Goal: Task Accomplishment & Management: Manage account settings

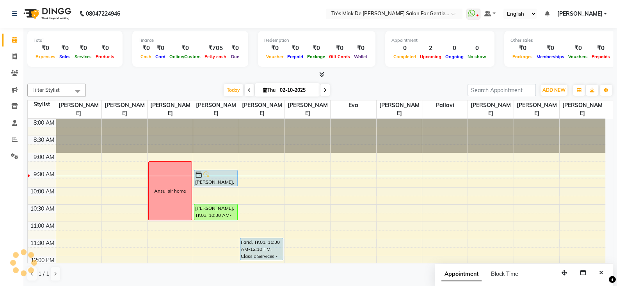
scroll to position [0, 0]
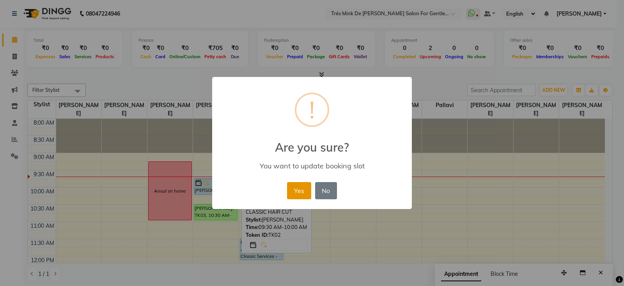
click at [304, 192] on button "Yes" at bounding box center [299, 190] width 24 height 17
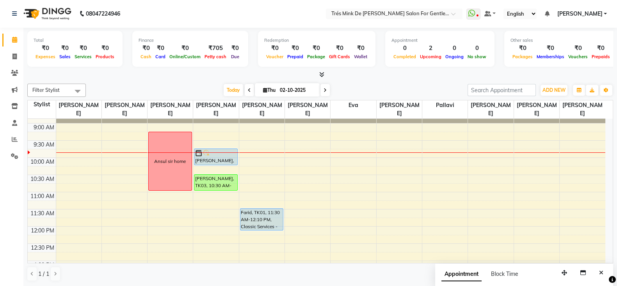
scroll to position [48, 0]
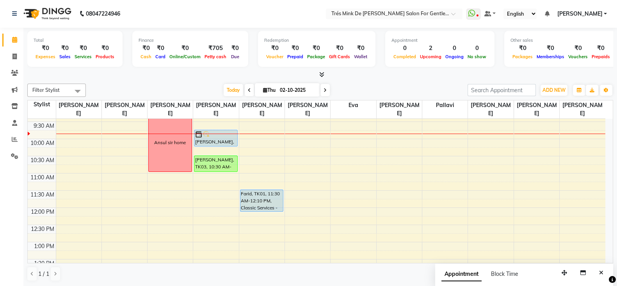
click at [160, 171] on div "Ansul sir home" at bounding box center [169, 142] width 43 height 59
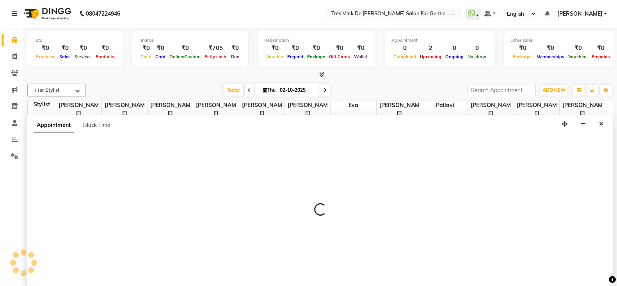
select select "18143"
select select "tentative"
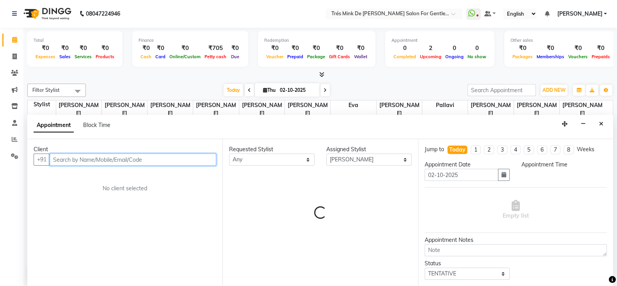
select select "645"
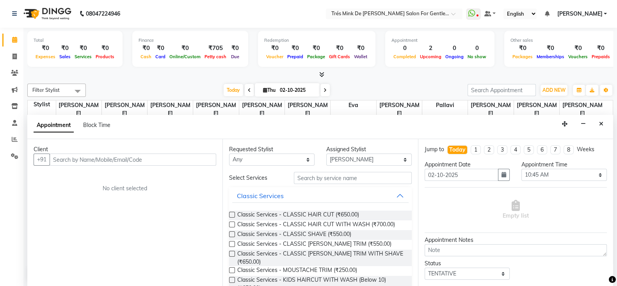
click at [151, 165] on div "Client +91 No client selected" at bounding box center [124, 212] width 195 height 147
click at [184, 160] on input "text" at bounding box center [133, 159] width 167 height 12
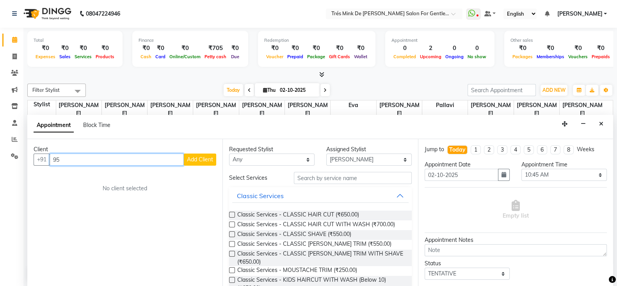
type input "9"
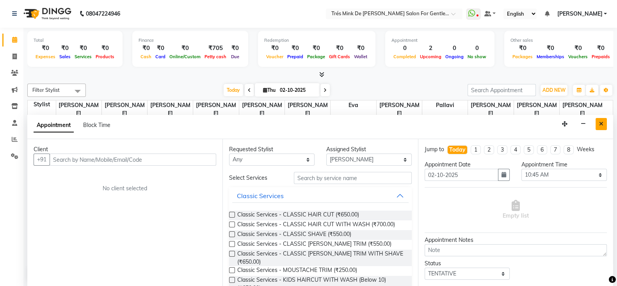
click at [601, 123] on icon "Close" at bounding box center [601, 123] width 4 height 5
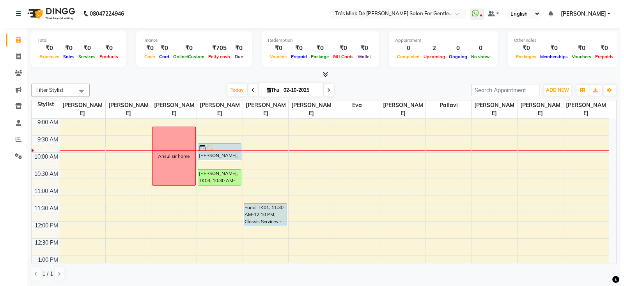
scroll to position [0, 0]
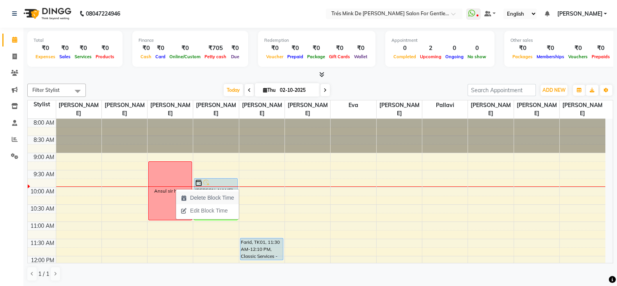
click at [205, 199] on span "Delete Block Time" at bounding box center [212, 198] width 44 height 8
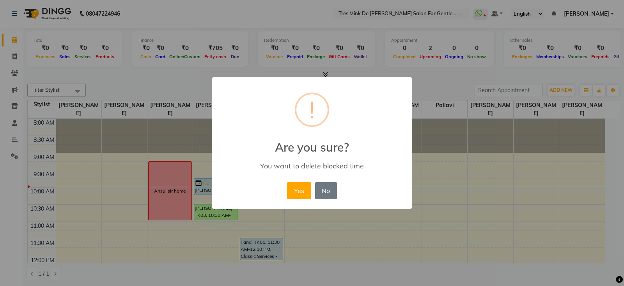
click at [196, 82] on div "× ! Are you sure? You want to delete blocked time Yes No No" at bounding box center [312, 143] width 624 height 286
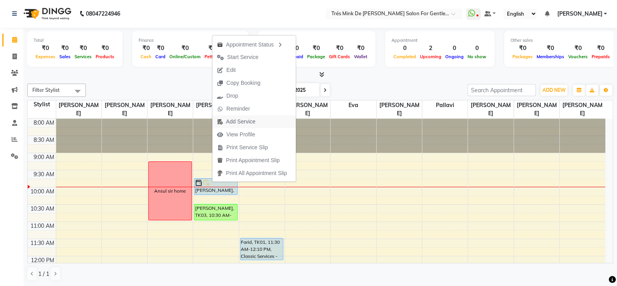
click at [266, 122] on button "Add Service" at bounding box center [254, 121] width 84 height 13
select select "49624"
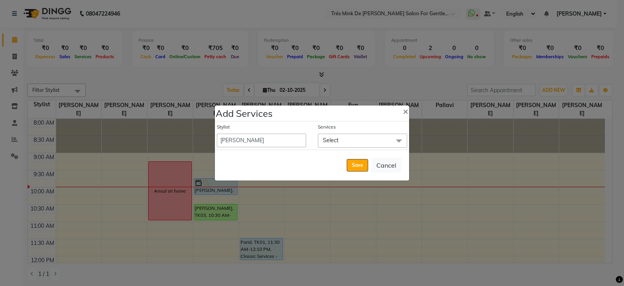
click at [345, 138] on span "Select" at bounding box center [362, 140] width 89 height 14
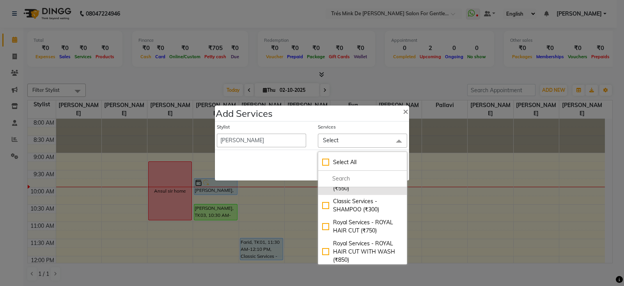
scroll to position [293, 0]
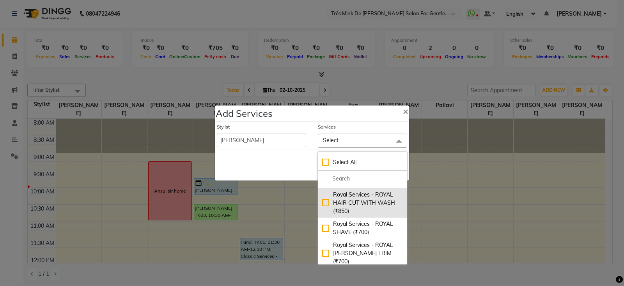
click at [322, 213] on div "Royal Services - ROYAL HAIR CUT WITH WASH (₹850)" at bounding box center [362, 202] width 81 height 25
checkbox input "true"
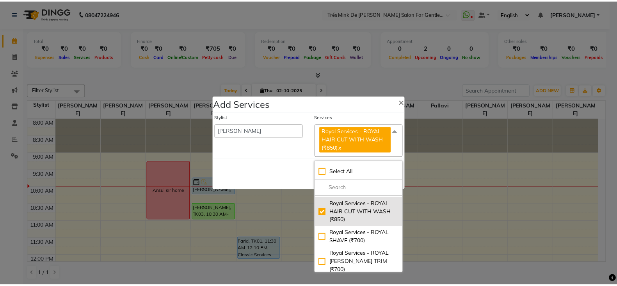
scroll to position [341, 0]
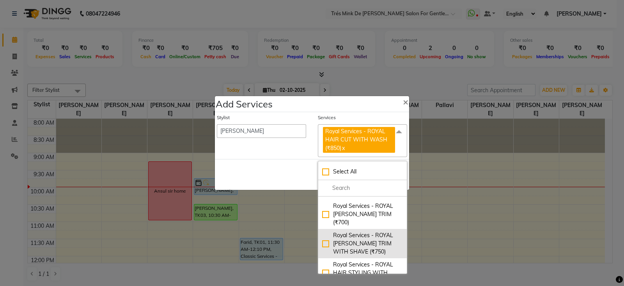
click at [323, 248] on div "Royal Services - ROYAL [PERSON_NAME] TRIM WITH SHAVE (₹750)" at bounding box center [362, 243] width 81 height 25
checkbox input "true"
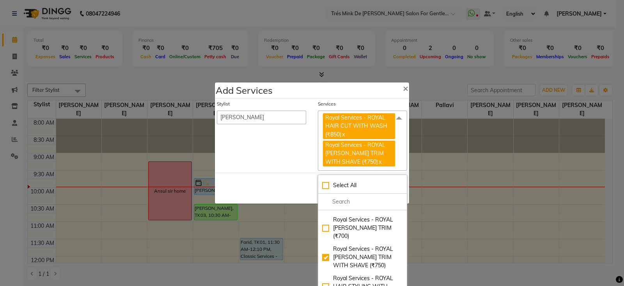
click at [276, 179] on div "Save Cancel" at bounding box center [312, 187] width 194 height 31
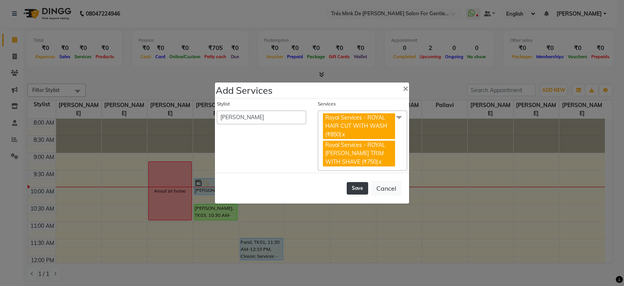
click at [360, 186] on button "Save" at bounding box center [357, 188] width 21 height 12
select select "71049"
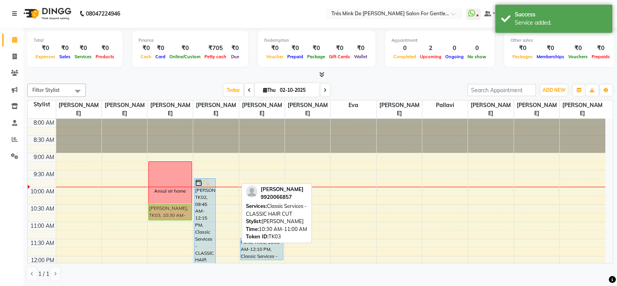
drag, startPoint x: 229, startPoint y: 209, endPoint x: 178, endPoint y: 209, distance: 50.7
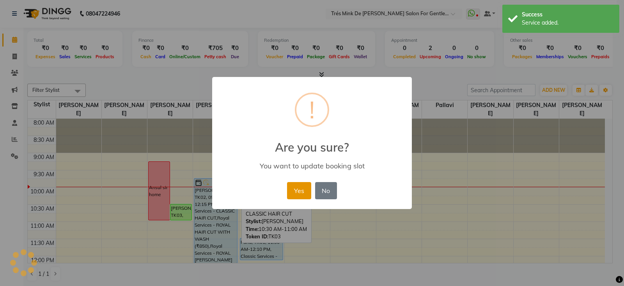
click at [293, 187] on button "Yes" at bounding box center [299, 190] width 24 height 17
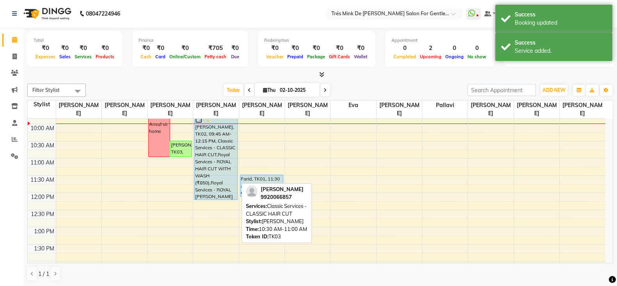
scroll to position [48, 0]
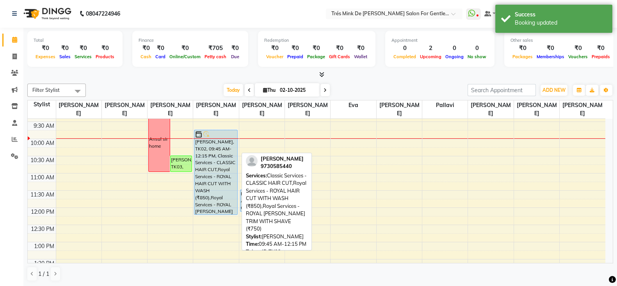
click at [210, 163] on div "Ajay Chug, TK02, 09:45 AM-12:15 PM, Classic Services - CLASSIC HAIR CUT,Royal S…" at bounding box center [215, 172] width 43 height 84
click at [213, 166] on div "Ajay Chug, TK02, 09:45 AM-12:15 PM, Classic Services - CLASSIC HAIR CUT,Royal S…" at bounding box center [215, 172] width 43 height 84
select select "5"
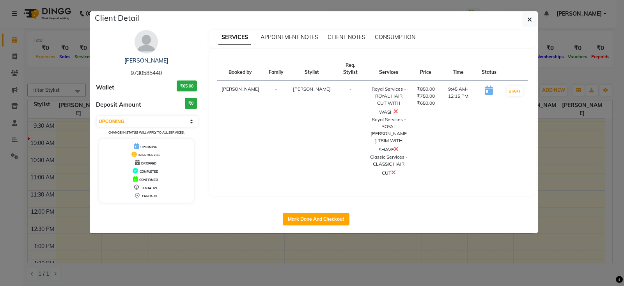
click at [391, 169] on icon at bounding box center [393, 172] width 5 height 6
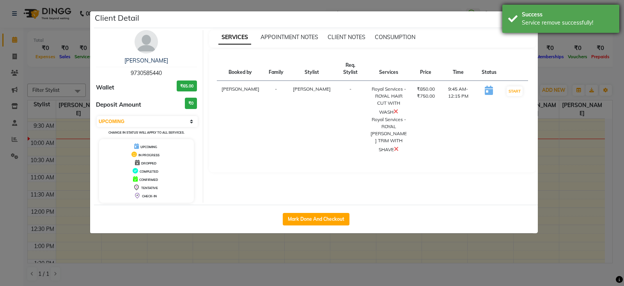
click at [540, 19] on div "Service remove successfully!" at bounding box center [568, 23] width 92 height 8
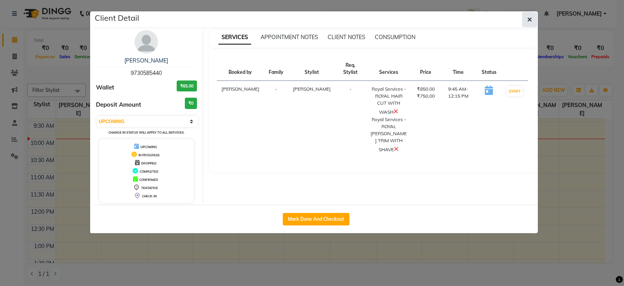
click at [534, 18] on button "button" at bounding box center [530, 19] width 15 height 15
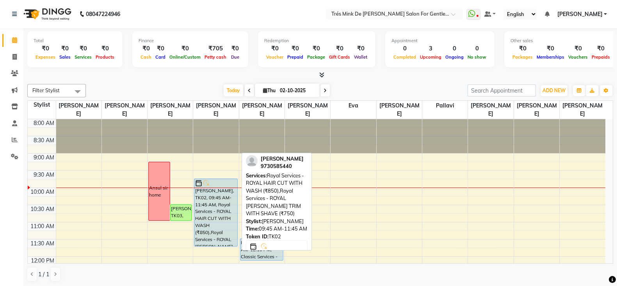
click at [209, 197] on div "[PERSON_NAME], TK02, 09:45 AM-11:45 AM, Royal Services - ROYAL HAIR CUT WITH WA…" at bounding box center [215, 212] width 43 height 67
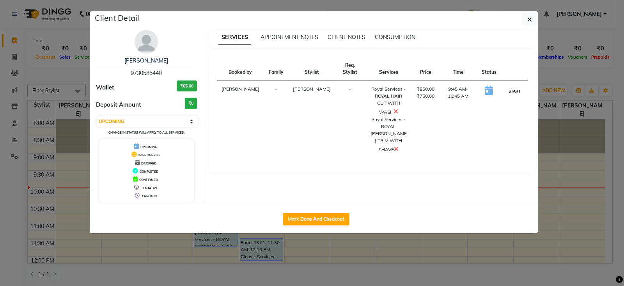
click at [515, 90] on button "START" at bounding box center [515, 91] width 16 height 10
select select "1"
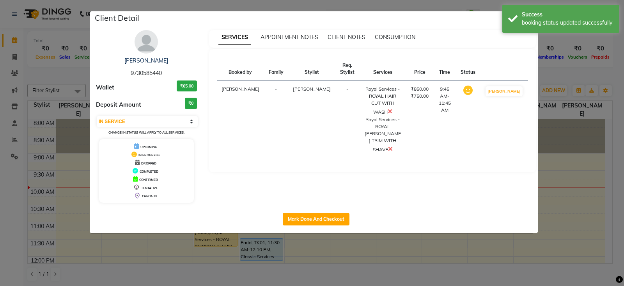
click at [544, 70] on ngb-modal-window "Client Detail Ajay Chug 9730585440 Wallet ₹65.00 Deposit Amount ₹0 Select IN SE…" at bounding box center [312, 143] width 624 height 286
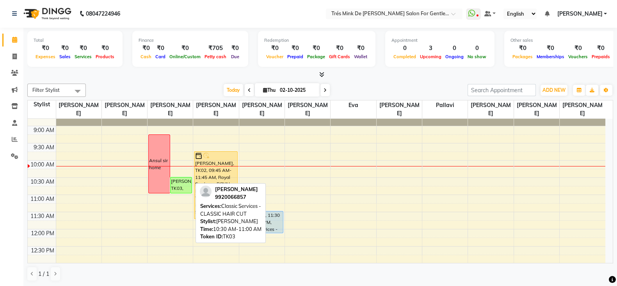
scroll to position [48, 0]
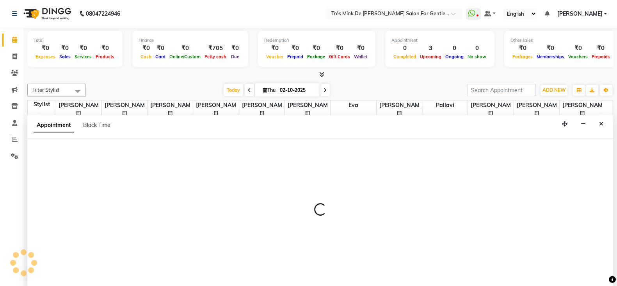
select select "18143"
select select "690"
select select "tentative"
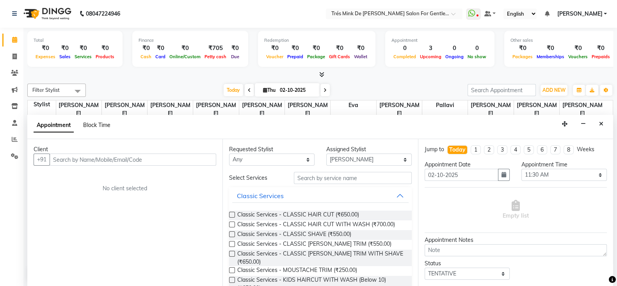
click at [96, 123] on span "Block Time" at bounding box center [96, 124] width 27 height 7
select select "18143"
select select "690"
select select "705"
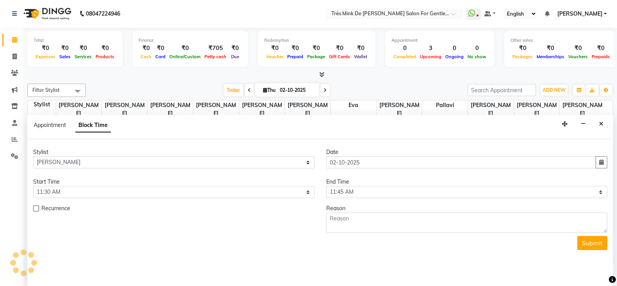
scroll to position [68, 0]
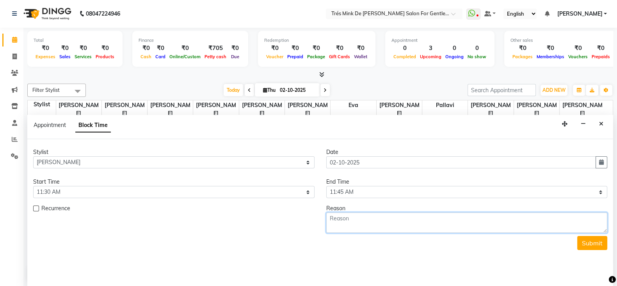
click at [380, 223] on textarea at bounding box center [466, 222] width 281 height 20
type textarea "Lane 6 client"
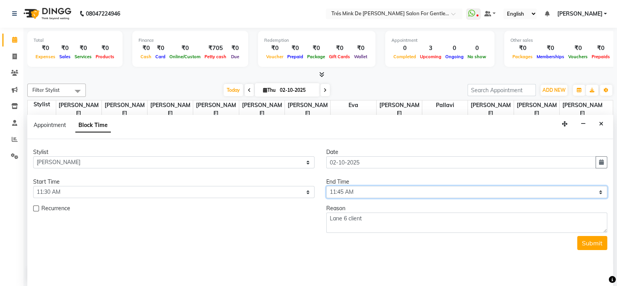
click at [444, 191] on select "Select 09:00 AM 09:15 AM 09:30 AM 09:45 AM 10:00 AM 10:15 AM 10:30 AM 10:45 AM …" at bounding box center [466, 192] width 281 height 12
select select "750"
click at [326, 186] on select "Select 09:00 AM 09:15 AM 09:30 AM 09:45 AM 10:00 AM 10:15 AM 10:30 AM 10:45 AM …" at bounding box center [466, 192] width 281 height 12
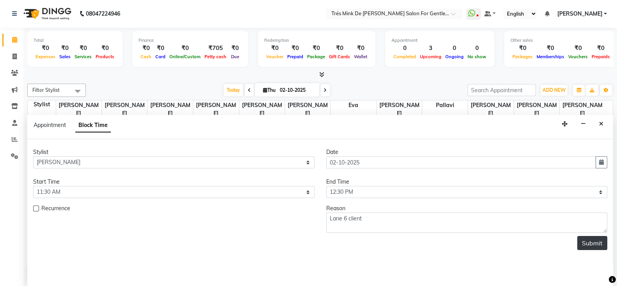
click at [591, 243] on button "Submit" at bounding box center [592, 243] width 30 height 14
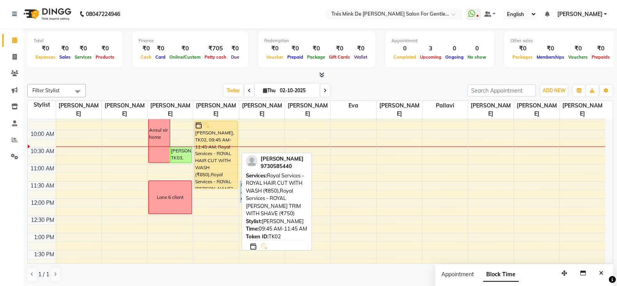
scroll to position [0, 0]
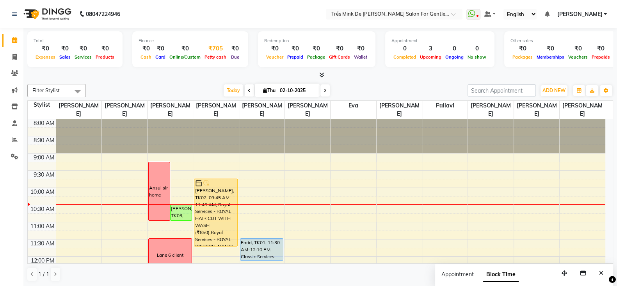
click at [211, 50] on div "₹705" at bounding box center [216, 48] width 26 height 9
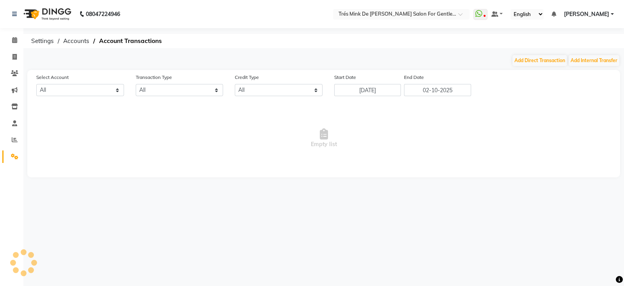
select select "1898"
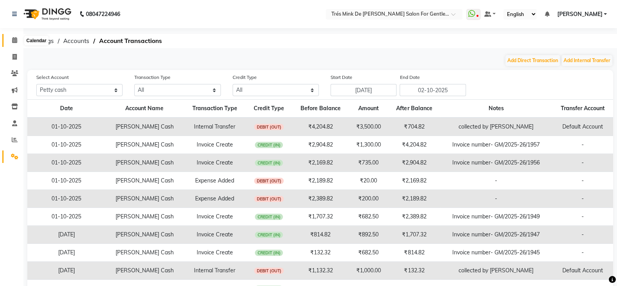
click at [13, 36] on span at bounding box center [15, 40] width 14 height 9
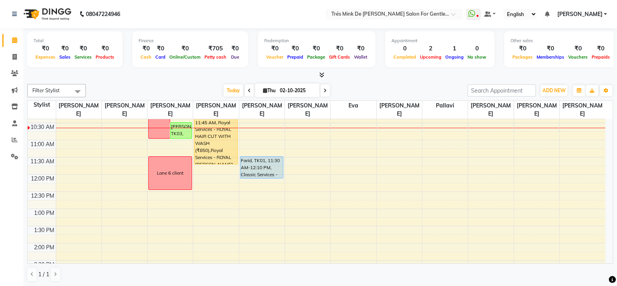
scroll to position [54, 0]
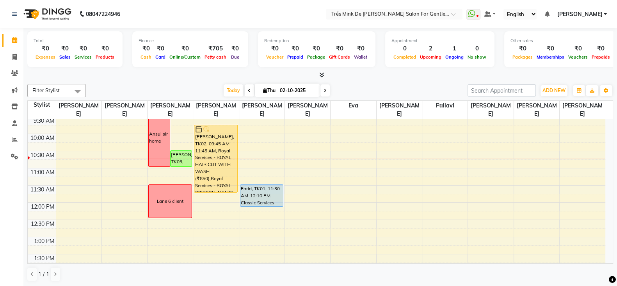
click at [215, 42] on div "Finance" at bounding box center [190, 40] width 103 height 7
click at [213, 52] on div "₹705" at bounding box center [216, 48] width 26 height 9
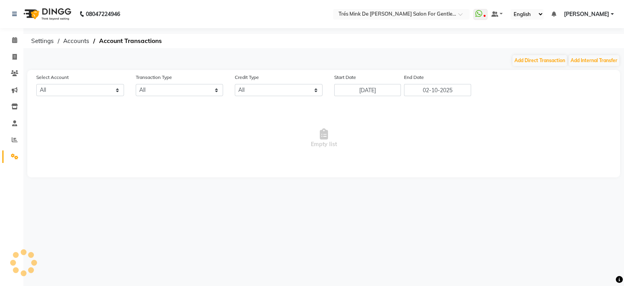
select select "1898"
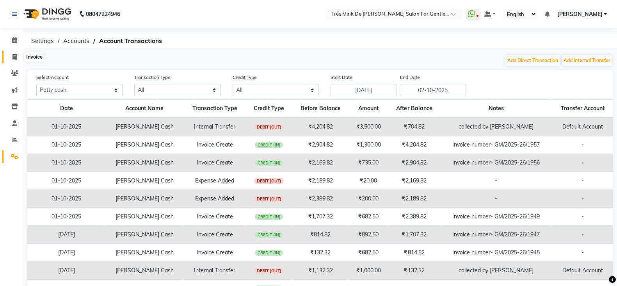
drag, startPoint x: 11, startPoint y: 58, endPoint x: 94, endPoint y: 0, distance: 100.6
click at [11, 58] on span at bounding box center [15, 57] width 14 height 9
select select "service"
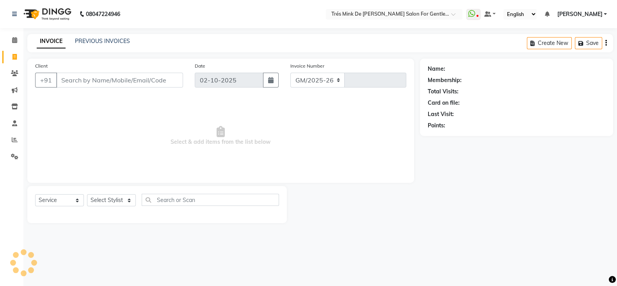
select select "4236"
type input "1958"
click at [104, 42] on link "PREVIOUS INVOICES" at bounding box center [102, 40] width 55 height 7
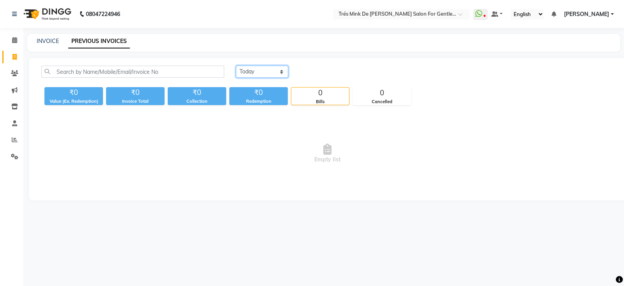
click at [268, 68] on select "Today Yesterday Custom Range" at bounding box center [262, 72] width 52 height 12
select select "yesterday"
click at [236, 66] on select "Today Yesterday Custom Range" at bounding box center [262, 72] width 52 height 12
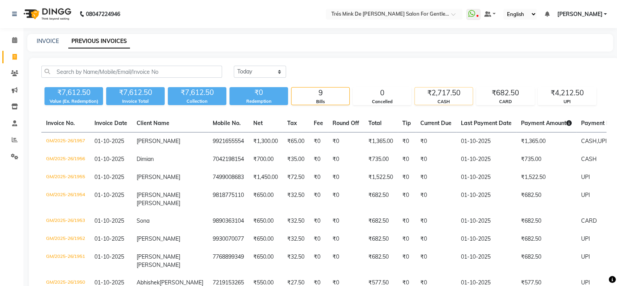
click at [436, 100] on div "CASH" at bounding box center [444, 101] width 58 height 7
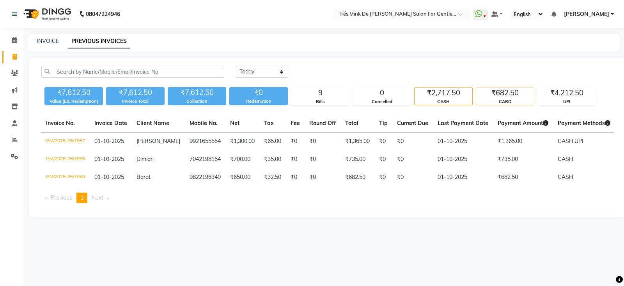
click at [530, 100] on div "CARD" at bounding box center [505, 101] width 58 height 7
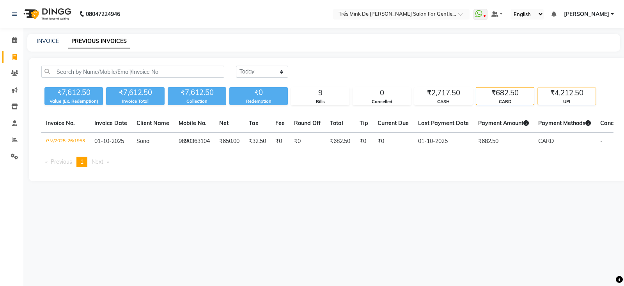
click at [562, 100] on div "UPI" at bounding box center [567, 101] width 58 height 7
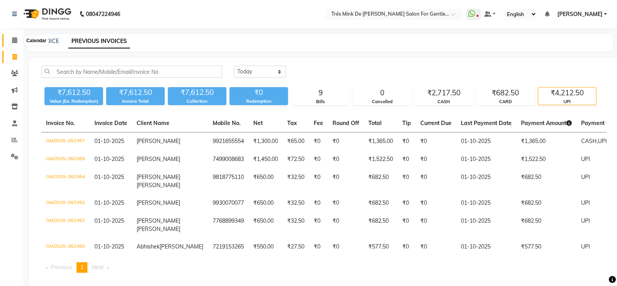
click at [16, 40] on icon at bounding box center [14, 40] width 5 height 6
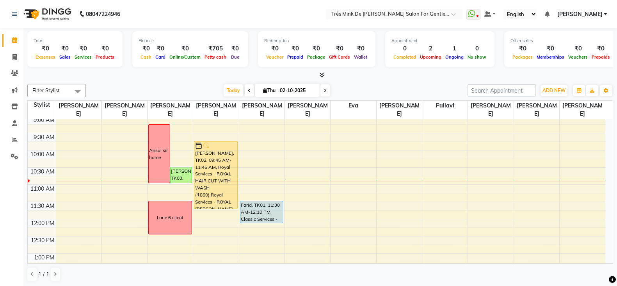
scroll to position [48, 0]
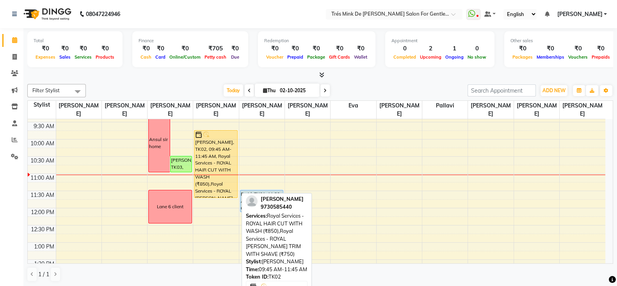
click at [203, 146] on div "[PERSON_NAME], TK02, 09:45 AM-11:45 AM, Royal Services - ROYAL HAIR CUT WITH WA…" at bounding box center [215, 163] width 43 height 67
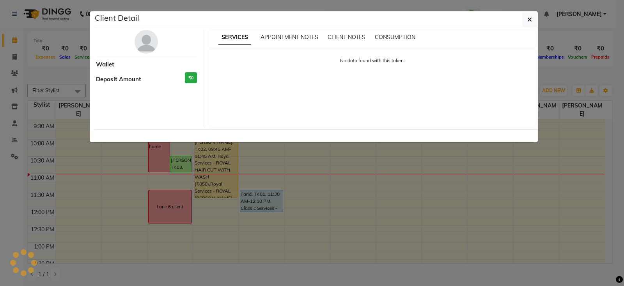
select select "1"
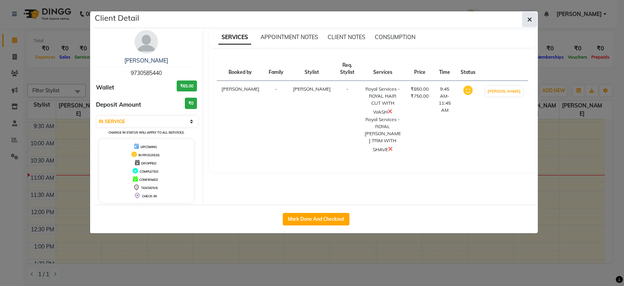
click at [531, 23] on span "button" at bounding box center [530, 20] width 5 height 8
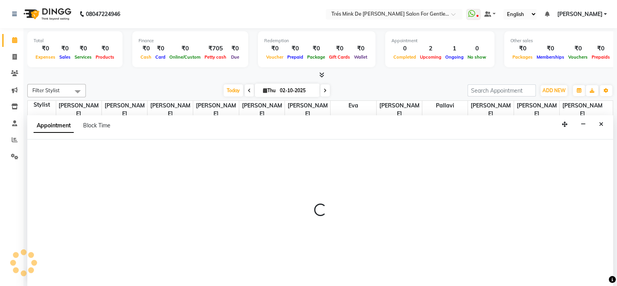
scroll to position [0, 0]
select select "49624"
select select "720"
select select "tentative"
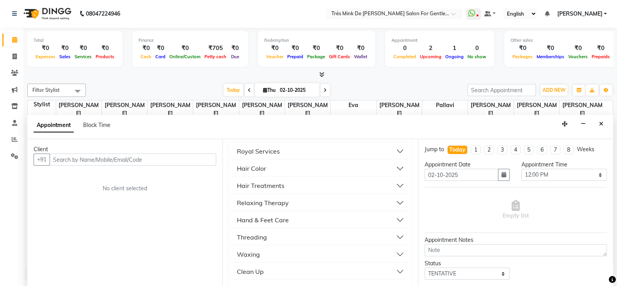
scroll to position [180, 0]
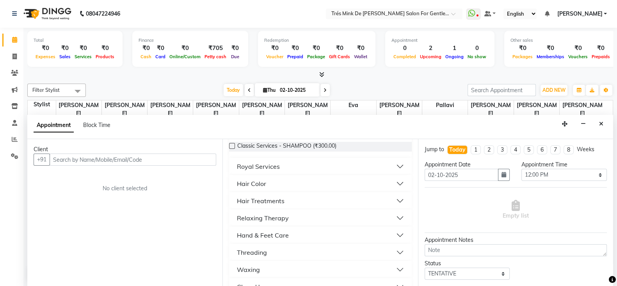
click at [297, 169] on button "Royal Services" at bounding box center [320, 166] width 176 height 14
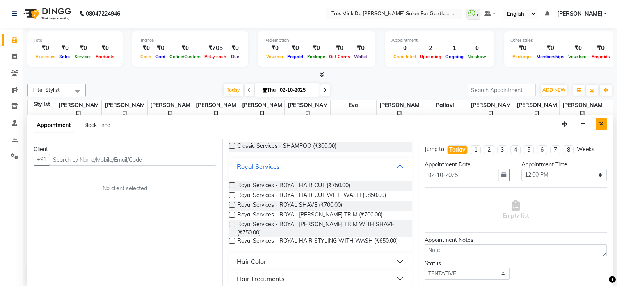
click at [598, 122] on button "Close" at bounding box center [600, 124] width 11 height 12
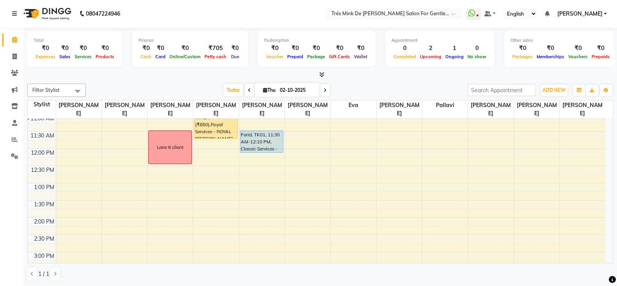
scroll to position [0, 0]
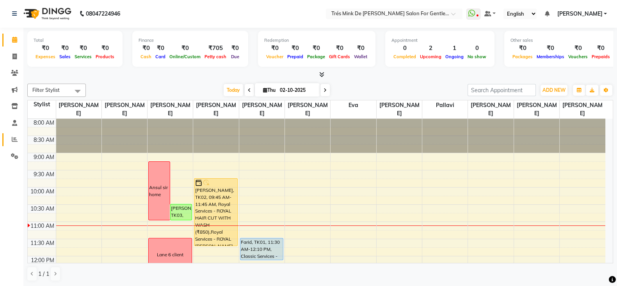
click at [17, 138] on icon at bounding box center [15, 139] width 6 height 6
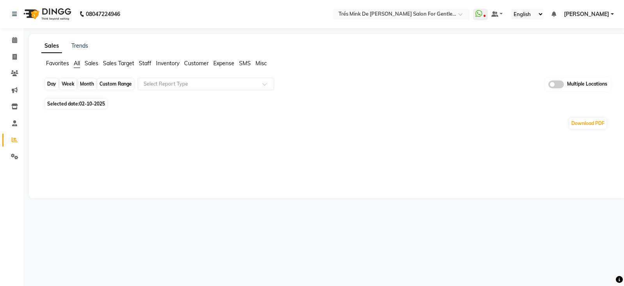
click at [51, 85] on div "Day" at bounding box center [51, 83] width 13 height 11
select select "10"
select select "2025"
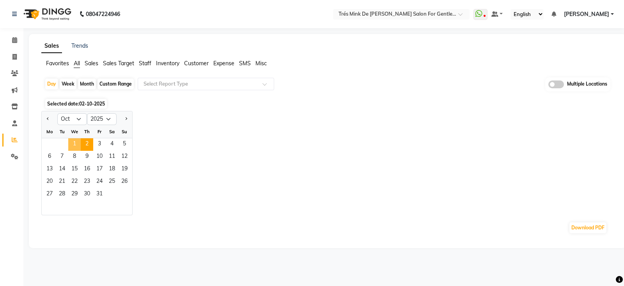
click at [71, 148] on span "1" at bounding box center [74, 144] width 12 height 12
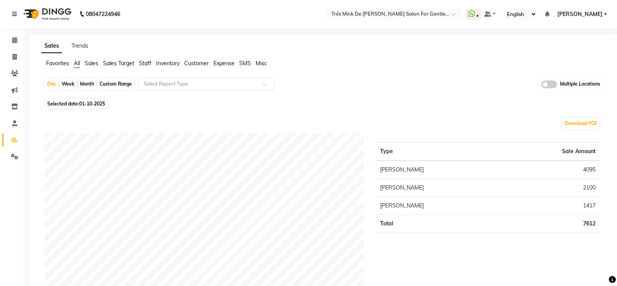
click at [186, 83] on input "text" at bounding box center [198, 84] width 112 height 8
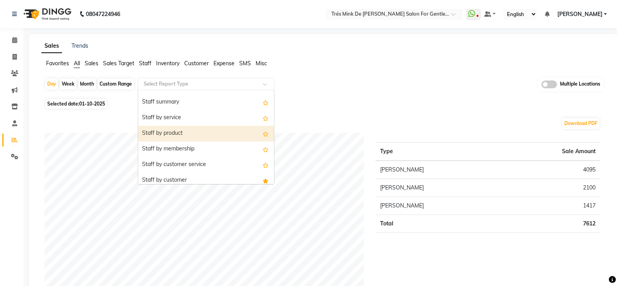
scroll to position [48, 0]
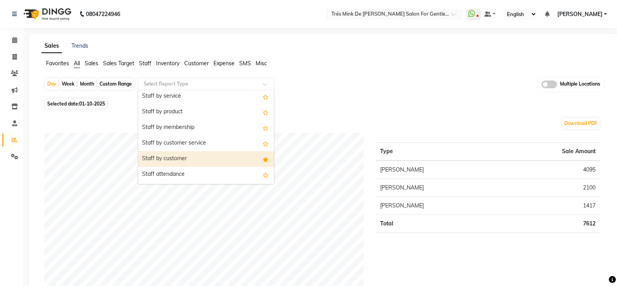
click at [228, 161] on div "Staff by customer" at bounding box center [206, 159] width 136 height 16
select select "filtered_report"
select select "pdf"
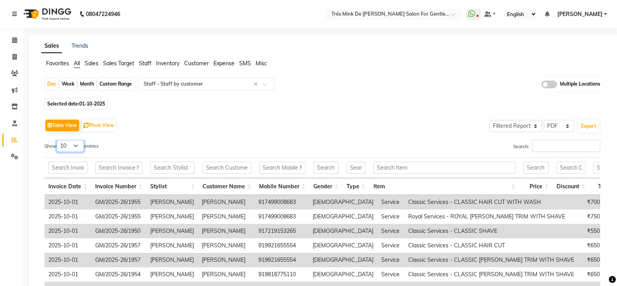
drag, startPoint x: 75, startPoint y: 145, endPoint x: 86, endPoint y: 171, distance: 27.8
click at [75, 145] on select "10 25 50 100" at bounding box center [70, 146] width 27 height 12
select select "100"
click at [58, 140] on select "10 25 50 100" at bounding box center [70, 146] width 27 height 12
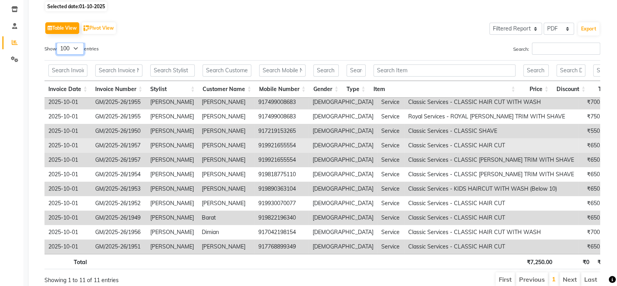
scroll to position [0, 0]
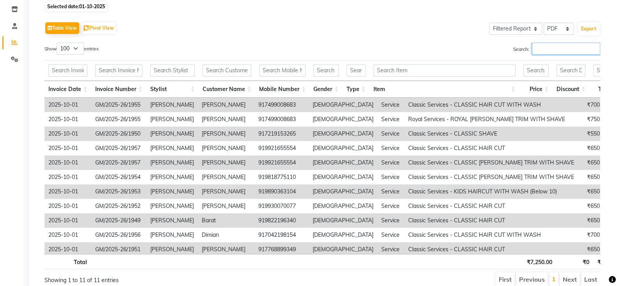
click at [542, 49] on input "Search:" at bounding box center [566, 49] width 68 height 12
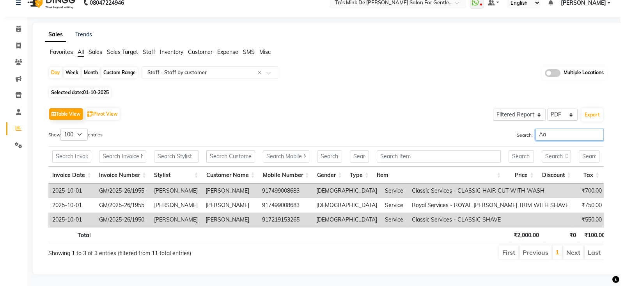
scroll to position [25, 0]
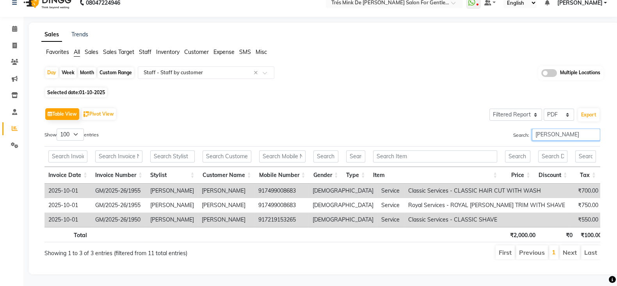
click at [535, 128] on input "Aanand" at bounding box center [566, 134] width 68 height 12
type input "Aanand"
click at [585, 108] on button "Export" at bounding box center [588, 114] width 21 height 13
select select "sans-serif"
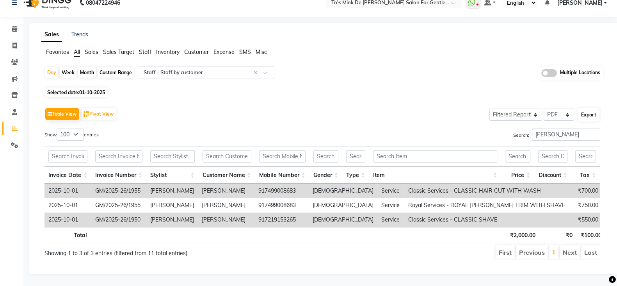
select select "10px"
select select "template_1"
select select "A4"
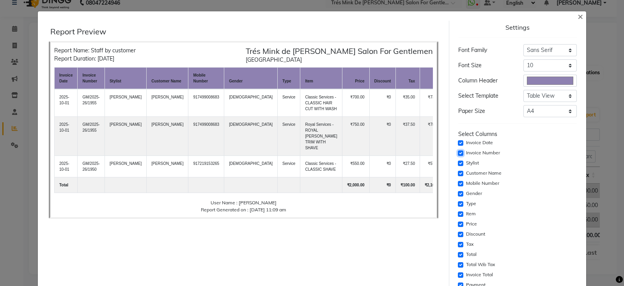
click at [458, 150] on input "checkbox" at bounding box center [460, 152] width 5 height 5
checkbox input "false"
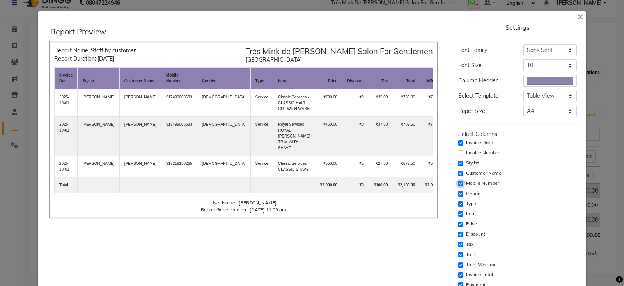
click at [458, 185] on input "checkbox" at bounding box center [460, 183] width 5 height 5
checkbox input "false"
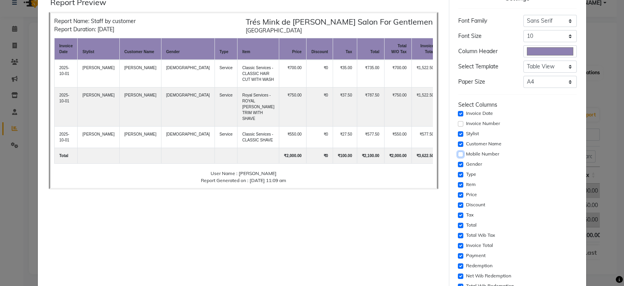
scroll to position [48, 0]
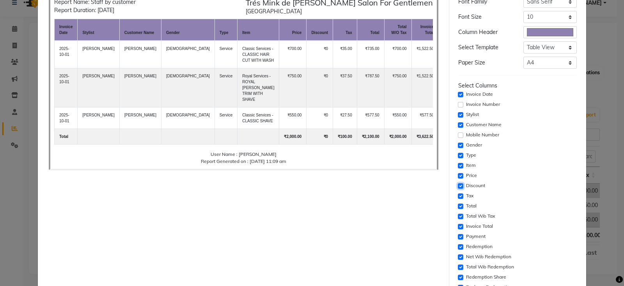
click at [458, 183] on input "checkbox" at bounding box center [460, 185] width 5 height 5
checkbox input "false"
click at [458, 195] on input "checkbox" at bounding box center [460, 195] width 5 height 5
checkbox input "false"
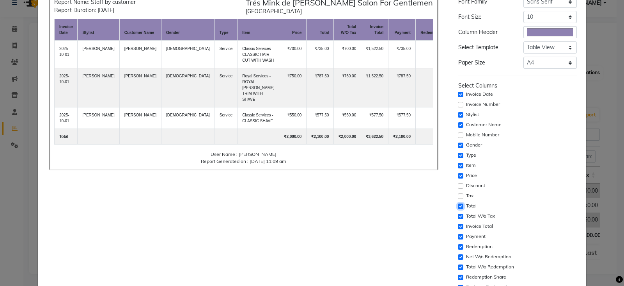
click at [458, 204] on input "checkbox" at bounding box center [460, 205] width 5 height 5
checkbox input "false"
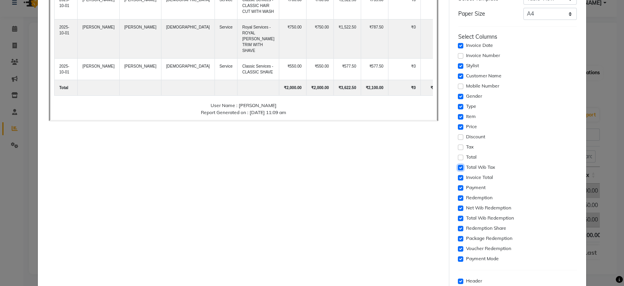
click at [458, 166] on input "checkbox" at bounding box center [460, 167] width 5 height 5
checkbox input "false"
click at [458, 175] on input "checkbox" at bounding box center [460, 177] width 5 height 5
checkbox input "false"
click at [458, 188] on input "checkbox" at bounding box center [460, 187] width 5 height 5
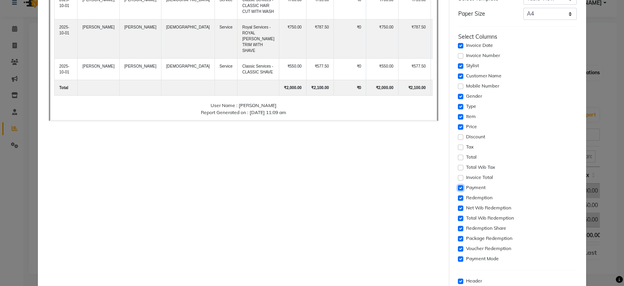
checkbox input "false"
click at [458, 197] on input "checkbox" at bounding box center [460, 197] width 5 height 5
checkbox input "false"
click at [458, 207] on input "checkbox" at bounding box center [460, 207] width 5 height 5
checkbox input "false"
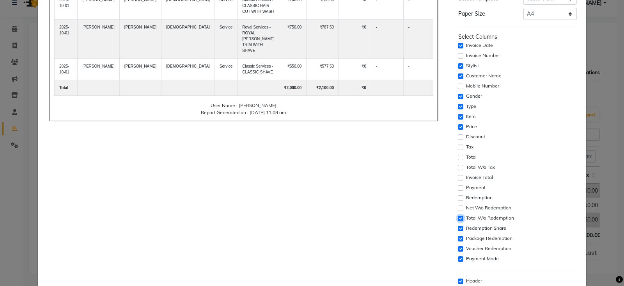
click at [458, 215] on input "checkbox" at bounding box center [460, 217] width 5 height 5
checkbox input "false"
click at [458, 226] on input "checkbox" at bounding box center [460, 228] width 5 height 5
checkbox input "false"
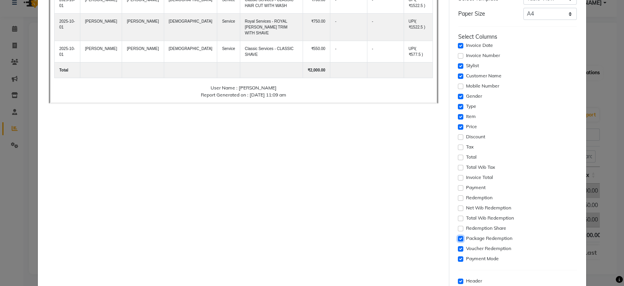
click at [458, 240] on input "checkbox" at bounding box center [460, 238] width 5 height 5
checkbox input "false"
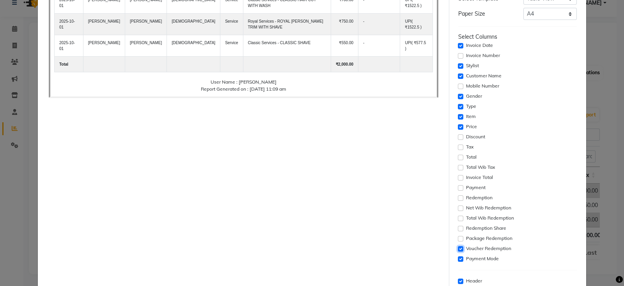
click at [458, 250] on input "checkbox" at bounding box center [460, 248] width 5 height 5
checkbox input "false"
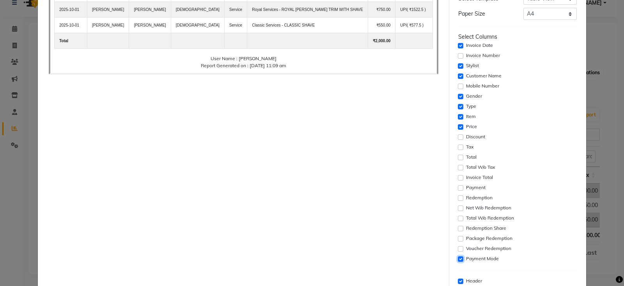
click at [458, 257] on input "checkbox" at bounding box center [460, 258] width 5 height 5
checkbox input "false"
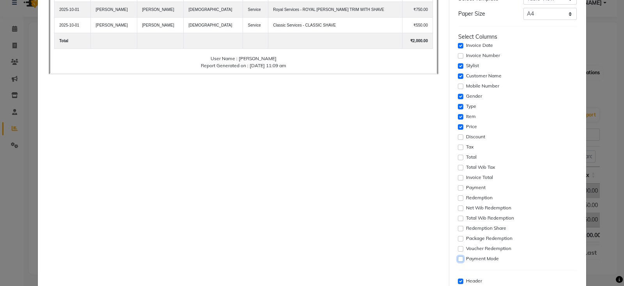
scroll to position [146, 0]
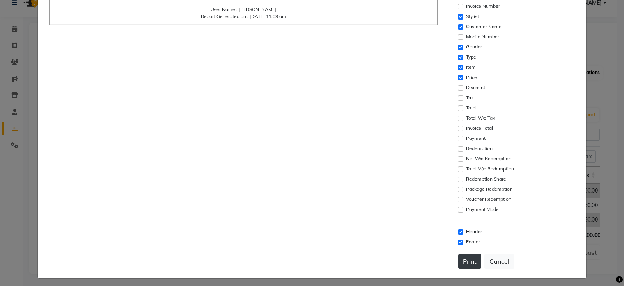
click at [470, 256] on button "Print" at bounding box center [470, 261] width 23 height 15
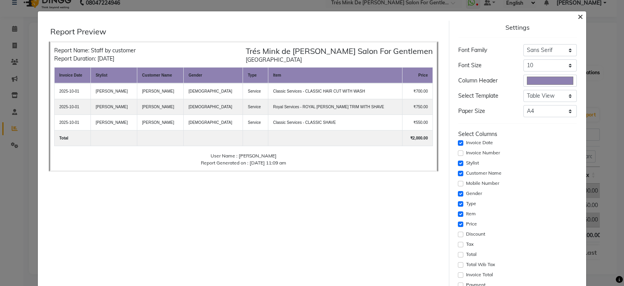
click at [578, 16] on span "×" at bounding box center [580, 16] width 5 height 12
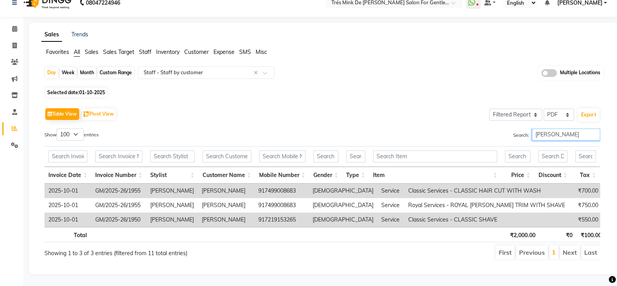
click at [558, 128] on input "Aanand" at bounding box center [566, 134] width 68 height 12
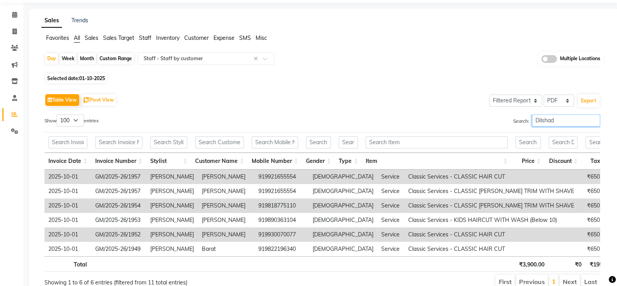
click at [558, 116] on input "Dilshad" at bounding box center [566, 120] width 68 height 12
type input "Dilshad"
click at [587, 102] on button "Export" at bounding box center [588, 100] width 21 height 13
select select "sans-serif"
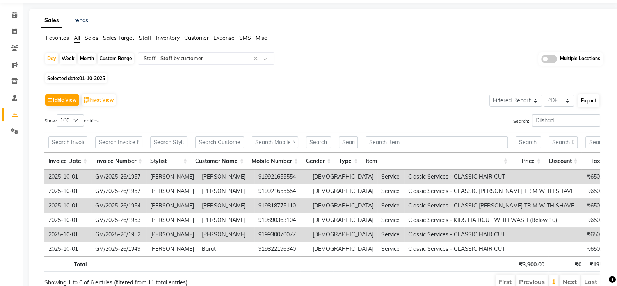
select select "10px"
select select "template_1"
select select "A4"
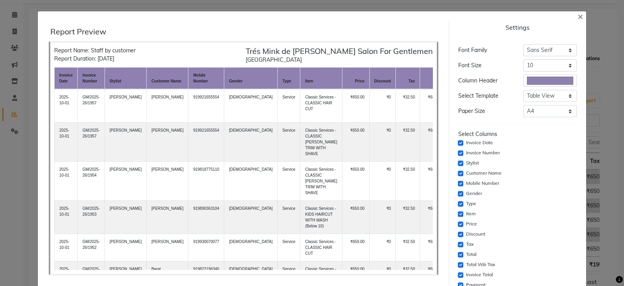
click at [455, 153] on div "Settings Font Family Select Sans Serif Monospace Serif Font Size Select 8 9 10 …" at bounding box center [517, 219] width 125 height 397
click at [459, 155] on div "Invoice Number" at bounding box center [518, 152] width 119 height 9
drag, startPoint x: 455, startPoint y: 181, endPoint x: 455, endPoint y: 165, distance: 15.6
click at [458, 181] on input "checkbox" at bounding box center [460, 183] width 5 height 5
checkbox input "false"
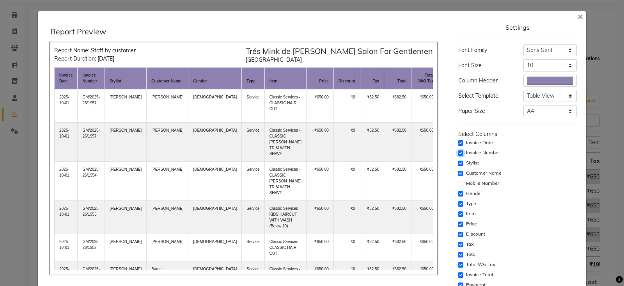
click at [458, 151] on input "checkbox" at bounding box center [460, 152] width 5 height 5
checkbox input "false"
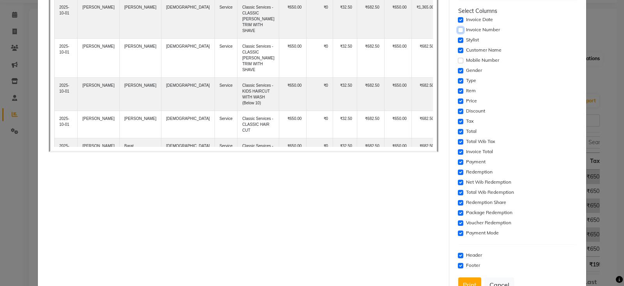
scroll to position [146, 0]
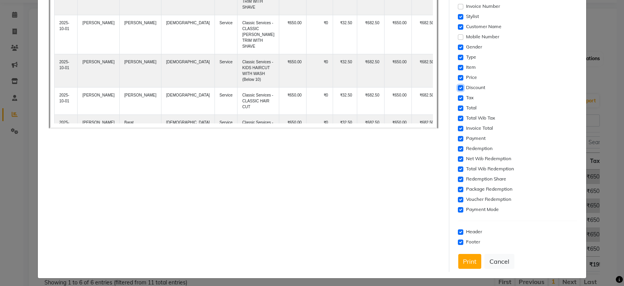
drag, startPoint x: 453, startPoint y: 85, endPoint x: 462, endPoint y: 96, distance: 13.7
click at [458, 86] on input "checkbox" at bounding box center [460, 87] width 5 height 5
checkbox input "false"
click at [458, 97] on input "checkbox" at bounding box center [460, 97] width 5 height 5
checkbox input "false"
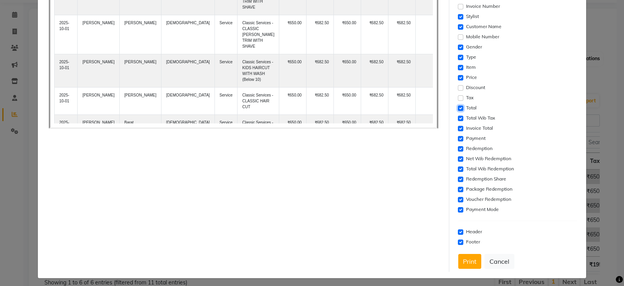
click at [458, 108] on input "checkbox" at bounding box center [460, 107] width 5 height 5
checkbox input "false"
click at [458, 116] on input "checkbox" at bounding box center [460, 118] width 5 height 5
checkbox input "false"
click at [458, 126] on input "checkbox" at bounding box center [460, 128] width 5 height 5
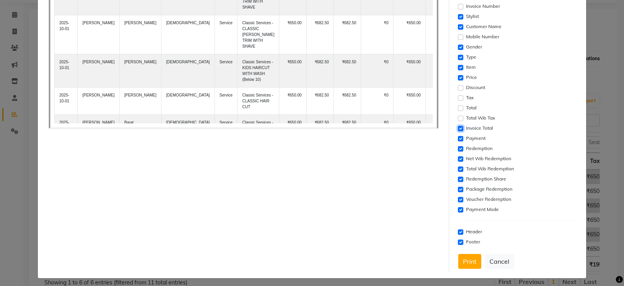
checkbox input "false"
click at [458, 139] on input "checkbox" at bounding box center [460, 138] width 5 height 5
checkbox input "false"
click at [458, 147] on input "checkbox" at bounding box center [460, 148] width 5 height 5
checkbox input "false"
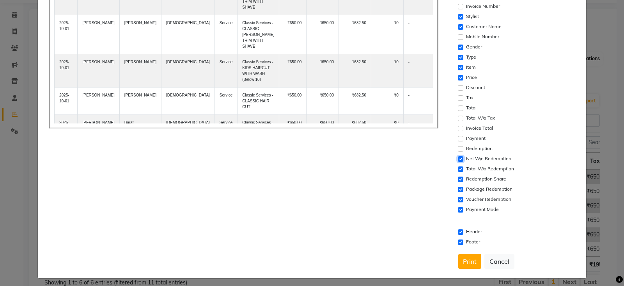
click at [458, 160] on input "checkbox" at bounding box center [460, 158] width 5 height 5
checkbox input "false"
click at [458, 169] on input "checkbox" at bounding box center [460, 168] width 5 height 5
checkbox input "false"
click at [458, 178] on input "checkbox" at bounding box center [460, 178] width 5 height 5
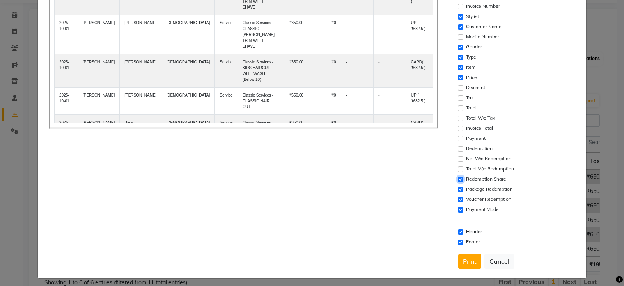
checkbox input "false"
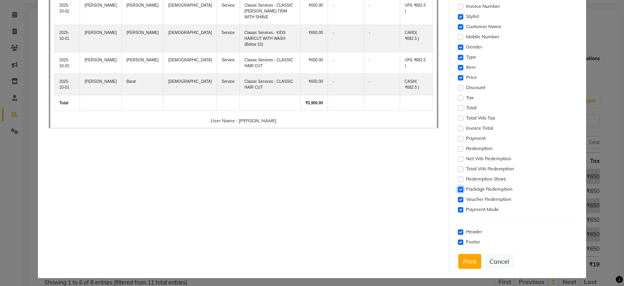
click at [458, 187] on input "checkbox" at bounding box center [460, 189] width 5 height 5
checkbox input "false"
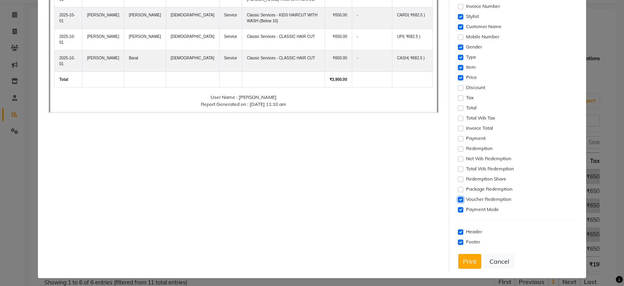
click at [458, 198] on input "checkbox" at bounding box center [460, 199] width 5 height 5
checkbox input "false"
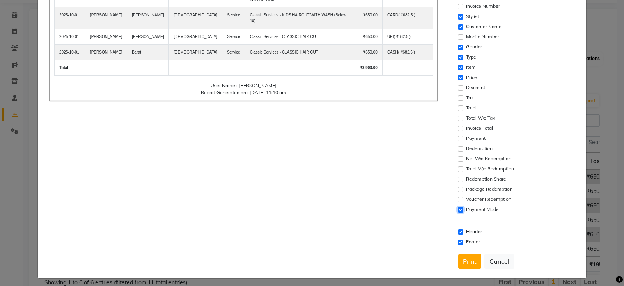
click at [458, 208] on input "checkbox" at bounding box center [460, 209] width 5 height 5
checkbox input "false"
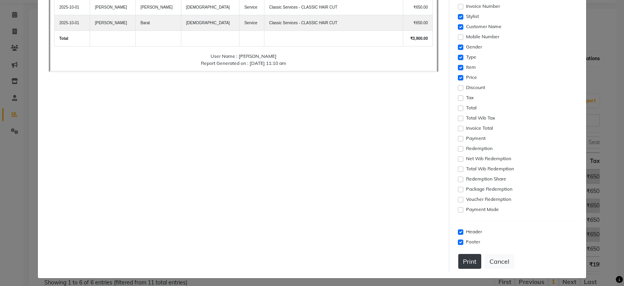
click at [467, 262] on button "Print" at bounding box center [470, 261] width 23 height 15
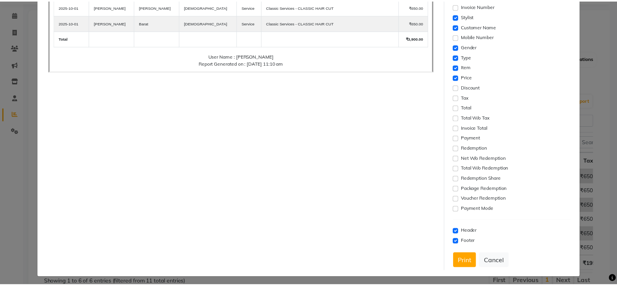
scroll to position [0, 0]
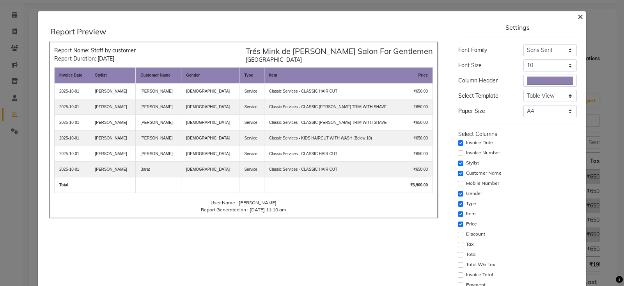
click at [578, 18] on button "×" at bounding box center [581, 16] width 18 height 22
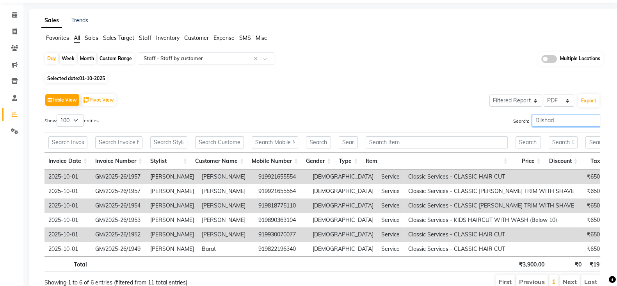
click at [556, 124] on input "Dilshad" at bounding box center [566, 120] width 68 height 12
click at [591, 121] on input "Dilshad" at bounding box center [566, 120] width 68 height 12
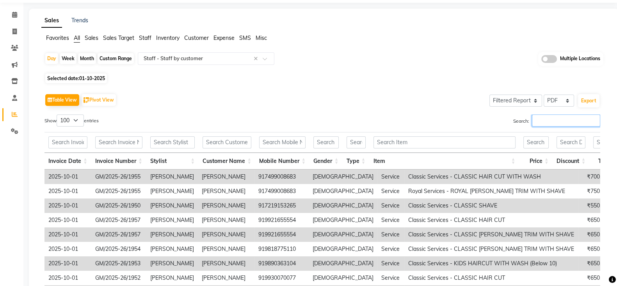
click at [547, 119] on input "Search:" at bounding box center [566, 120] width 68 height 12
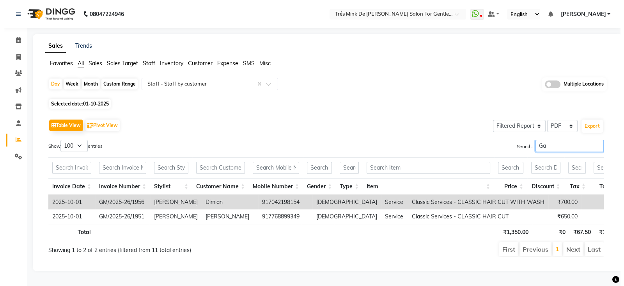
scroll to position [11, 0]
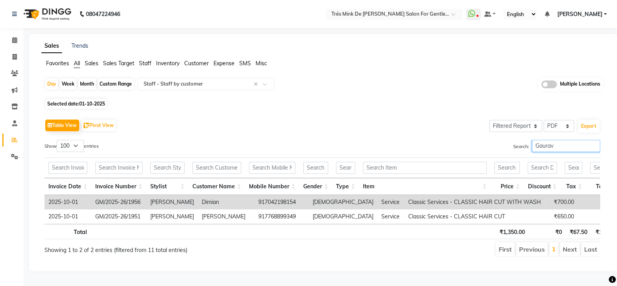
click at [548, 140] on input "Gaurav" at bounding box center [566, 146] width 68 height 12
type input "Gaurav"
click at [589, 119] on button "Export" at bounding box center [588, 125] width 21 height 13
select select "sans-serif"
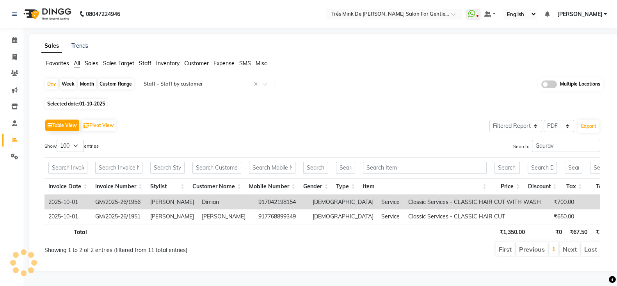
select select "10px"
select select "template_1"
select select "A4"
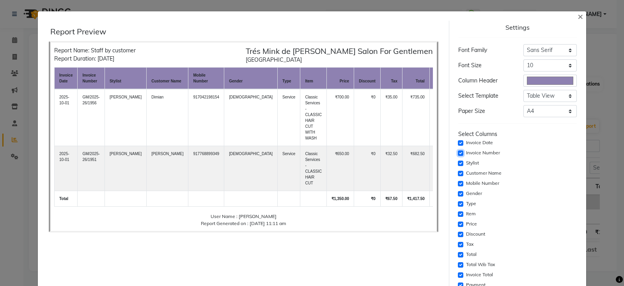
click at [458, 155] on input "checkbox" at bounding box center [460, 152] width 5 height 5
checkbox input "false"
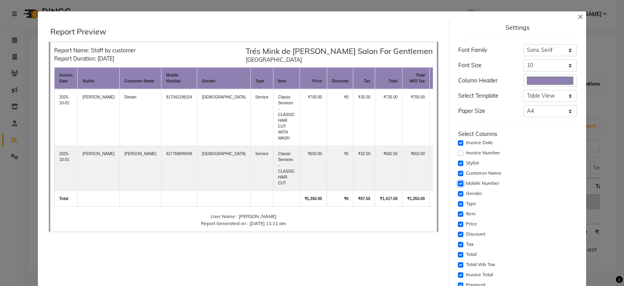
click at [458, 182] on input "checkbox" at bounding box center [460, 183] width 5 height 5
checkbox input "false"
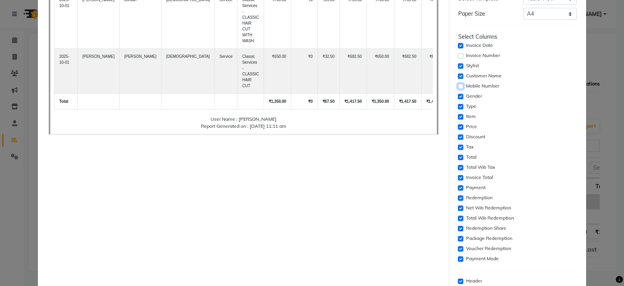
scroll to position [97, 0]
click at [458, 134] on input "checkbox" at bounding box center [460, 136] width 5 height 5
checkbox input "false"
click at [458, 147] on input "checkbox" at bounding box center [460, 146] width 5 height 5
checkbox input "false"
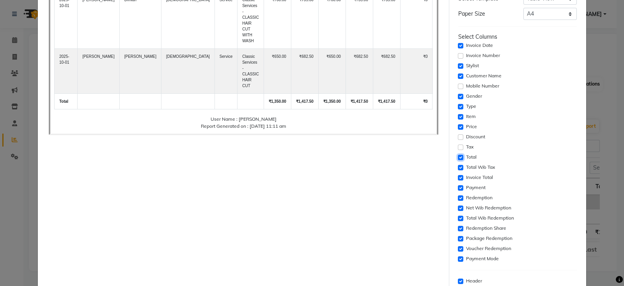
click at [458, 157] on input "checkbox" at bounding box center [460, 157] width 5 height 5
checkbox input "false"
click at [458, 167] on input "checkbox" at bounding box center [460, 167] width 5 height 5
checkbox input "false"
click at [458, 177] on input "checkbox" at bounding box center [460, 177] width 5 height 5
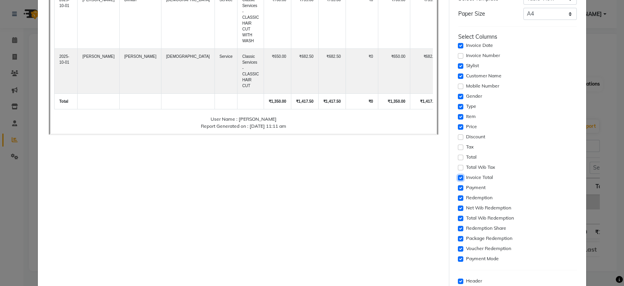
checkbox input "false"
drag, startPoint x: 456, startPoint y: 186, endPoint x: 452, endPoint y: 201, distance: 15.7
click at [458, 186] on input "checkbox" at bounding box center [460, 187] width 5 height 5
checkbox input "false"
click at [458, 195] on input "checkbox" at bounding box center [460, 197] width 5 height 5
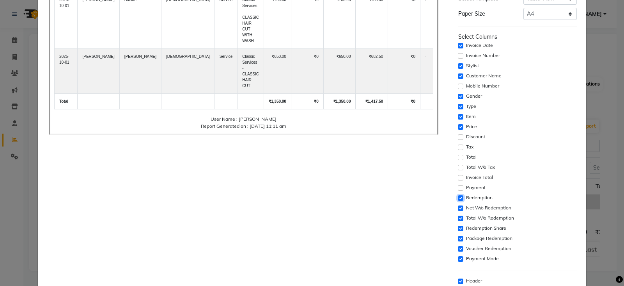
checkbox input "false"
click at [458, 208] on input "checkbox" at bounding box center [460, 207] width 5 height 5
checkbox input "false"
click at [458, 217] on input "checkbox" at bounding box center [460, 217] width 5 height 5
checkbox input "false"
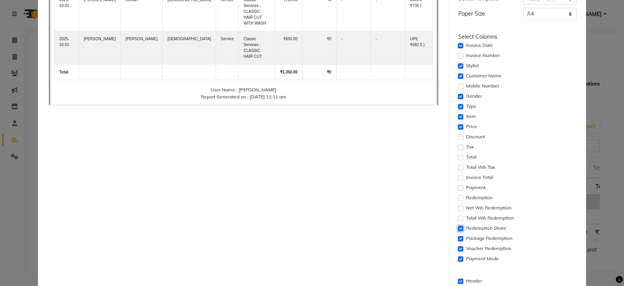
click at [458, 227] on input "checkbox" at bounding box center [460, 228] width 5 height 5
checkbox input "false"
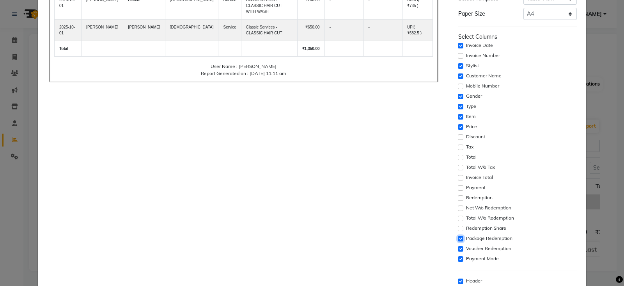
click at [458, 238] on input "checkbox" at bounding box center [460, 238] width 5 height 5
checkbox input "false"
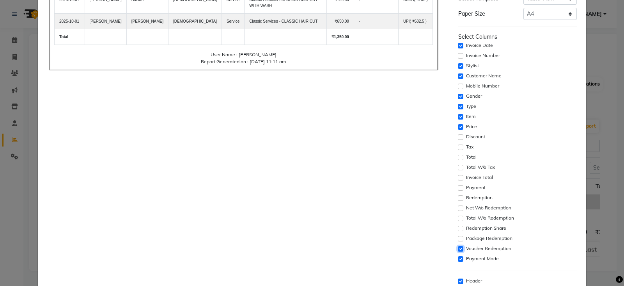
click at [458, 249] on input "checkbox" at bounding box center [460, 248] width 5 height 5
checkbox input "false"
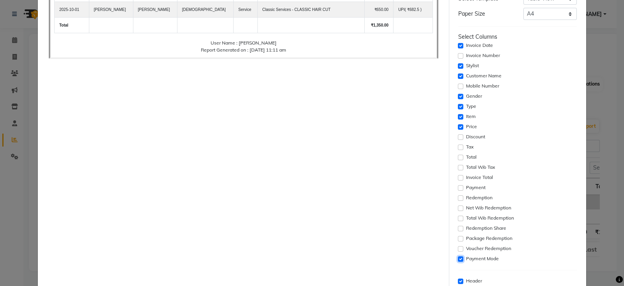
click at [458, 256] on input "checkbox" at bounding box center [460, 258] width 5 height 5
checkbox input "false"
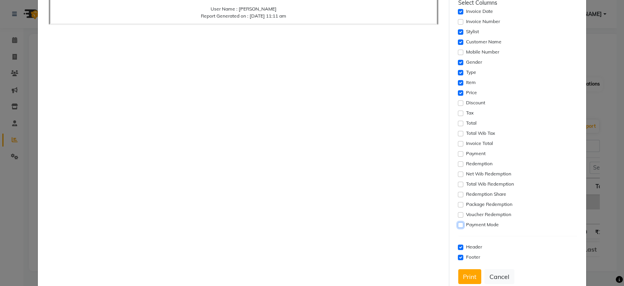
scroll to position [146, 0]
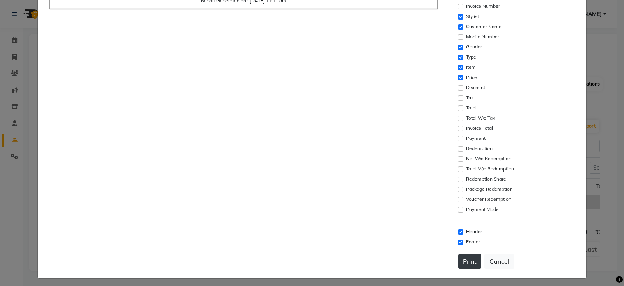
click at [461, 259] on button "Print" at bounding box center [470, 261] width 23 height 15
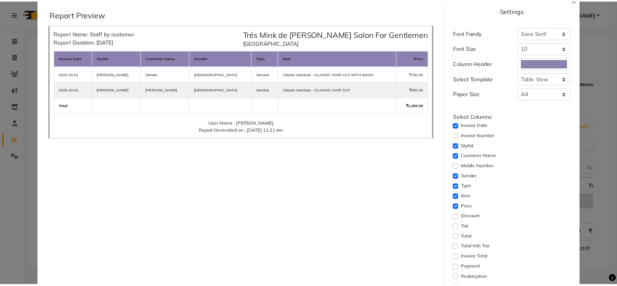
scroll to position [0, 0]
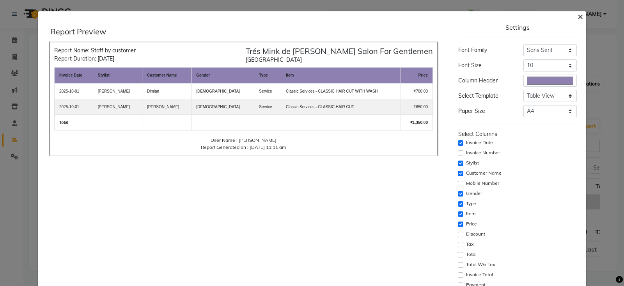
click at [578, 15] on span "×" at bounding box center [580, 16] width 5 height 12
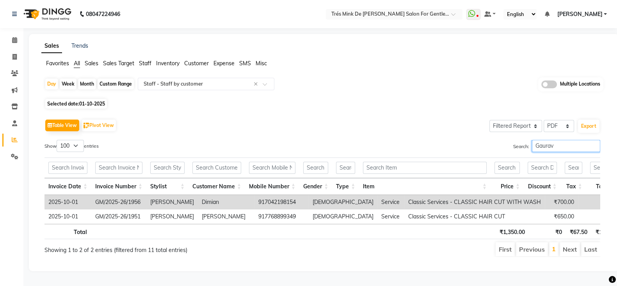
click at [593, 140] on input "Gaurav" at bounding box center [566, 146] width 68 height 12
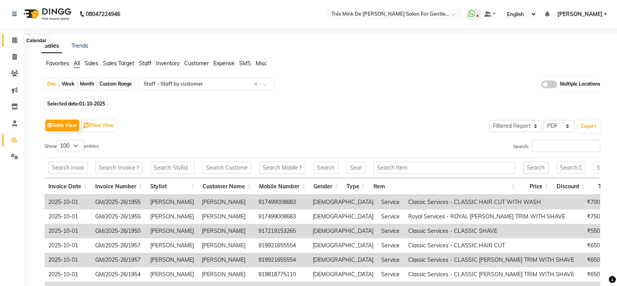
click at [12, 40] on icon at bounding box center [14, 40] width 5 height 6
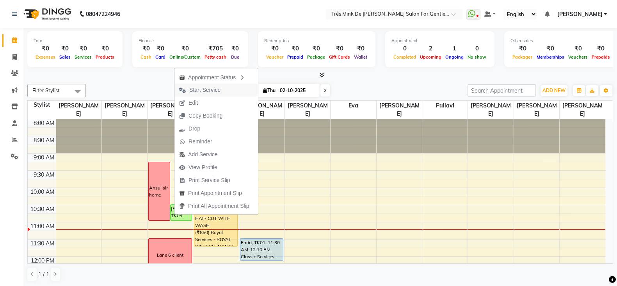
click at [205, 90] on span "Start Service" at bounding box center [204, 90] width 31 height 8
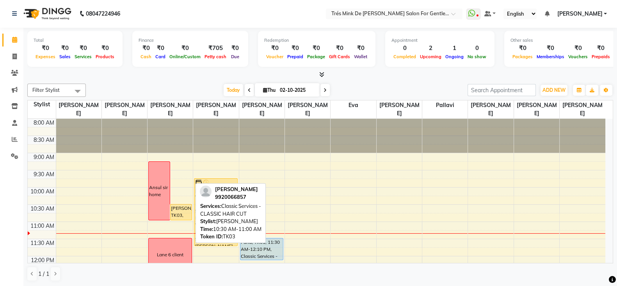
click at [175, 215] on div "[PERSON_NAME], TK03, 10:30 AM-11:00 AM, Classic Services - CLASSIC HAIR CUT" at bounding box center [181, 212] width 21 height 16
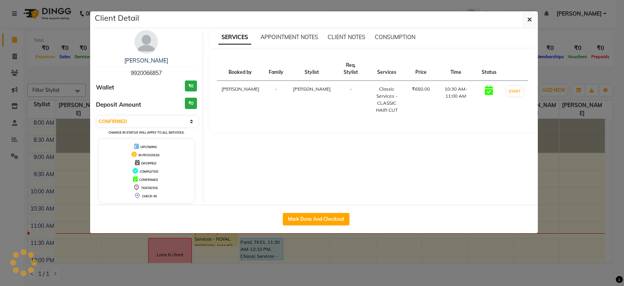
select select "1"
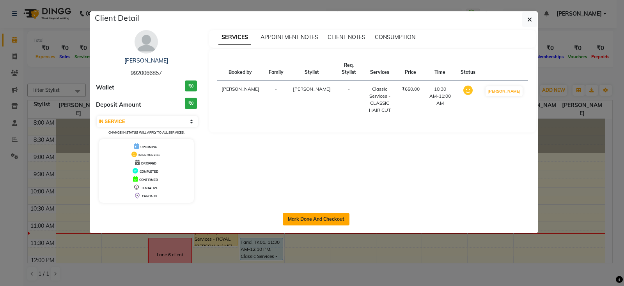
click at [299, 221] on button "Mark Done And Checkout" at bounding box center [316, 219] width 67 height 12
select select "service"
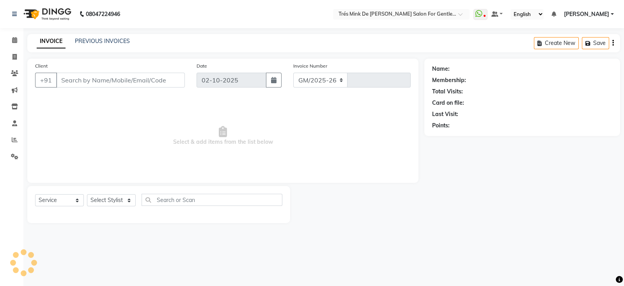
select select "4236"
type input "1958"
type input "9920066857"
select select "18143"
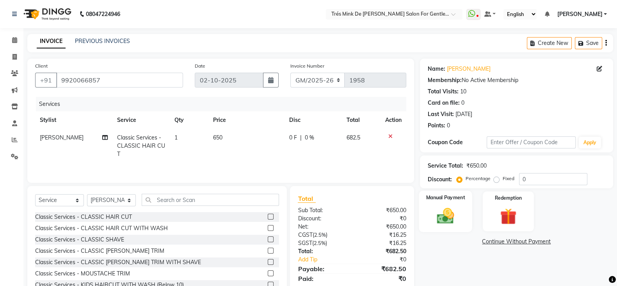
click at [447, 223] on img at bounding box center [446, 216] width 28 height 20
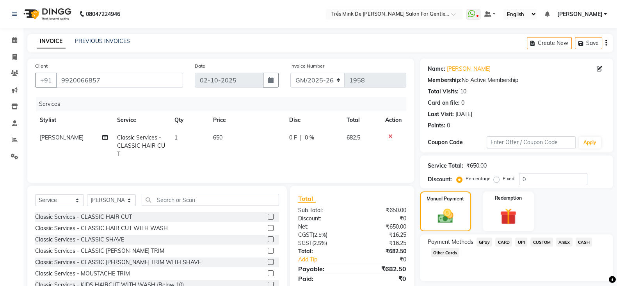
click at [520, 243] on span "UPI" at bounding box center [521, 241] width 12 height 9
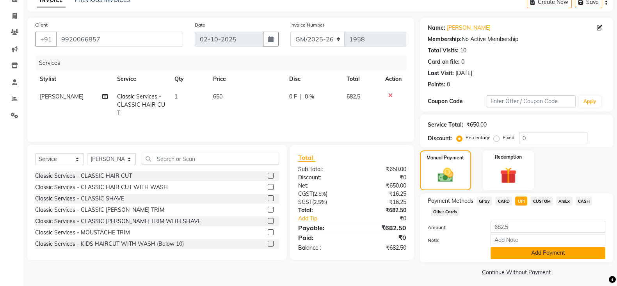
scroll to position [46, 0]
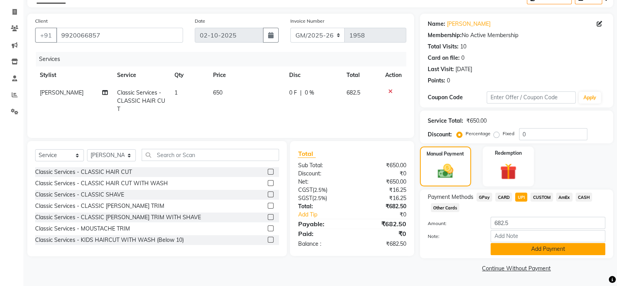
click at [513, 251] on button "Add Payment" at bounding box center [548, 249] width 115 height 12
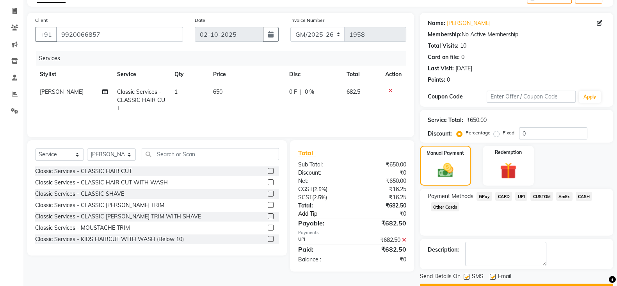
click at [316, 216] on link "Add Tip" at bounding box center [327, 214] width 70 height 8
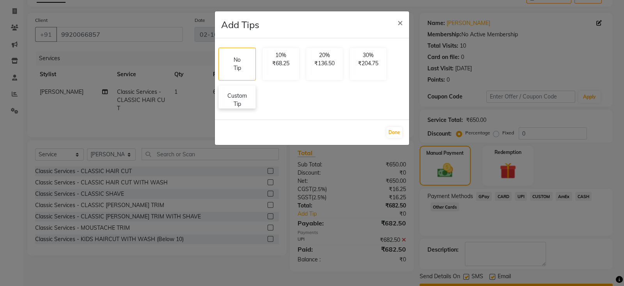
click at [238, 102] on p "Custom Tip" at bounding box center [237, 100] width 27 height 16
select select "18143"
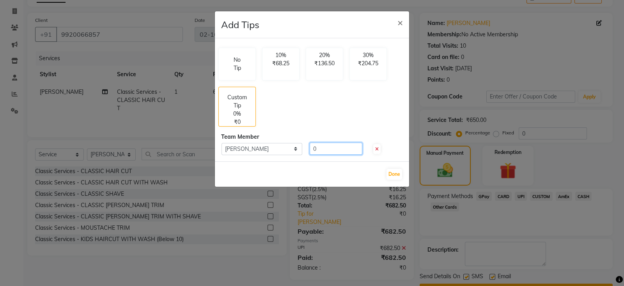
click at [327, 150] on input "0" at bounding box center [336, 148] width 53 height 12
type input "100"
click at [395, 174] on button "Done" at bounding box center [395, 174] width 16 height 11
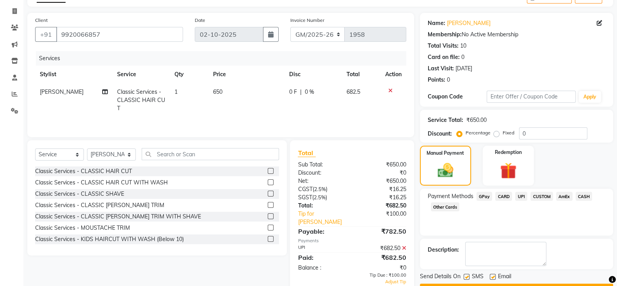
click at [485, 196] on span "GPay" at bounding box center [484, 196] width 16 height 9
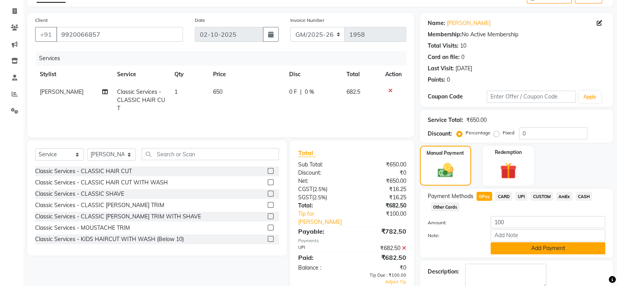
click at [504, 252] on button "Add Payment" at bounding box center [548, 248] width 115 height 12
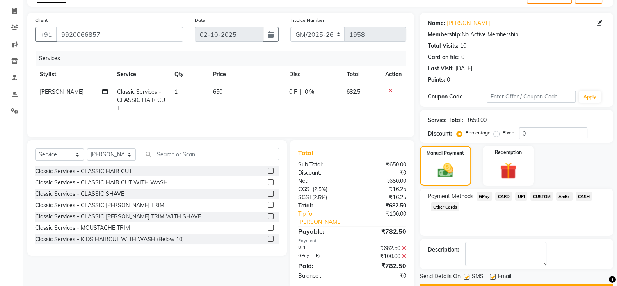
scroll to position [67, 0]
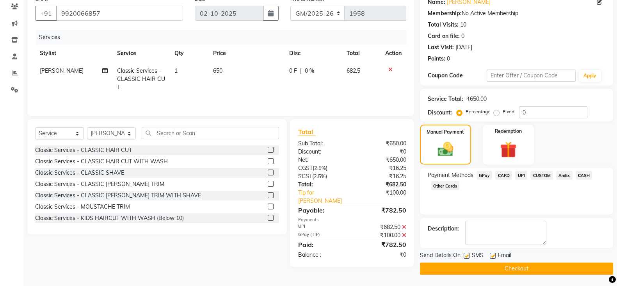
click at [521, 267] on button "Checkout" at bounding box center [516, 268] width 193 height 12
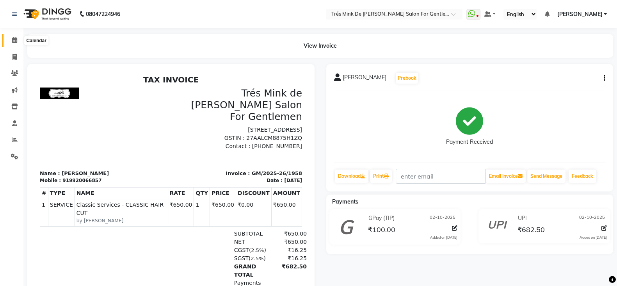
click at [14, 40] on icon at bounding box center [14, 40] width 5 height 6
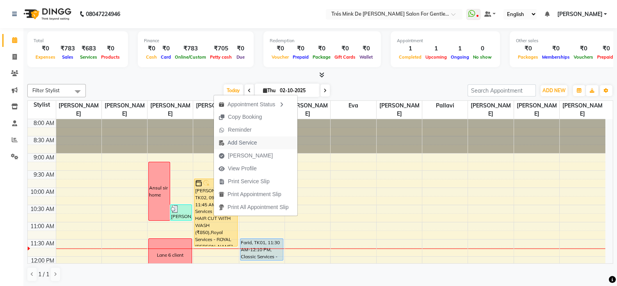
click at [247, 142] on span "Add Service" at bounding box center [241, 143] width 29 height 8
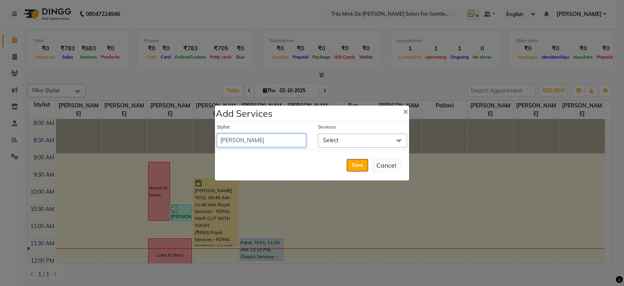
drag, startPoint x: 291, startPoint y: 138, endPoint x: 279, endPoint y: 136, distance: 11.5
click at [291, 138] on select "Aanand Saindane Aarti Rathod Akshay kashid Anjali pillay Ankush Sonawane Dilsha…" at bounding box center [261, 140] width 89 height 14
select select "18143"
click at [217, 133] on select "Aanand Saindane Aarti Rathod Akshay kashid Anjali pillay Ankush Sonawane Dilsha…" at bounding box center [261, 140] width 89 height 14
select select "705"
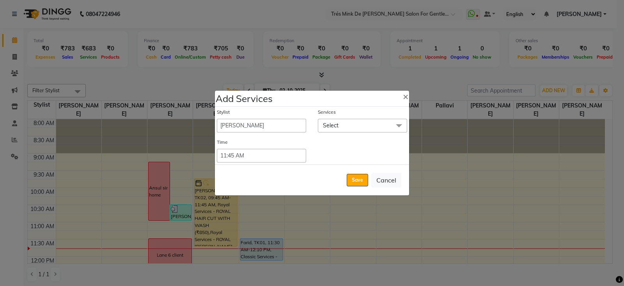
click at [345, 131] on span "Select" at bounding box center [362, 126] width 89 height 14
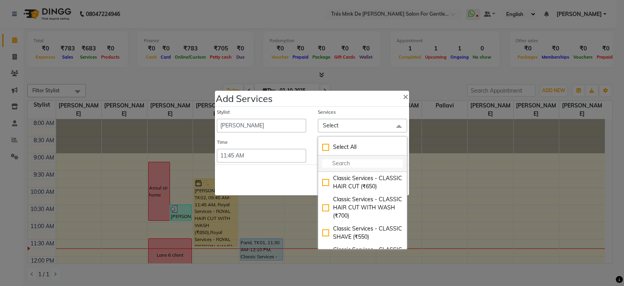
click at [341, 161] on input "multiselect-search" at bounding box center [362, 163] width 81 height 8
type input "g"
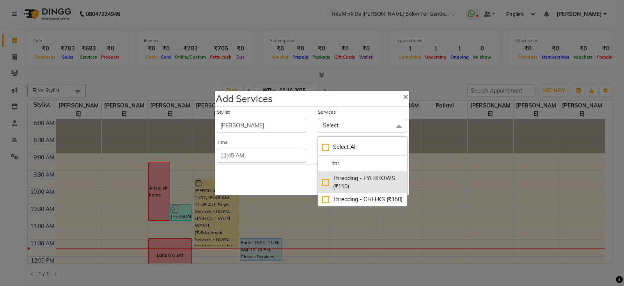
type input "thr"
click at [354, 186] on div "Threading - EYEBROWS (₹150)" at bounding box center [362, 182] width 81 height 16
checkbox input "true"
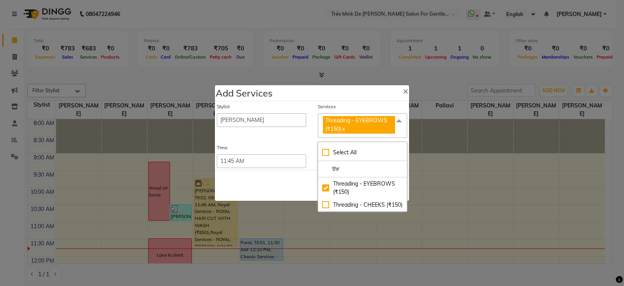
click at [261, 180] on div "Save Cancel" at bounding box center [312, 185] width 194 height 31
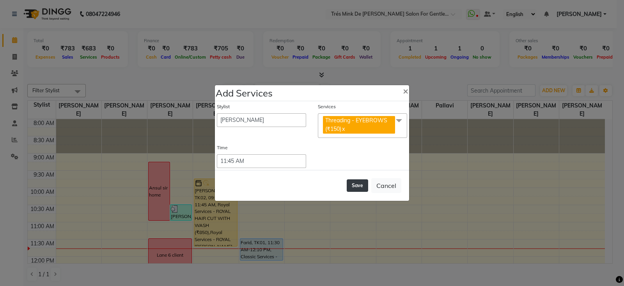
click at [351, 183] on button "Save" at bounding box center [357, 185] width 21 height 12
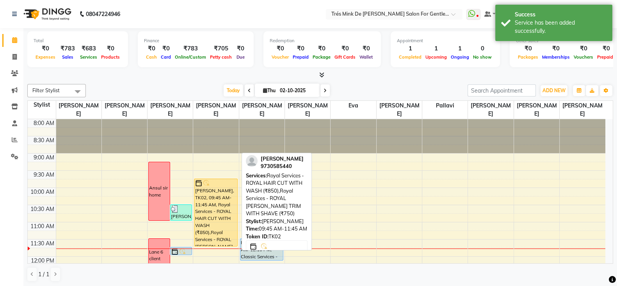
click at [216, 200] on div "[PERSON_NAME], TK02, 09:45 AM-11:45 AM, Royal Services - ROYAL HAIR CUT WITH WA…" at bounding box center [215, 212] width 43 height 67
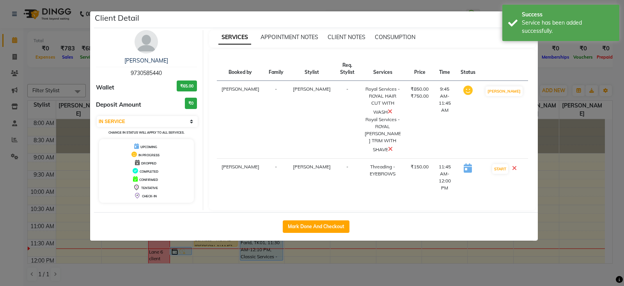
select select "select"
click at [338, 220] on button "Mark Done And Checkout" at bounding box center [316, 226] width 67 height 12
select select "service"
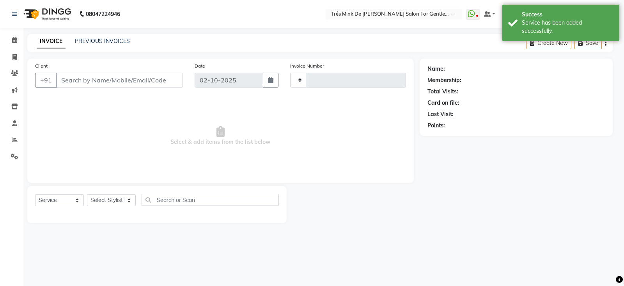
type input "1959"
select select "4236"
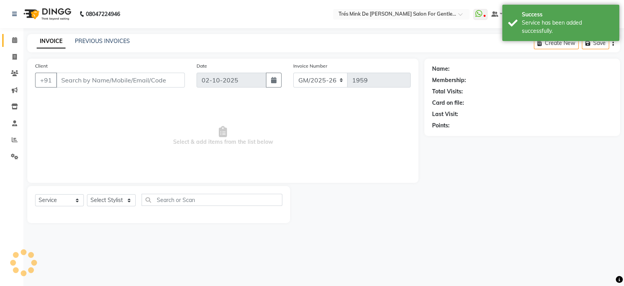
type input "9730585440"
select select "18143"
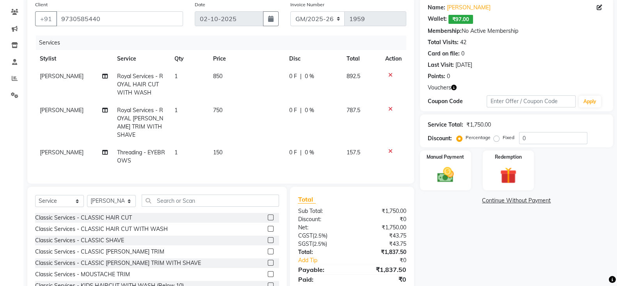
scroll to position [89, 0]
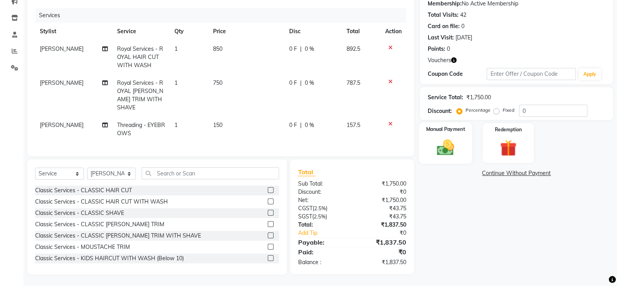
click at [454, 157] on div "Manual Payment" at bounding box center [445, 142] width 53 height 41
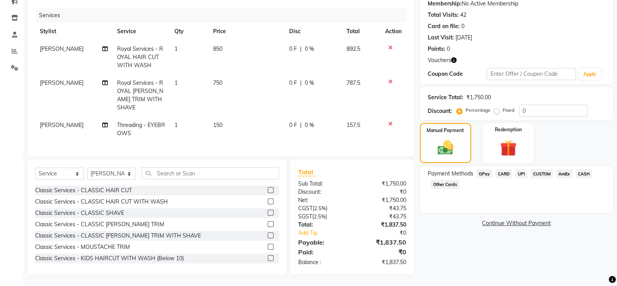
click at [581, 173] on span "CASH" at bounding box center [584, 173] width 17 height 9
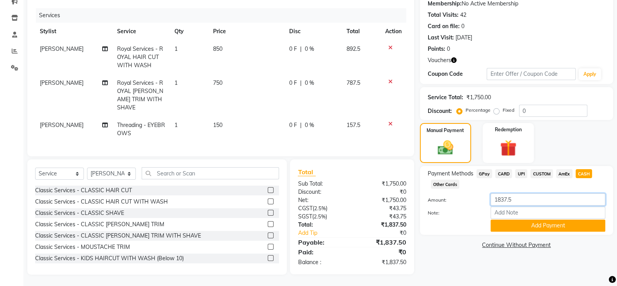
click at [535, 202] on input "1837.5" at bounding box center [548, 199] width 115 height 12
type input "1"
type input "2000"
click at [519, 227] on button "Add Payment" at bounding box center [548, 225] width 115 height 12
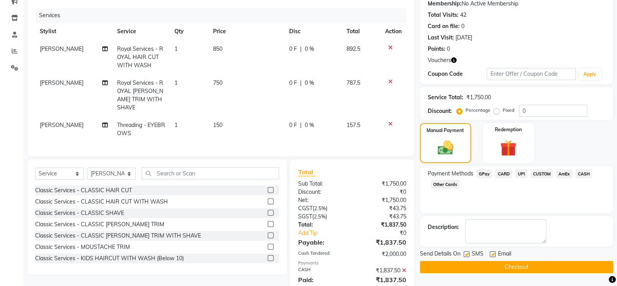
scroll to position [132, 0]
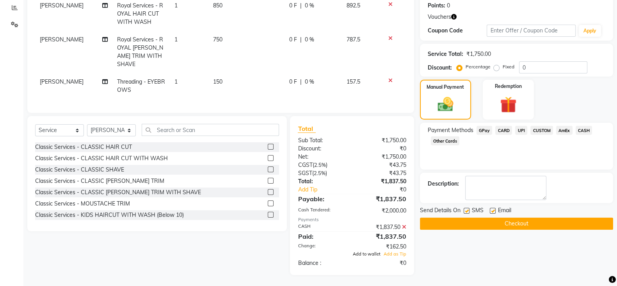
click at [359, 253] on span "Add to wallet" at bounding box center [367, 253] width 28 height 5
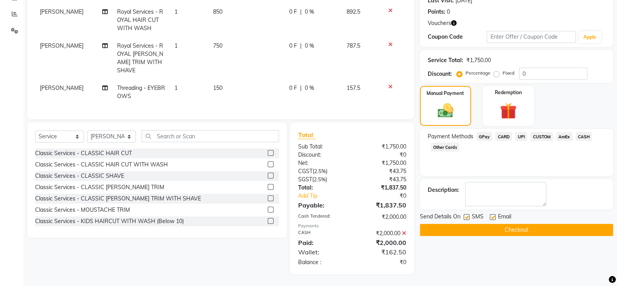
scroll to position [125, 0]
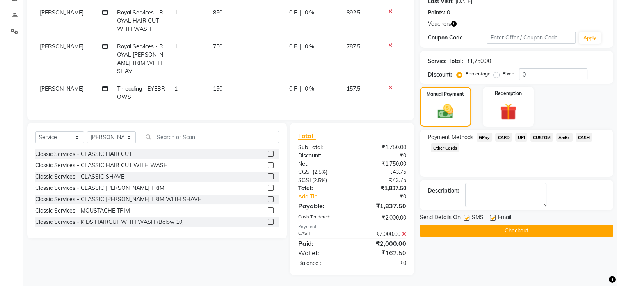
click at [482, 227] on button "Checkout" at bounding box center [516, 230] width 193 height 12
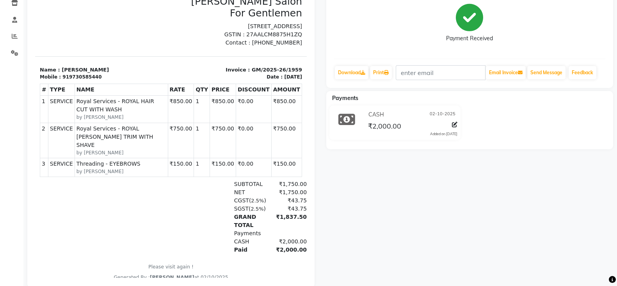
scroll to position [75, 0]
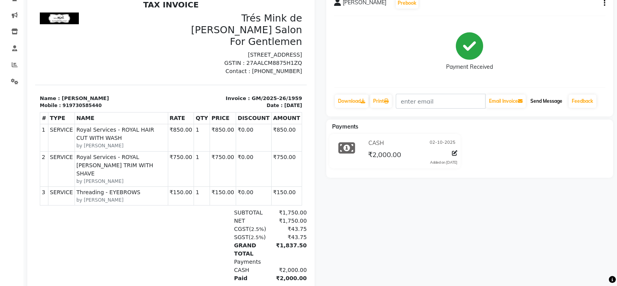
click at [544, 103] on button "Send Message" at bounding box center [546, 100] width 38 height 13
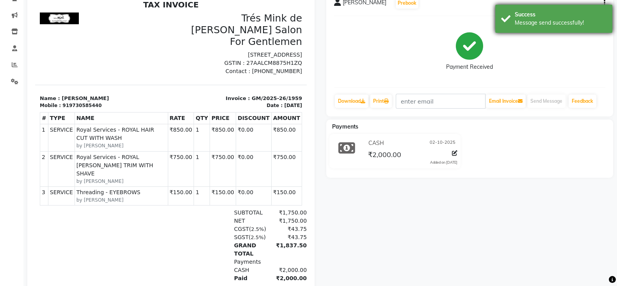
click at [545, 18] on div "Success" at bounding box center [561, 15] width 92 height 8
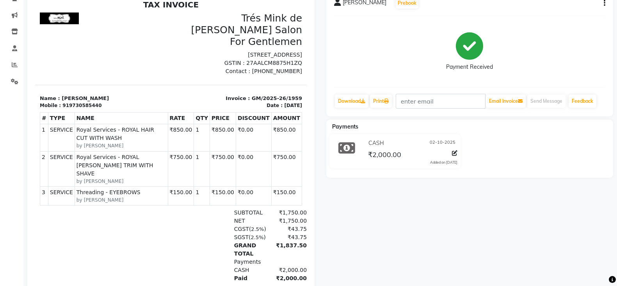
scroll to position [0, 0]
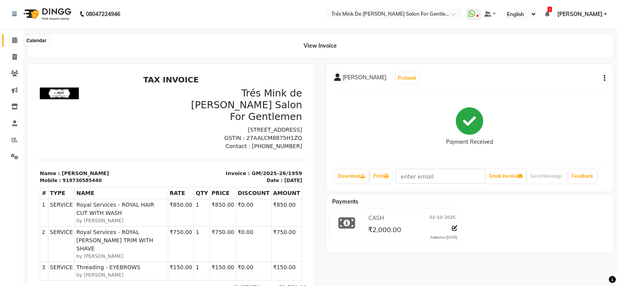
click at [11, 38] on span at bounding box center [15, 40] width 14 height 9
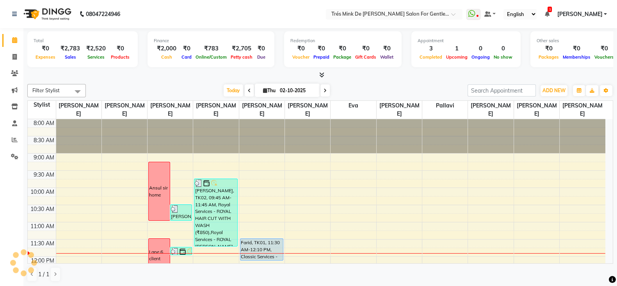
scroll to position [103, 0]
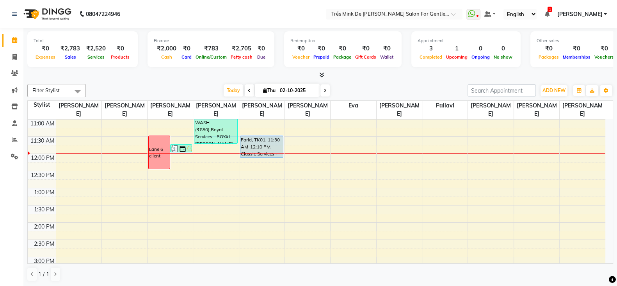
click at [111, 156] on div "8:00 AM 8:30 AM 9:00 AM 9:30 AM 10:00 AM 10:30 AM 11:00 AM 11:30 AM 12:00 PM 12…" at bounding box center [317, 290] width 578 height 549
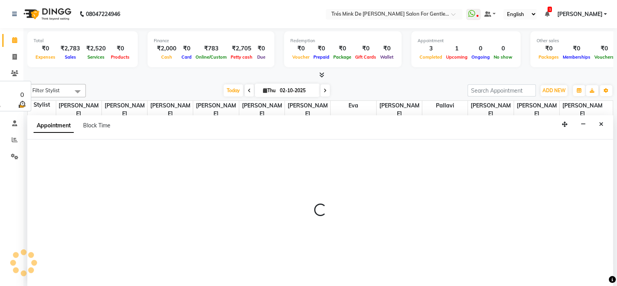
scroll to position [0, 0]
select select "64343"
select select "720"
select select "tentative"
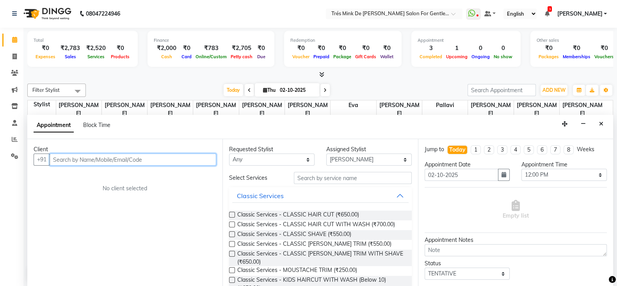
click at [103, 156] on input "text" at bounding box center [133, 159] width 167 height 12
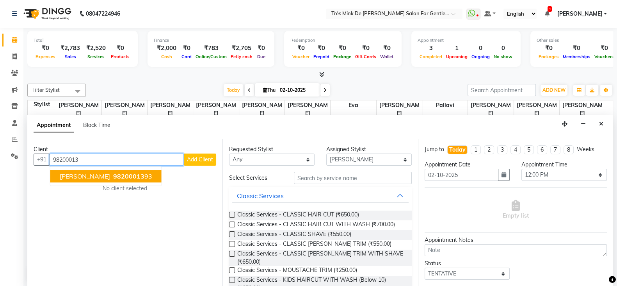
click at [113, 177] on span "98200013" at bounding box center [128, 176] width 31 height 8
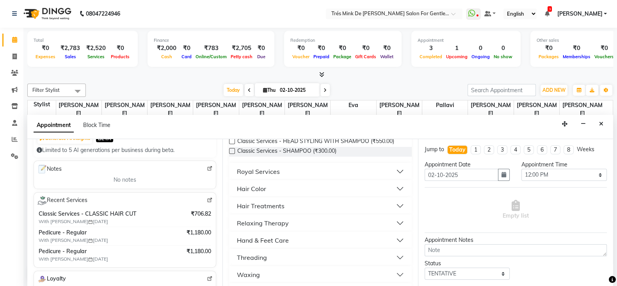
scroll to position [195, 0]
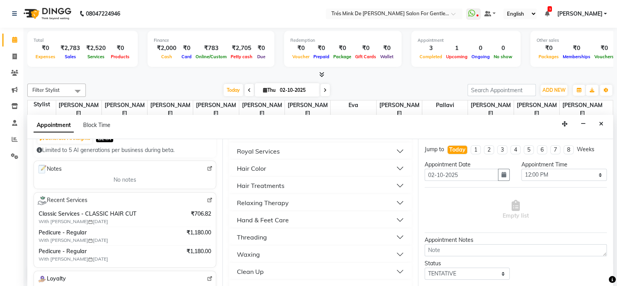
type input "9820001393"
click at [265, 217] on div "Hand & Feet Care" at bounding box center [263, 219] width 52 height 9
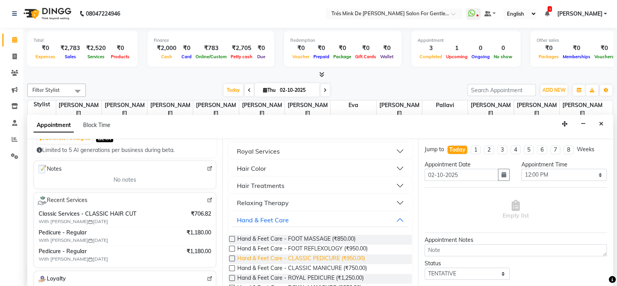
click at [306, 258] on span "Hand & Feet Care - CLASSIC PEDICURE (₹950.00)" at bounding box center [301, 259] width 128 height 10
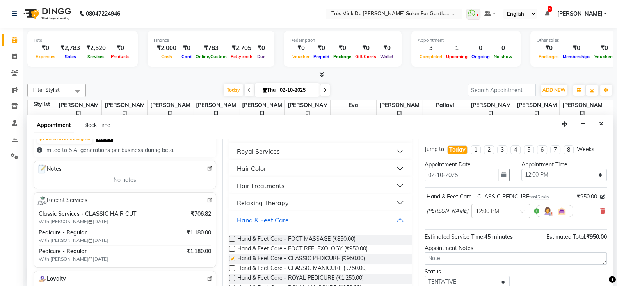
checkbox input "false"
click at [451, 258] on textarea at bounding box center [516, 258] width 182 height 12
paste textarea "Gaurav"
type textarea "G"
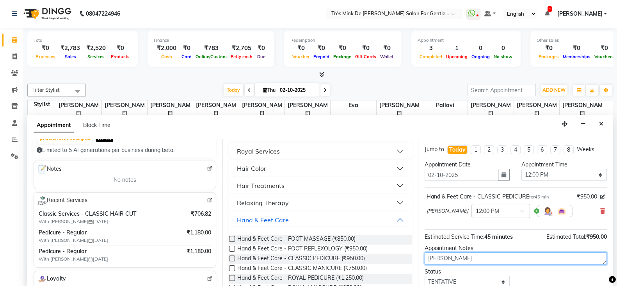
click at [441, 254] on textarea "[PERSON_NAME]" at bounding box center [516, 258] width 182 height 12
type textarea "[PERSON_NAME]"
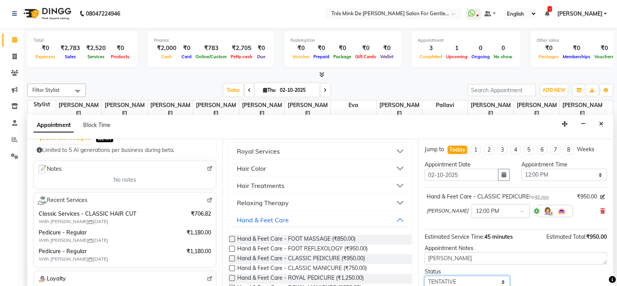
scroll to position [1, 0]
click at [449, 275] on select "Select TENTATIVE CONFIRM CHECK-IN UPCOMING" at bounding box center [467, 280] width 85 height 12
select select "confirm booking"
click at [425, 274] on select "Select TENTATIVE CONFIRM CHECK-IN UPCOMING" at bounding box center [467, 280] width 85 height 12
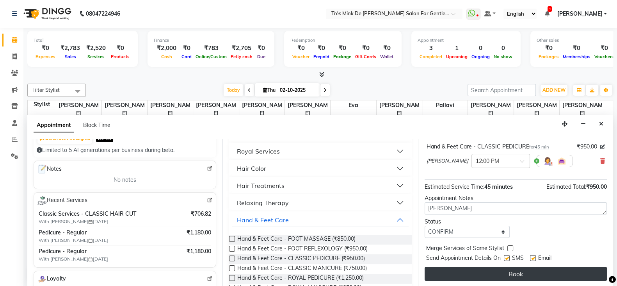
click at [441, 274] on button "Book" at bounding box center [516, 274] width 182 height 14
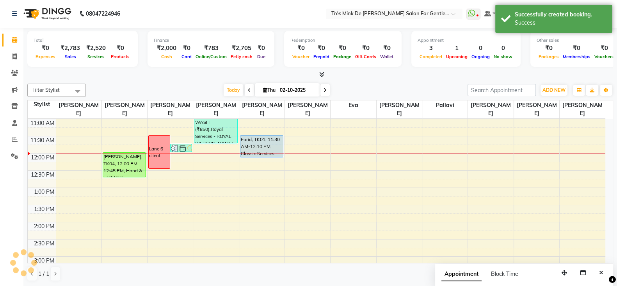
scroll to position [0, 0]
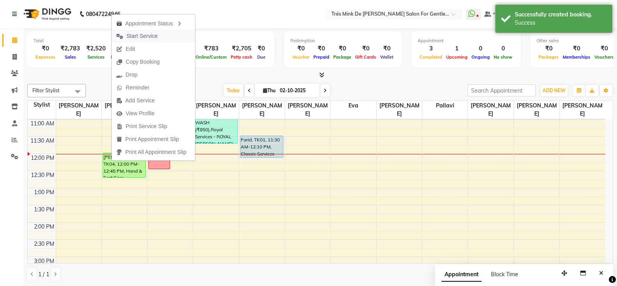
click at [150, 40] on span "Start Service" at bounding box center [141, 36] width 31 height 8
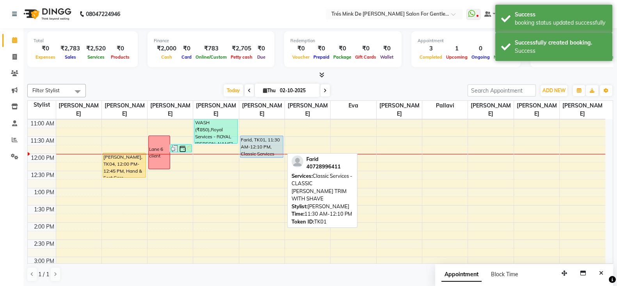
click at [265, 139] on div "Farid, TK01, 11:30 AM-12:10 PM, Classic Services - CLASSIC [PERSON_NAME] TRIM W…" at bounding box center [261, 146] width 43 height 21
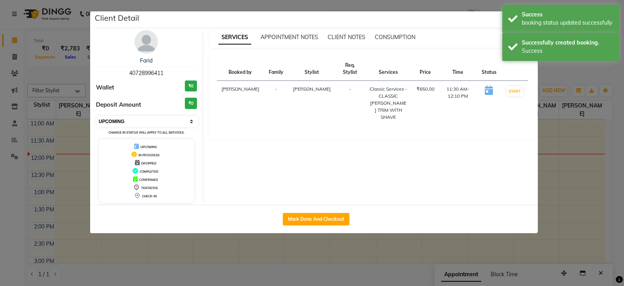
click at [125, 120] on select "Select IN SERVICE CONFIRMED TENTATIVE CHECK IN MARK DONE DROPPED UPCOMING" at bounding box center [147, 121] width 101 height 11
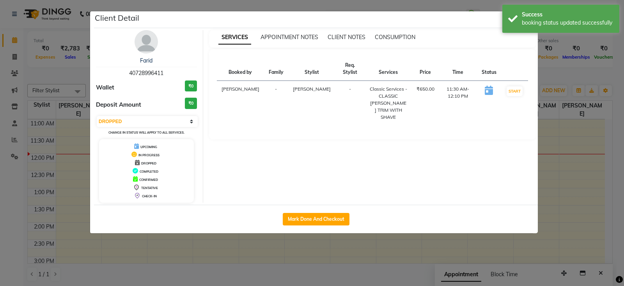
click at [97, 116] on select "Select IN SERVICE CONFIRMED TENTATIVE CHECK IN MARK DONE DROPPED UPCOMING" at bounding box center [147, 121] width 101 height 11
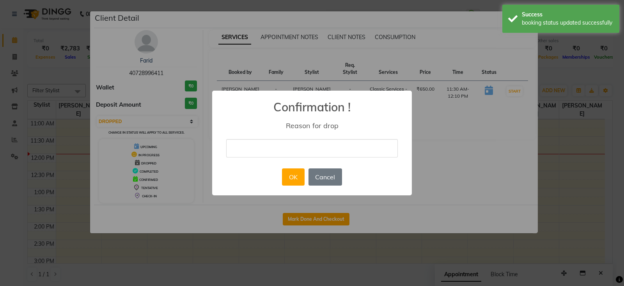
click at [256, 152] on input "text" at bounding box center [312, 148] width 172 height 18
drag, startPoint x: 546, startPoint y: 18, endPoint x: 541, endPoint y: 18, distance: 5.5
click at [546, 18] on div "Success" at bounding box center [568, 15] width 92 height 8
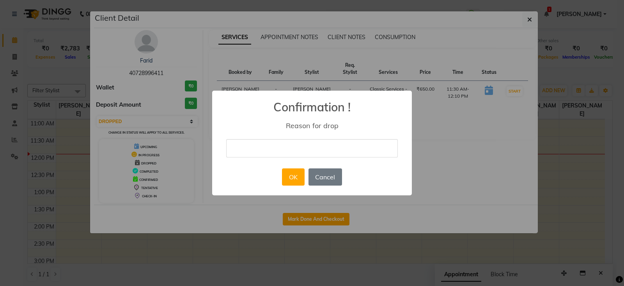
click at [533, 18] on div "× Confirmation ! Reason for drop OK No Cancel" at bounding box center [312, 143] width 624 height 286
select select "5"
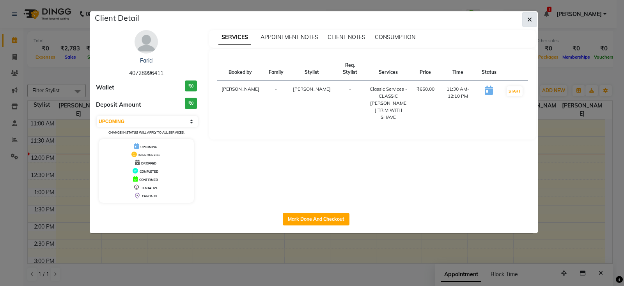
click at [524, 20] on button "button" at bounding box center [530, 19] width 15 height 15
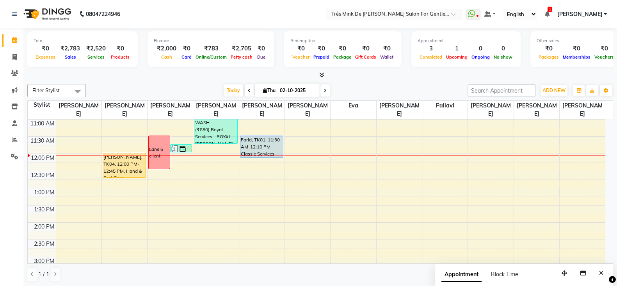
click at [275, 88] on span "Thu" at bounding box center [269, 90] width 16 height 6
select select "10"
select select "2025"
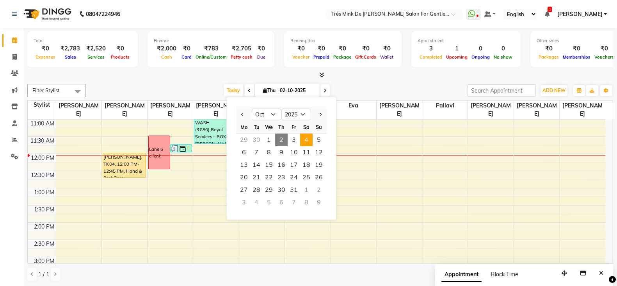
click at [310, 139] on span "4" at bounding box center [306, 139] width 12 height 12
type input "04-10-2025"
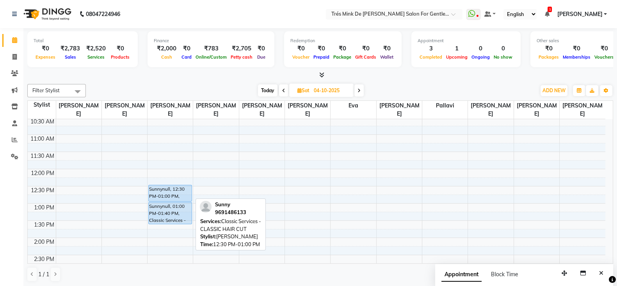
scroll to position [137, 0]
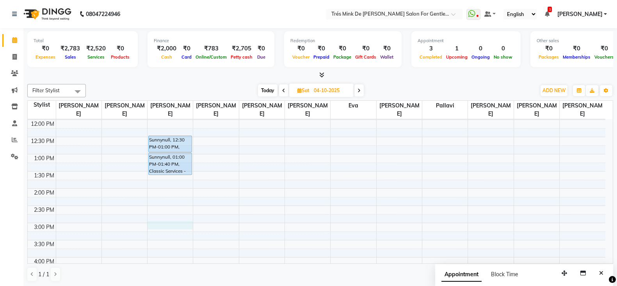
click at [163, 223] on div "8:00 AM 8:30 AM 9:00 AM 9:30 AM 10:00 AM 10:30 AM 11:00 AM 11:30 AM 12:00 PM 12…" at bounding box center [317, 256] width 578 height 549
select select "18143"
select select "900"
select select "tentative"
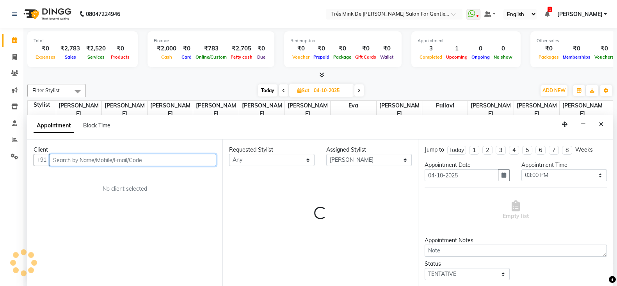
scroll to position [0, 0]
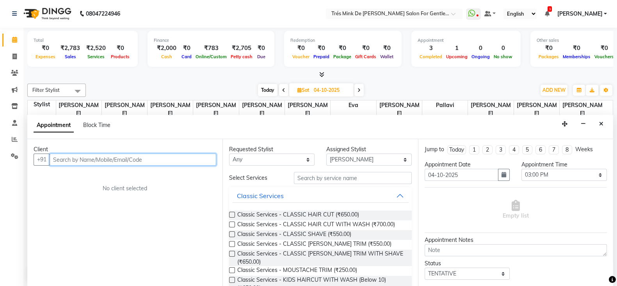
click at [164, 153] on input "text" at bounding box center [133, 159] width 167 height 12
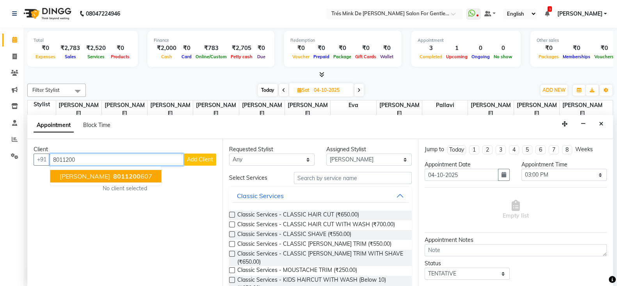
click at [113, 172] on span "8011200" at bounding box center [126, 176] width 27 height 8
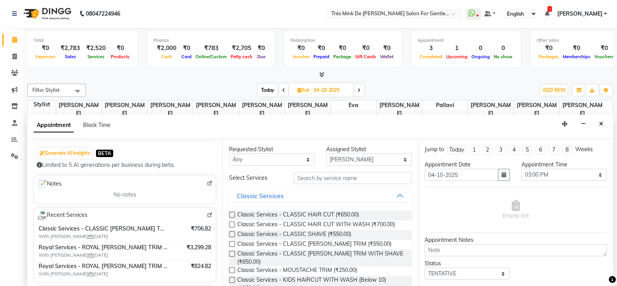
scroll to position [97, 0]
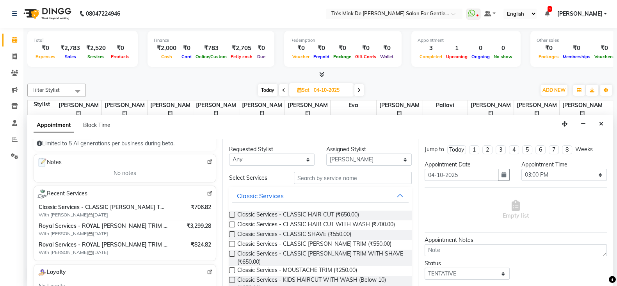
type input "8011200607"
click at [386, 196] on button "Classic Services" at bounding box center [320, 195] width 176 height 14
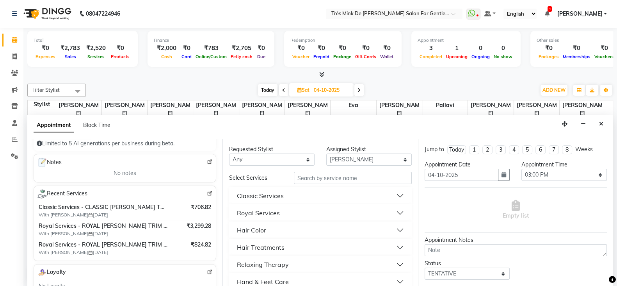
click at [261, 214] on div "Royal Services" at bounding box center [258, 212] width 43 height 9
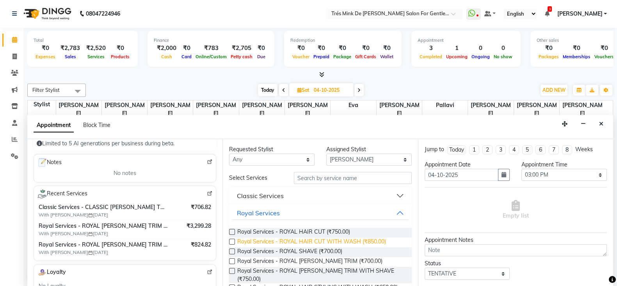
click at [279, 237] on span "Royal Services - ROYAL HAIR CUT WITH WASH (₹850.00)" at bounding box center [311, 242] width 149 height 10
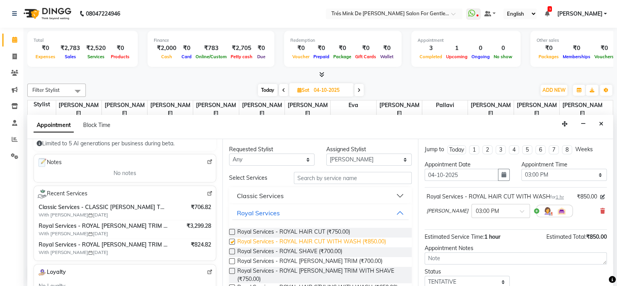
checkbox input "false"
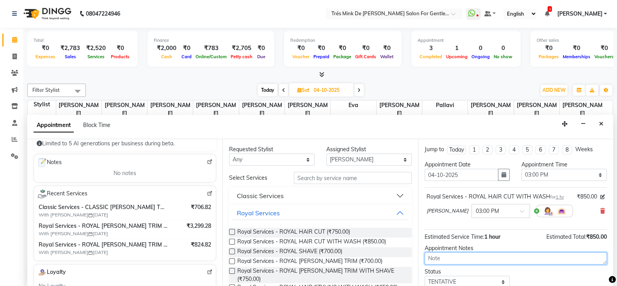
click at [439, 256] on textarea at bounding box center [516, 258] width 182 height 12
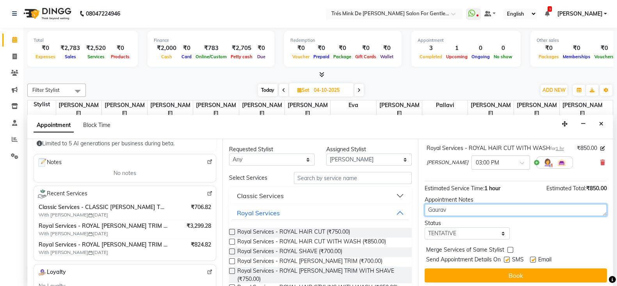
type textarea "Gaurav"
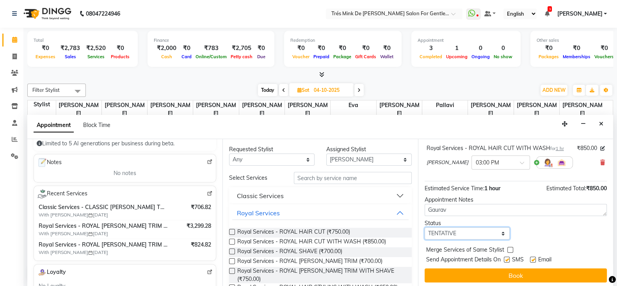
click at [461, 231] on select "Select TENTATIVE CONFIRM UPCOMING" at bounding box center [467, 233] width 85 height 12
select select "upcoming"
click at [425, 227] on select "Select TENTATIVE CONFIRM UPCOMING" at bounding box center [467, 233] width 85 height 12
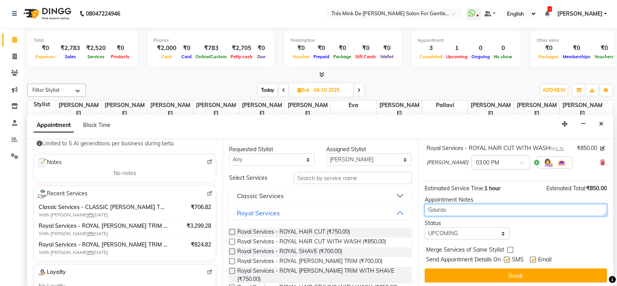
click at [480, 208] on textarea "Gaurav" at bounding box center [516, 210] width 182 height 12
type textarea "Gaurav 02/10/2025"
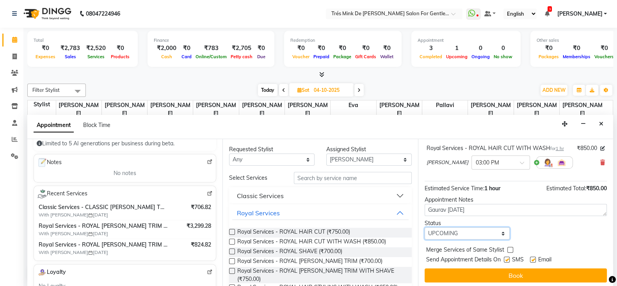
click at [478, 230] on select "Select TENTATIVE CONFIRM UPCOMING" at bounding box center [467, 233] width 85 height 12
click at [425, 227] on select "Select TENTATIVE CONFIRM UPCOMING" at bounding box center [467, 233] width 85 height 12
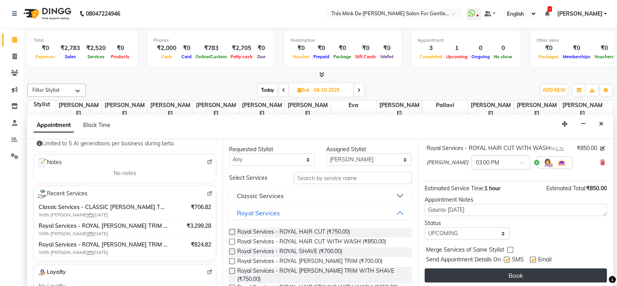
click at [477, 276] on button "Book" at bounding box center [516, 275] width 182 height 14
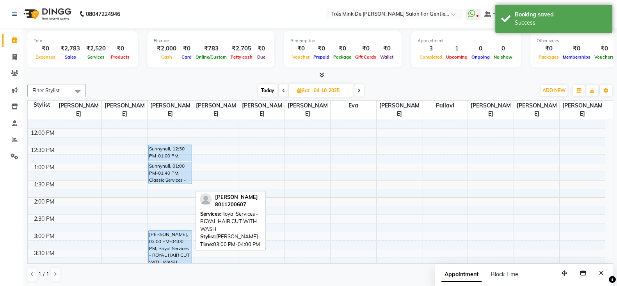
scroll to position [146, 0]
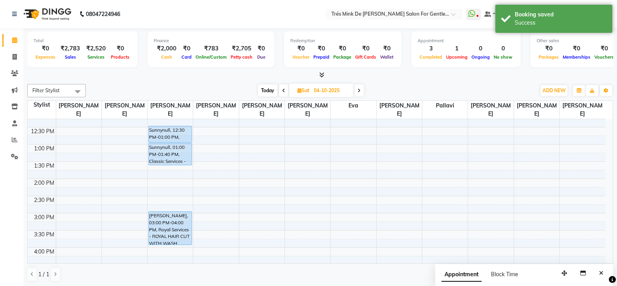
click at [277, 90] on div "Today Sat 04-10-2025" at bounding box center [310, 91] width 107 height 12
click at [265, 91] on span "Today" at bounding box center [268, 90] width 20 height 12
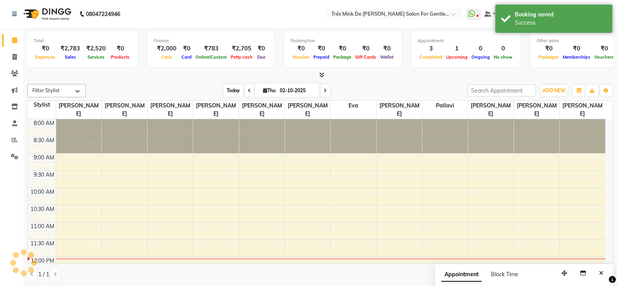
scroll to position [137, 0]
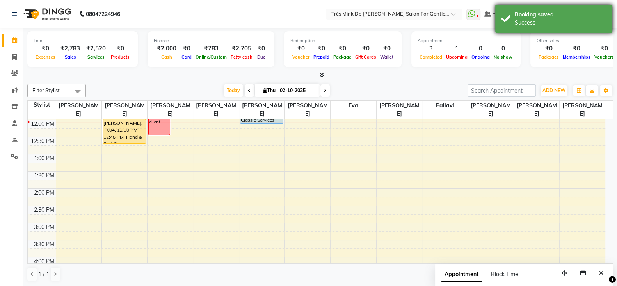
click at [523, 18] on div "Booking saved" at bounding box center [561, 15] width 92 height 8
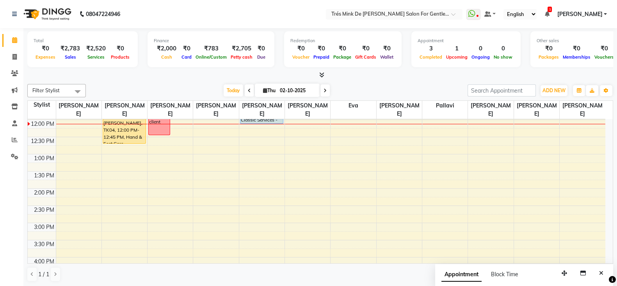
click at [326, 89] on span at bounding box center [324, 90] width 9 height 12
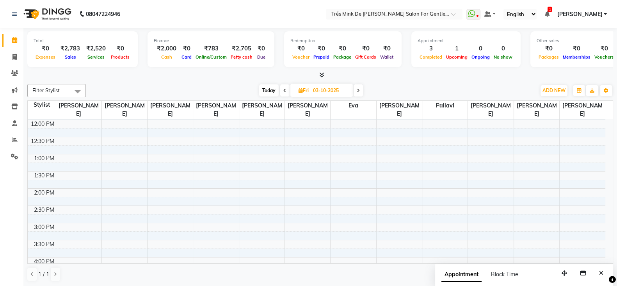
click at [357, 88] on icon at bounding box center [358, 90] width 3 height 5
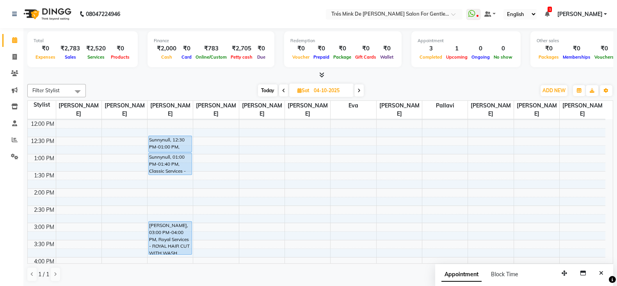
click at [284, 88] on icon at bounding box center [283, 90] width 3 height 5
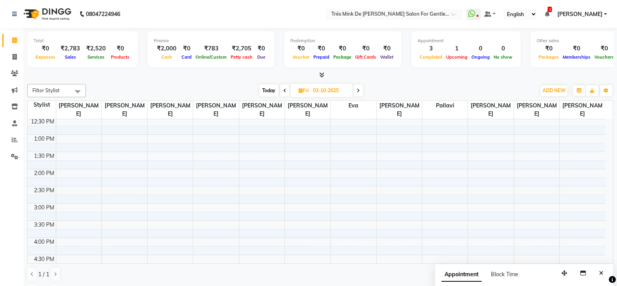
scroll to position [0, 0]
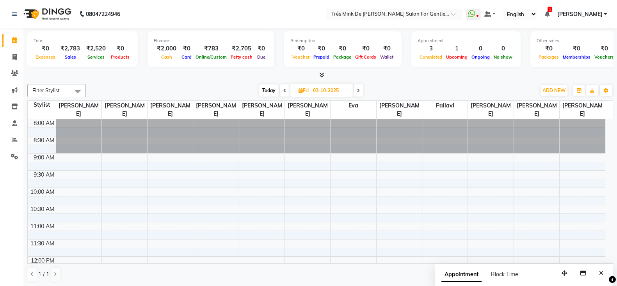
click at [359, 89] on icon at bounding box center [358, 90] width 3 height 5
click at [263, 87] on span "Today" at bounding box center [268, 90] width 20 height 12
type input "02-10-2025"
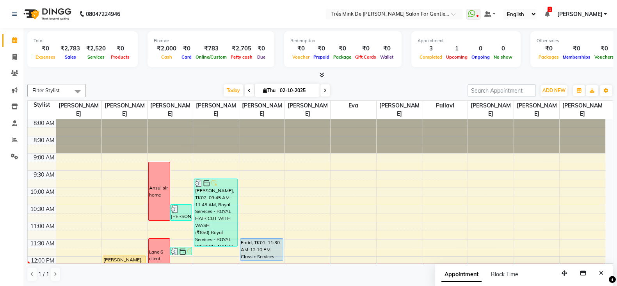
click at [549, 15] on icon at bounding box center [546, 13] width 5 height 5
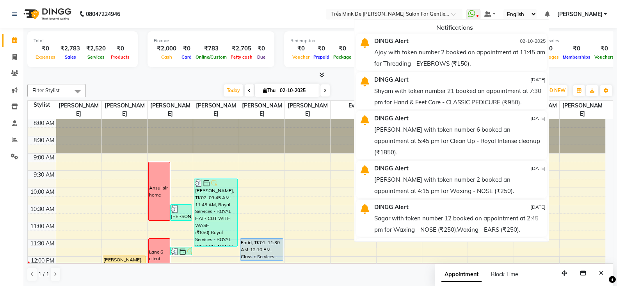
click at [346, 82] on div "Filter Stylist Select All Aanand Saindane Payal Jadhav Dilshad shaikh Gaurav At…" at bounding box center [320, 183] width 586 height 204
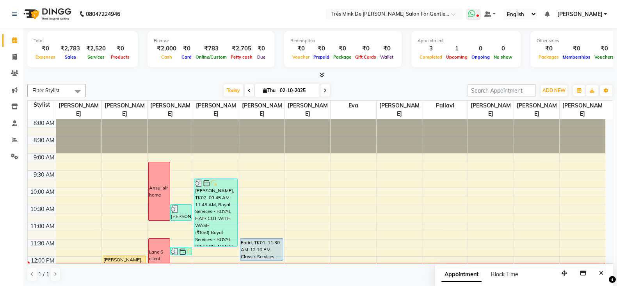
click at [478, 16] on icon at bounding box center [477, 16] width 2 height 4
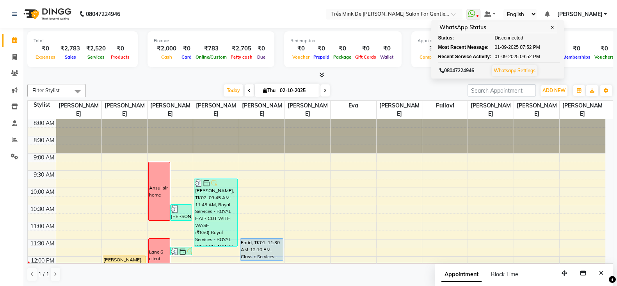
click at [410, 85] on div "Today Thu 02-10-2025" at bounding box center [277, 91] width 374 height 12
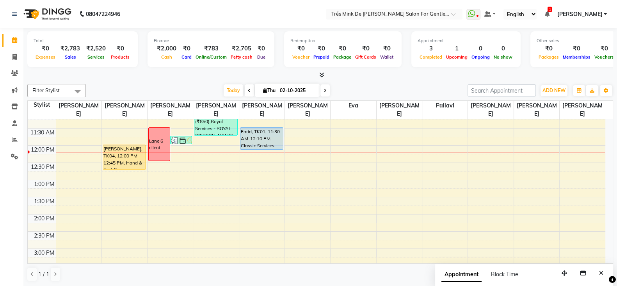
scroll to position [107, 0]
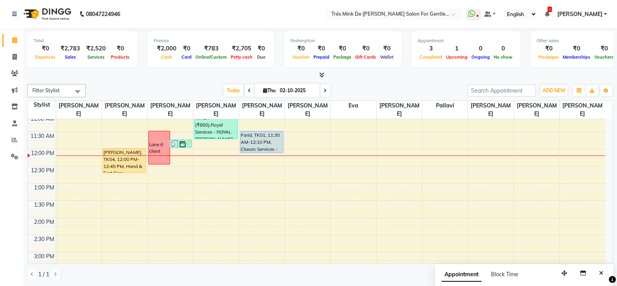
click at [548, 14] on icon at bounding box center [546, 13] width 5 height 5
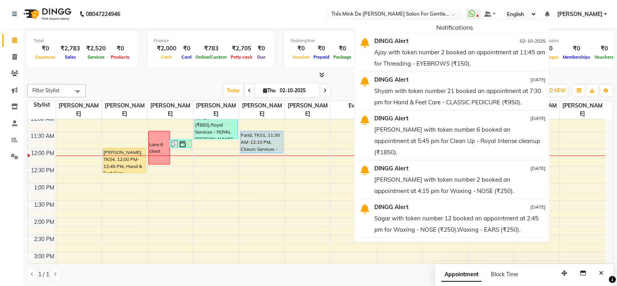
click at [299, 18] on nav "08047224946 Select Location × Trés Mink De Shailesh Mistry Salon For Gentlemen,…" at bounding box center [308, 14] width 617 height 28
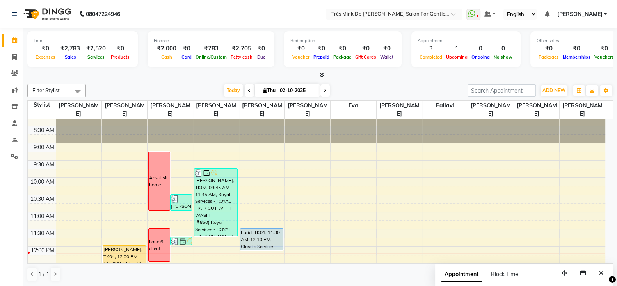
scroll to position [10, 0]
click at [13, 106] on icon at bounding box center [14, 106] width 7 height 6
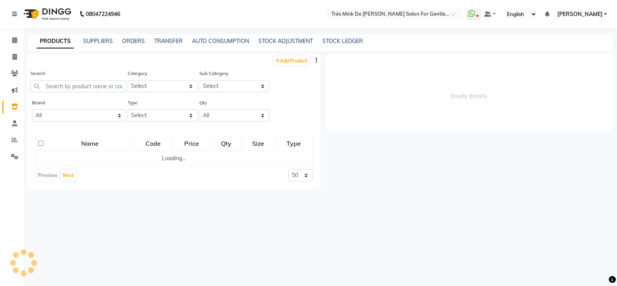
select select
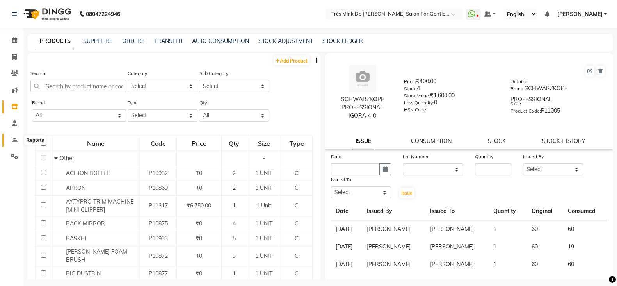
click at [15, 141] on icon at bounding box center [15, 140] width 6 height 6
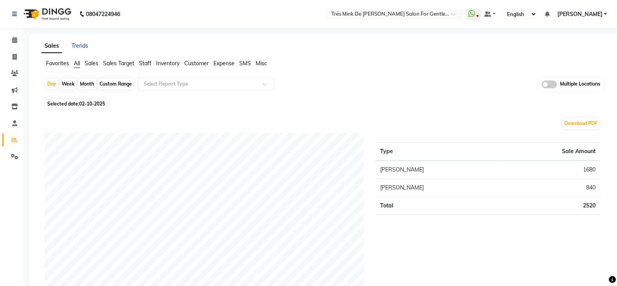
click at [92, 85] on div "Month" at bounding box center [87, 83] width 18 height 11
select select "10"
select select "2025"
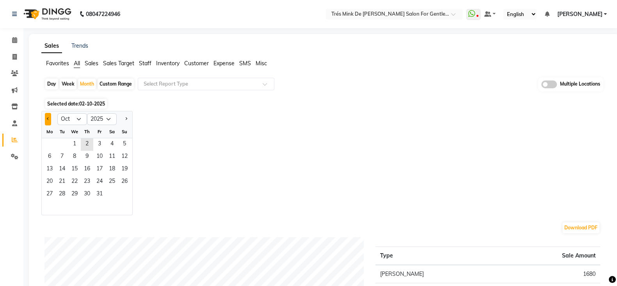
click at [50, 120] on button "Previous month" at bounding box center [48, 119] width 6 height 12
select select "9"
click at [49, 142] on span "1" at bounding box center [49, 144] width 12 height 12
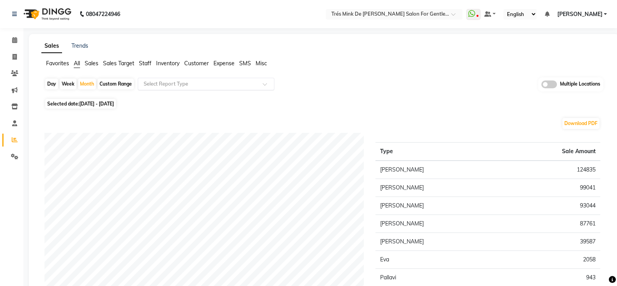
click at [156, 84] on input "text" at bounding box center [198, 84] width 112 height 8
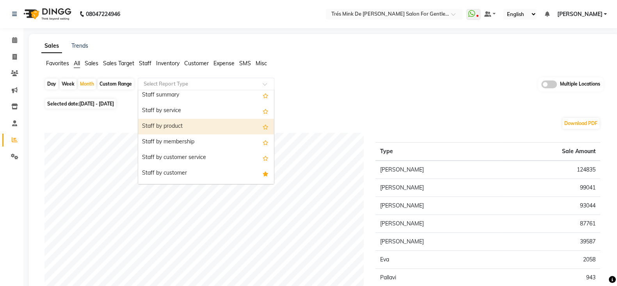
scroll to position [48, 0]
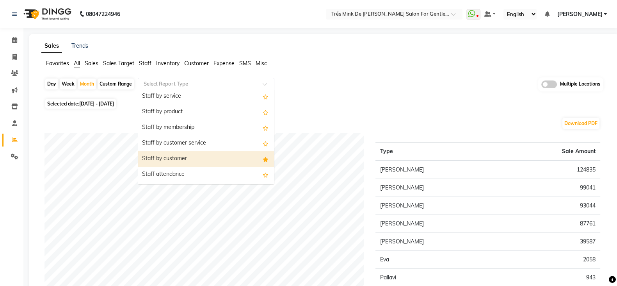
click at [168, 158] on div "Staff by customer" at bounding box center [206, 159] width 136 height 16
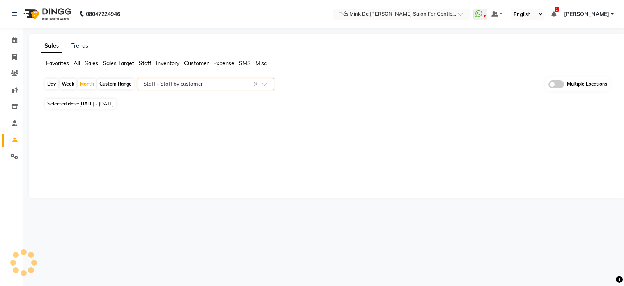
select select "filtered_report"
select select "pdf"
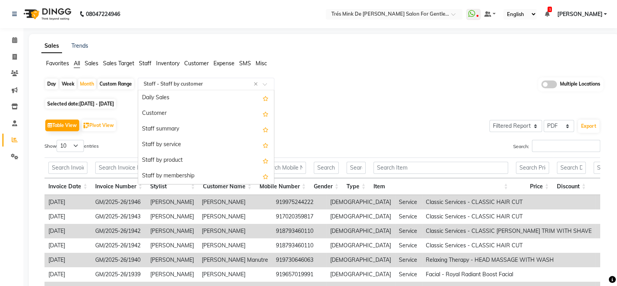
click at [232, 87] on div "Select Report Type × Staff - Staff by customer ×" at bounding box center [206, 84] width 137 height 12
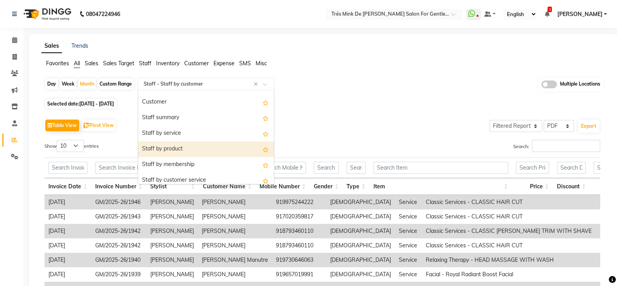
click at [210, 144] on div "Staff by product" at bounding box center [206, 149] width 136 height 16
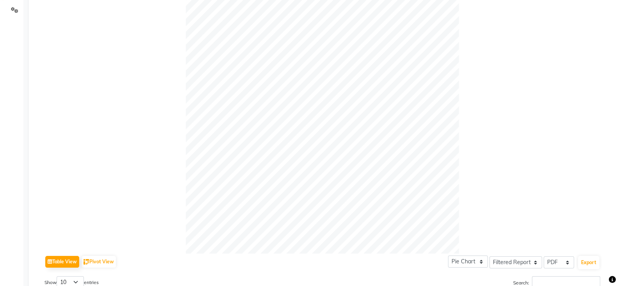
scroll to position [336, 0]
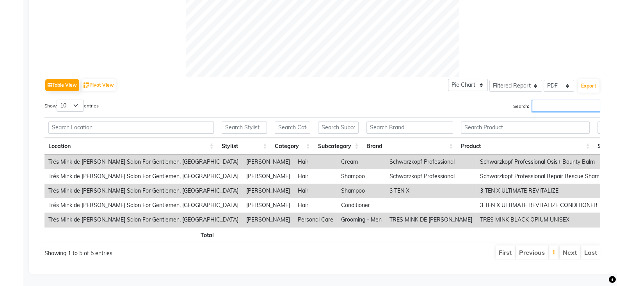
click at [535, 100] on input "Search:" at bounding box center [566, 106] width 68 height 12
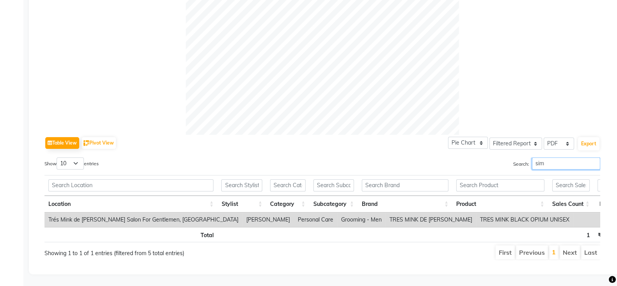
scroll to position [279, 0]
click at [554, 157] on input "simra" at bounding box center [566, 163] width 68 height 12
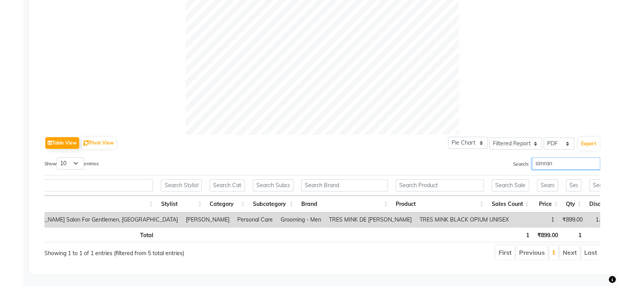
scroll to position [0, 9]
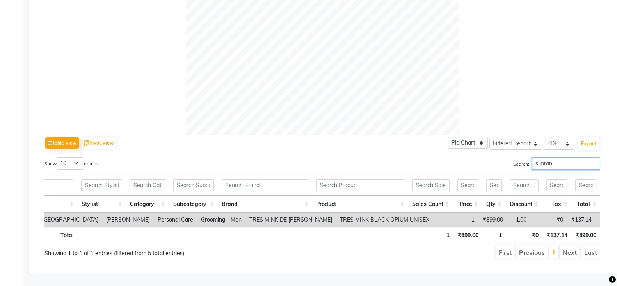
type input "simran"
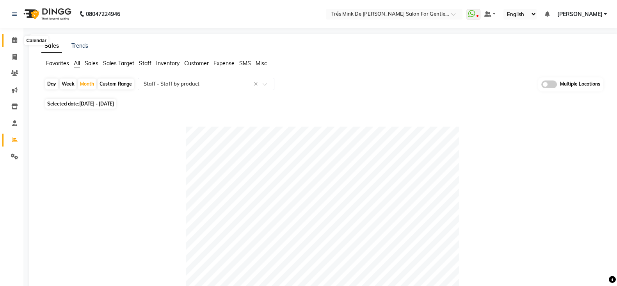
click at [17, 37] on icon at bounding box center [14, 40] width 5 height 6
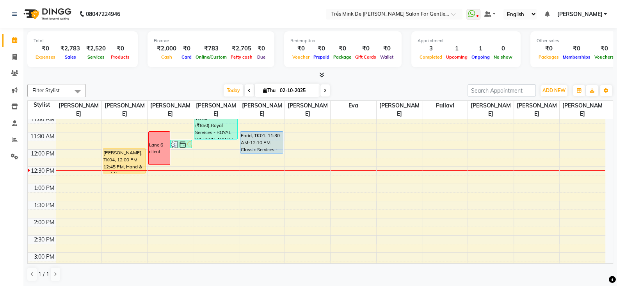
scroll to position [87, 0]
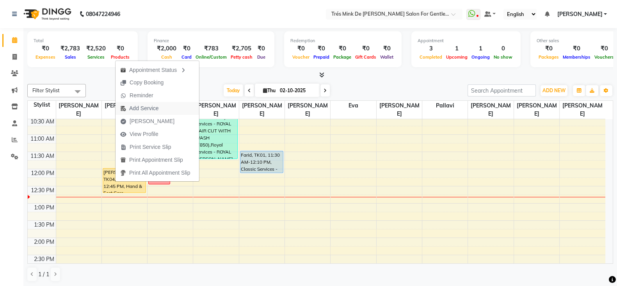
click at [139, 110] on span "Add Service" at bounding box center [143, 108] width 29 height 8
select select "64343"
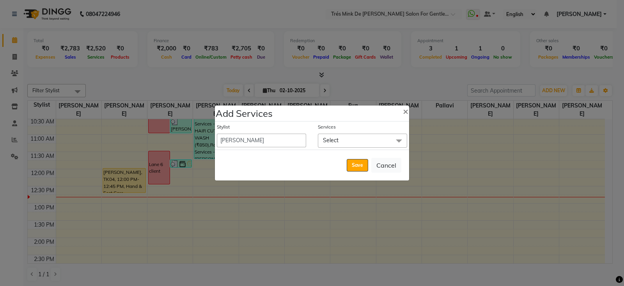
click at [348, 140] on span "Select" at bounding box center [362, 140] width 89 height 14
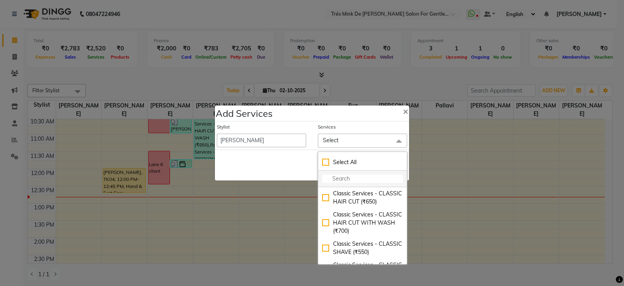
click at [342, 177] on input "multiselect-search" at bounding box center [362, 178] width 81 height 8
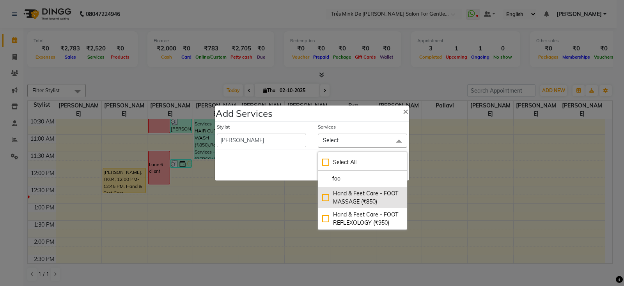
type input "foo"
click at [339, 194] on div "Hand & Feet Care - FOOT MASSAGE (₹850)" at bounding box center [362, 197] width 81 height 16
checkbox input "true"
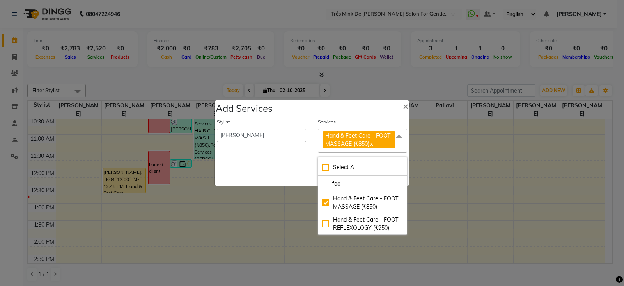
click at [307, 173] on div "Save Cancel" at bounding box center [312, 170] width 194 height 31
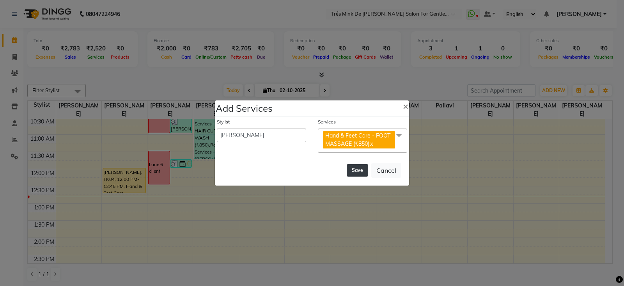
click at [355, 171] on button "Save" at bounding box center [357, 170] width 21 height 12
select select "71049"
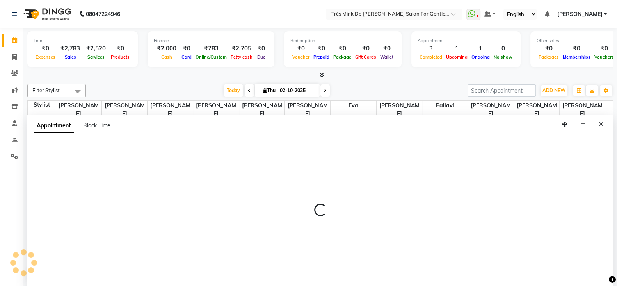
scroll to position [0, 0]
select select "49624"
select select "765"
select select "tentative"
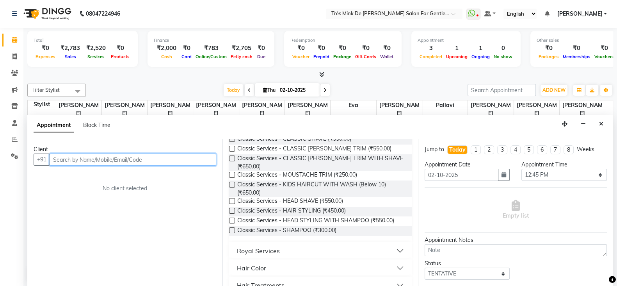
scroll to position [146, 0]
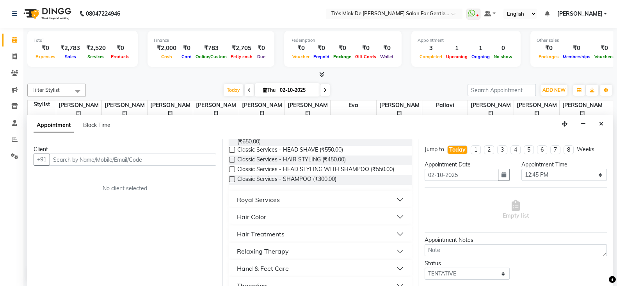
click at [277, 268] on div "Hand & Feet Care" at bounding box center [263, 267] width 52 height 9
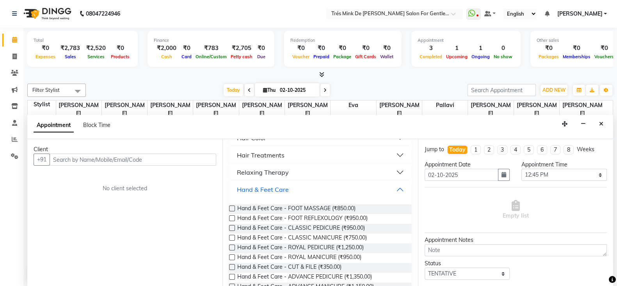
scroll to position [244, 0]
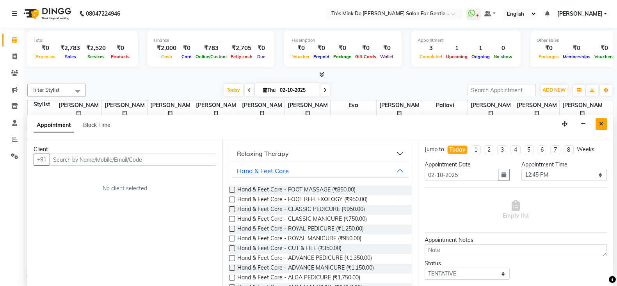
click at [603, 124] on button "Close" at bounding box center [600, 124] width 11 height 12
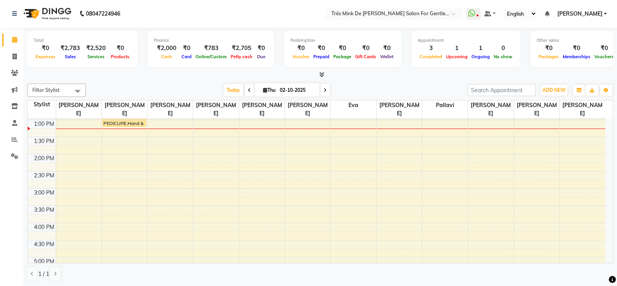
scroll to position [185, 0]
click at [154, 190] on div "8:00 AM 8:30 AM 9:00 AM 9:30 AM 10:00 AM 10:30 AM 11:00 AM 11:30 AM 12:00 PM 12…" at bounding box center [317, 208] width 578 height 549
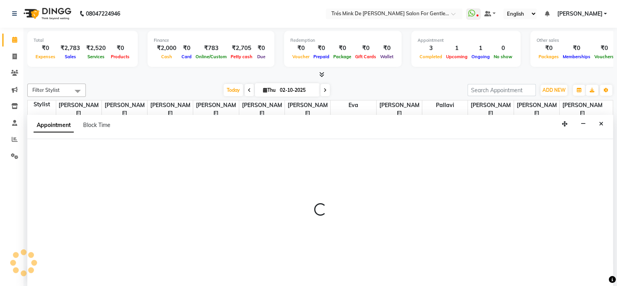
select select "18143"
select select "930"
select select "tentative"
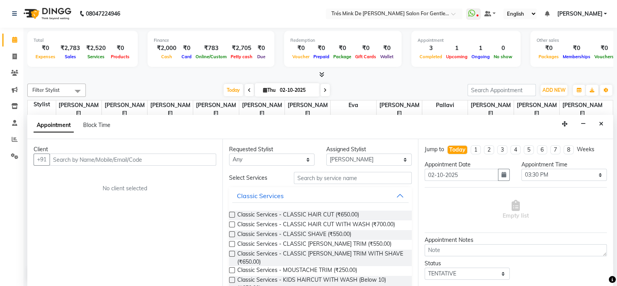
drag, startPoint x: 317, startPoint y: 211, endPoint x: 182, endPoint y: 183, distance: 137.8
click at [311, 208] on div "Classic Services - CLASSIC HAIR CUT (₹650.00) Classic Services - CLASSIC HAIR C…" at bounding box center [320, 270] width 182 height 133
click at [121, 163] on input "text" at bounding box center [133, 159] width 167 height 12
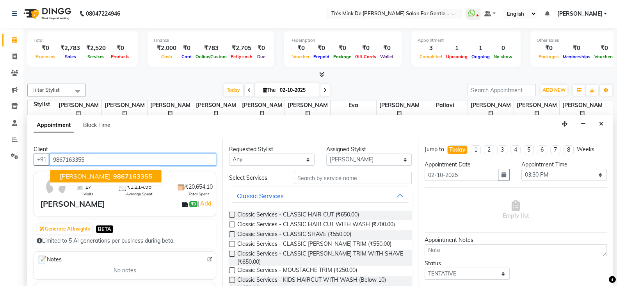
click at [117, 175] on span "9867163355" at bounding box center [132, 176] width 39 height 8
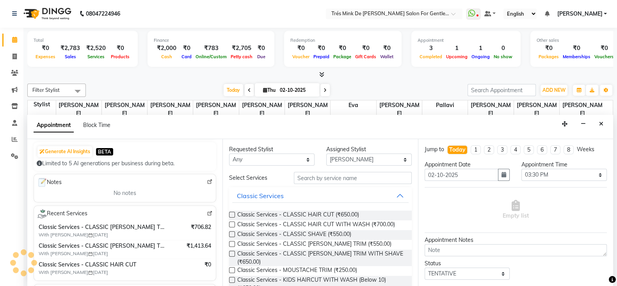
scroll to position [97, 0]
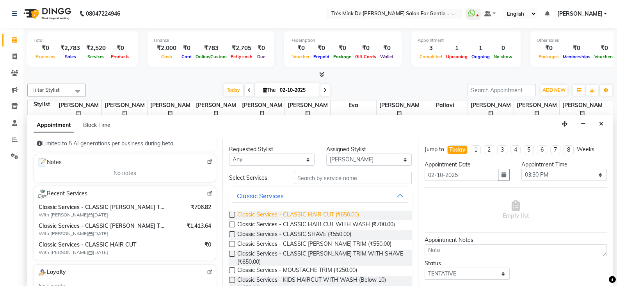
type input "9867163355"
click at [330, 213] on span "Classic Services - CLASSIC HAIR CUT (₹650.00)" at bounding box center [298, 215] width 122 height 10
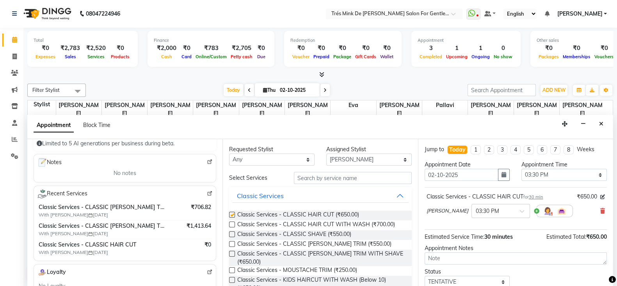
checkbox input "false"
click at [464, 261] on textarea at bounding box center [516, 258] width 182 height 12
paste textarea "[PERSON_NAME]"
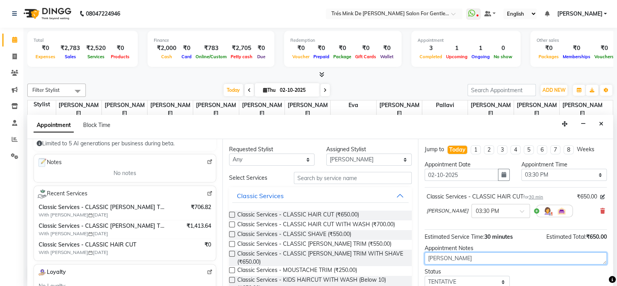
type textarea "[PERSON_NAME]"
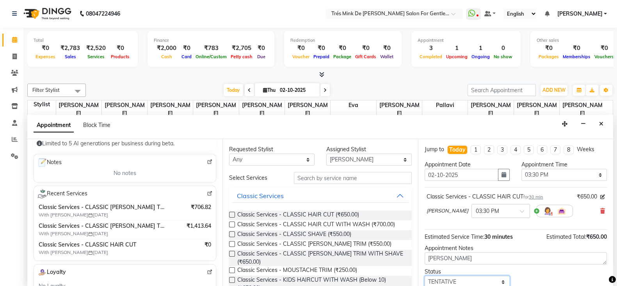
drag, startPoint x: 439, startPoint y: 278, endPoint x: 441, endPoint y: 273, distance: 4.8
click at [439, 278] on select "Select TENTATIVE CONFIRM CHECK-IN UPCOMING" at bounding box center [467, 281] width 85 height 12
select select "confirm booking"
click at [425, 274] on select "Select TENTATIVE CONFIRM CHECK-IN UPCOMING" at bounding box center [467, 280] width 85 height 12
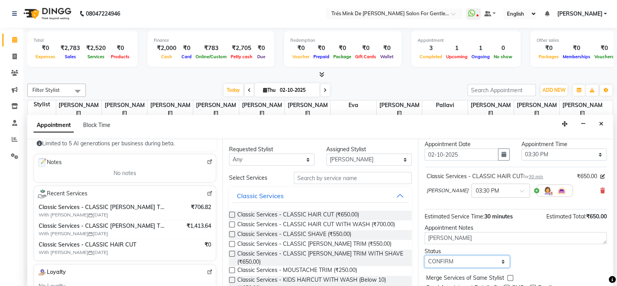
scroll to position [50, 0]
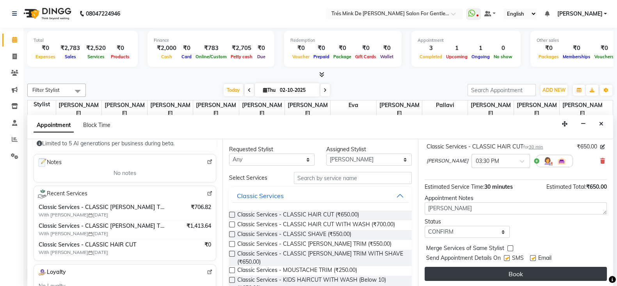
click at [446, 273] on button "Book" at bounding box center [516, 274] width 182 height 14
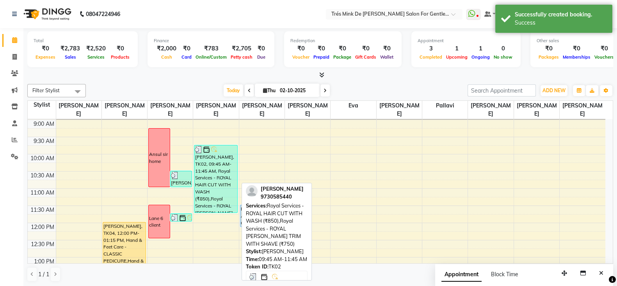
scroll to position [48, 0]
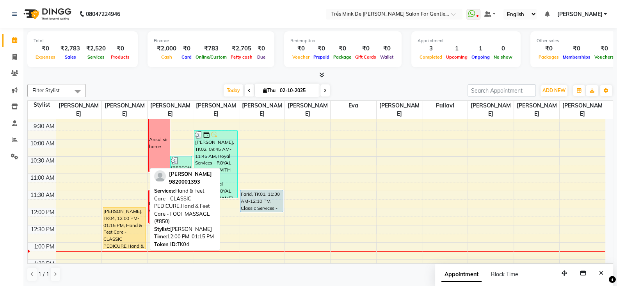
click at [119, 219] on div "[PERSON_NAME], TK04, 12:00 PM-01:15 PM, Hand & Feet Care - CLASSIC PEDICURE,Han…" at bounding box center [124, 227] width 43 height 41
select select "1"
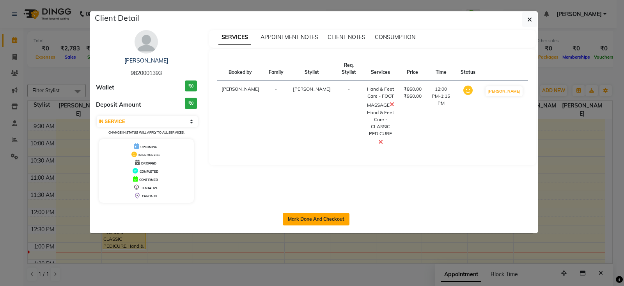
click at [337, 215] on button "Mark Done And Checkout" at bounding box center [316, 219] width 67 height 12
select select "service"
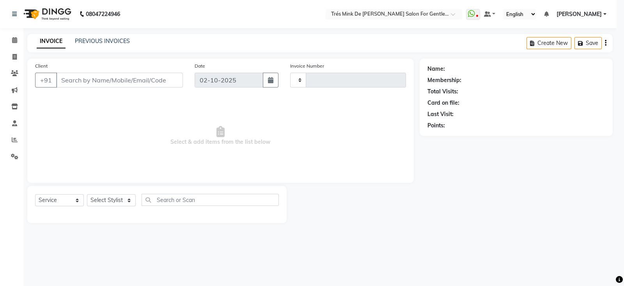
type input "1960"
select select "4236"
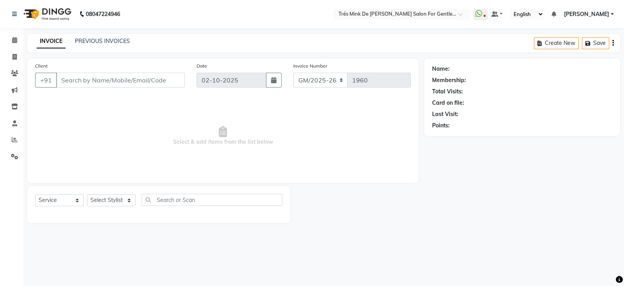
type input "9820001393"
select select "64343"
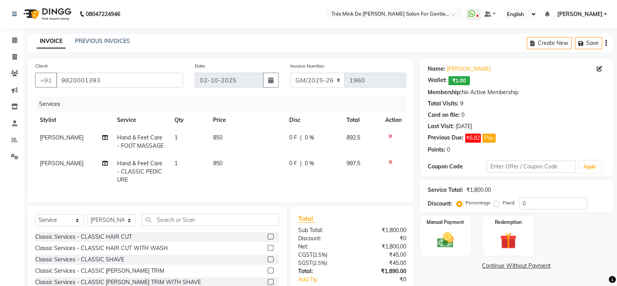
scroll to position [55, 0]
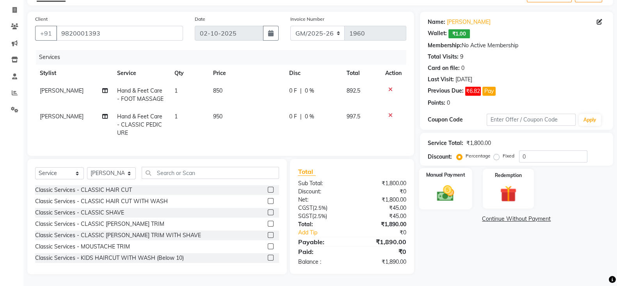
click at [436, 192] on img at bounding box center [446, 193] width 28 height 20
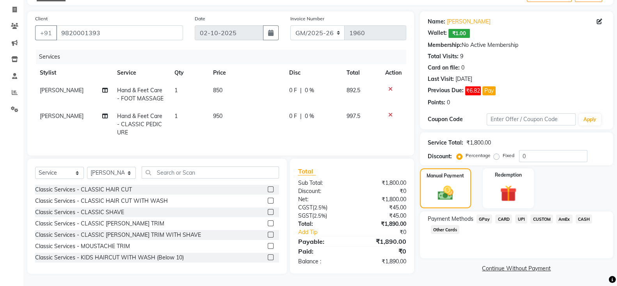
click at [580, 214] on span "CASH" at bounding box center [584, 218] width 17 height 9
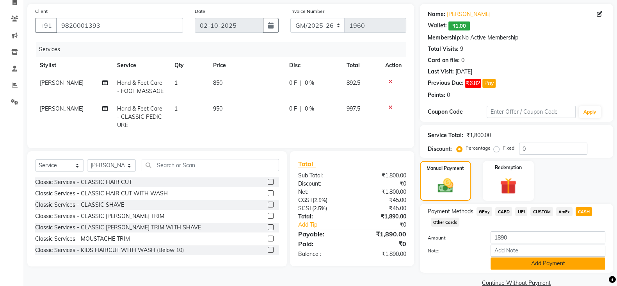
click at [515, 266] on button "Add Payment" at bounding box center [548, 263] width 115 height 12
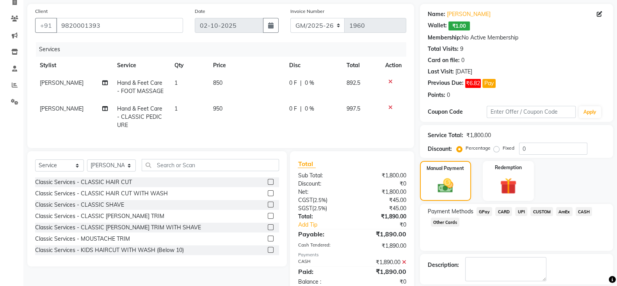
scroll to position [91, 0]
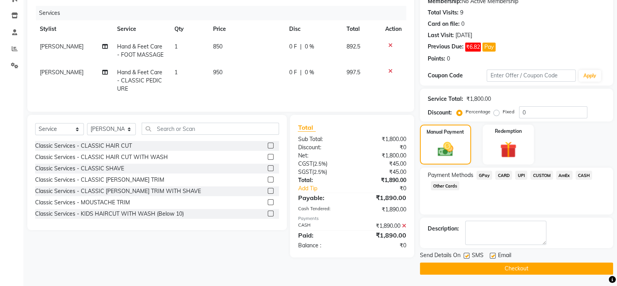
click at [506, 268] on button "Checkout" at bounding box center [516, 268] width 193 height 12
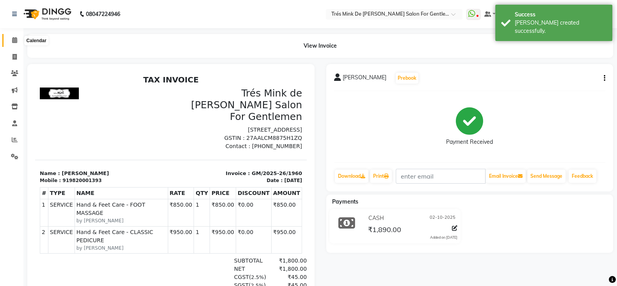
click at [11, 39] on span at bounding box center [15, 40] width 14 height 9
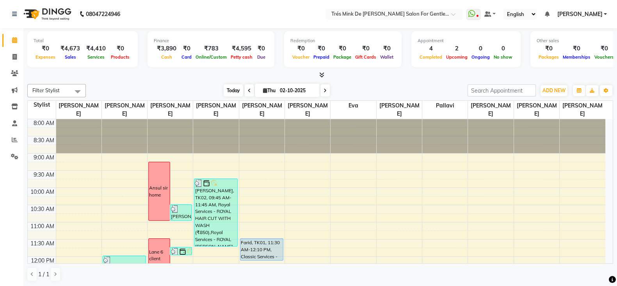
click at [227, 89] on span "Today" at bounding box center [234, 90] width 20 height 12
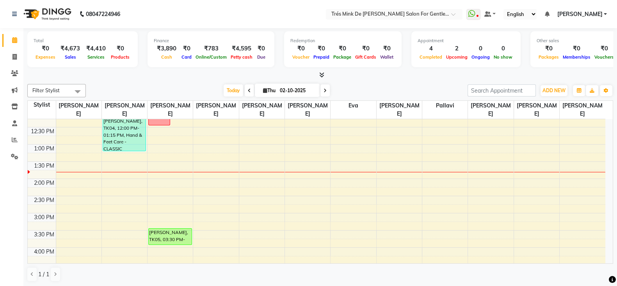
scroll to position [195, 0]
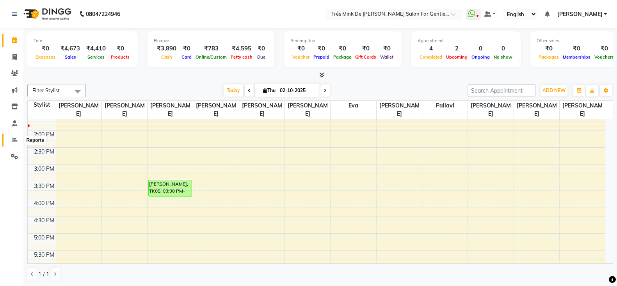
click at [14, 142] on icon at bounding box center [15, 140] width 6 height 6
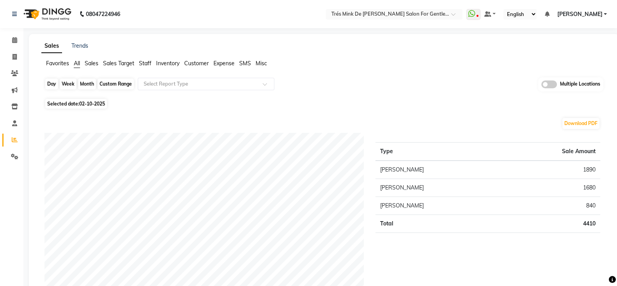
click at [51, 85] on div "Day" at bounding box center [51, 83] width 13 height 11
select select "10"
select select "2025"
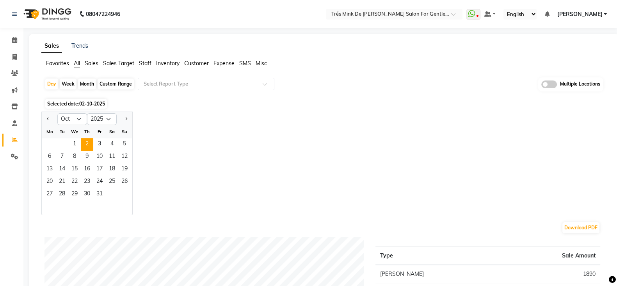
click at [182, 76] on app-reports "Favorites All Sales Sales Target Staff Inventory Customer Expense SMS Misc Day …" at bounding box center [324, 248] width 574 height 379
click at [12, 37] on icon at bounding box center [14, 40] width 5 height 6
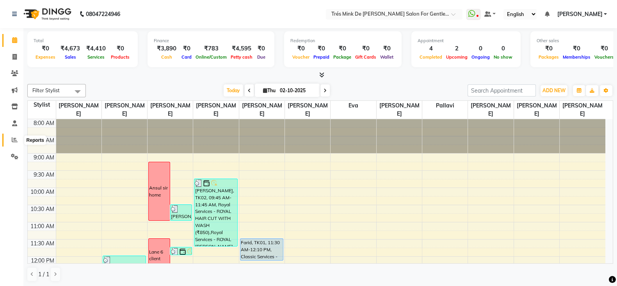
click at [13, 138] on icon at bounding box center [15, 140] width 6 height 6
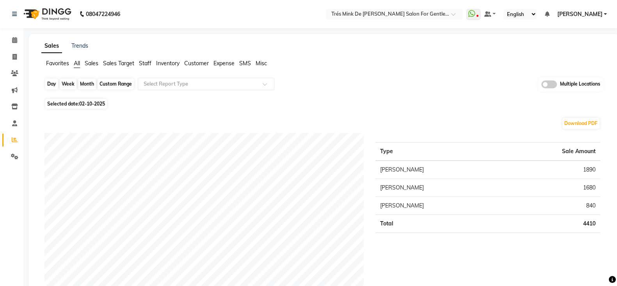
click at [55, 82] on div "Day" at bounding box center [51, 83] width 13 height 11
select select "10"
select select "2025"
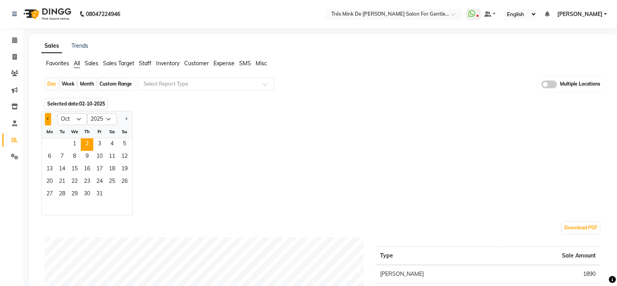
click at [45, 116] on button "Previous month" at bounding box center [48, 119] width 6 height 12
select select "9"
click at [50, 142] on span "1" at bounding box center [49, 144] width 12 height 12
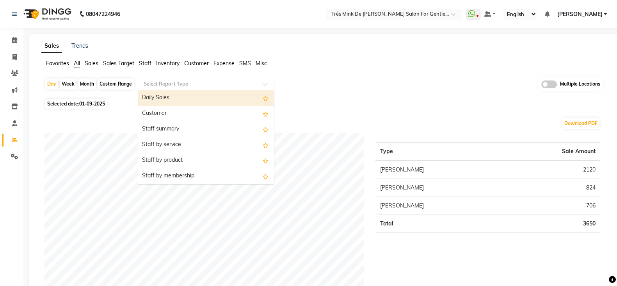
click at [195, 85] on input "text" at bounding box center [198, 84] width 112 height 8
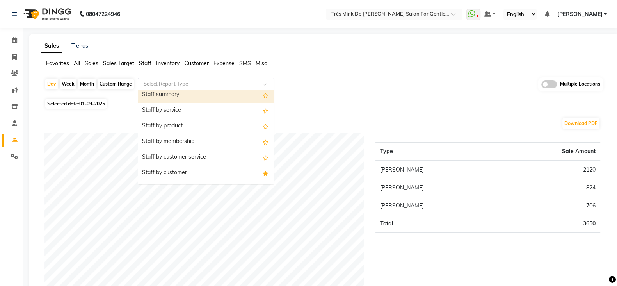
scroll to position [48, 0]
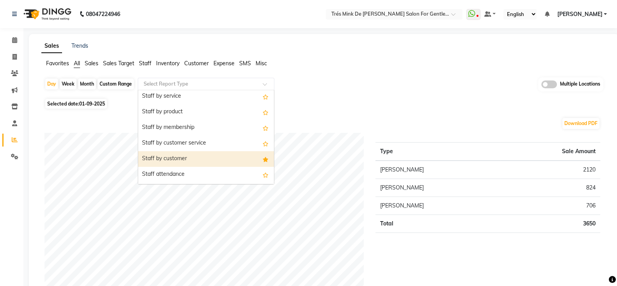
click at [193, 155] on div "Staff by customer" at bounding box center [206, 159] width 136 height 16
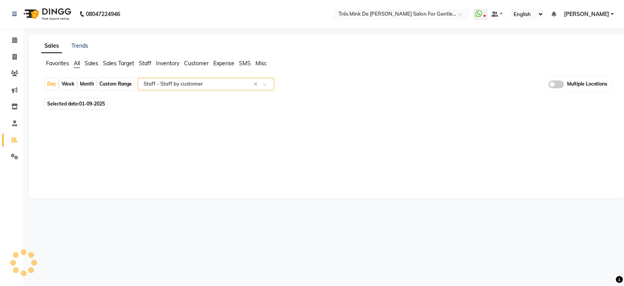
select select "filtered_report"
select select "pdf"
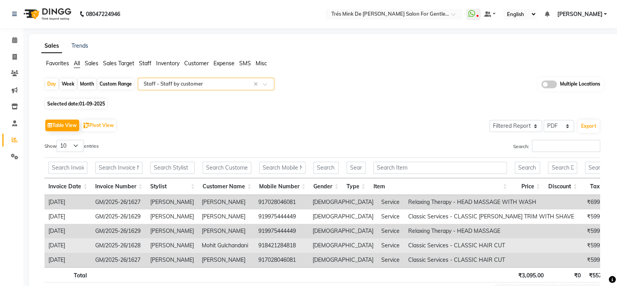
scroll to position [54, 0]
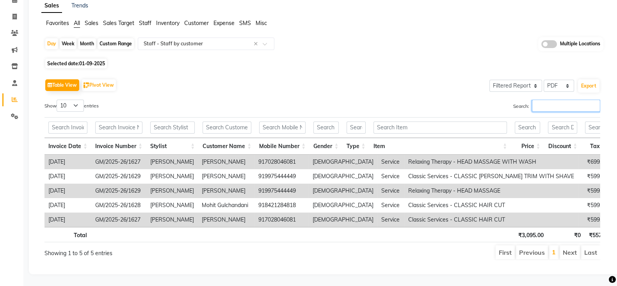
click at [565, 100] on input "Search:" at bounding box center [566, 106] width 68 height 12
click at [94, 38] on div "Month" at bounding box center [87, 43] width 18 height 11
select select "9"
select select "2025"
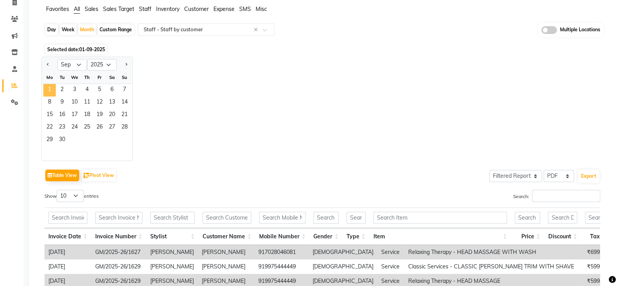
click at [44, 87] on span "1" at bounding box center [49, 90] width 12 height 12
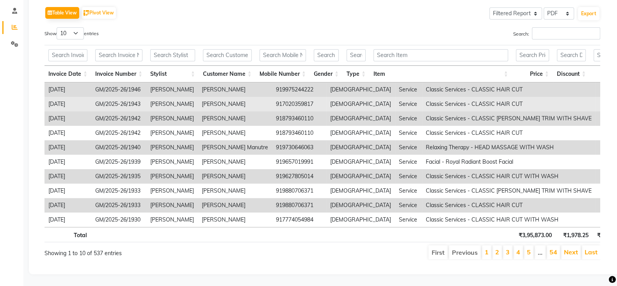
scroll to position [0, 0]
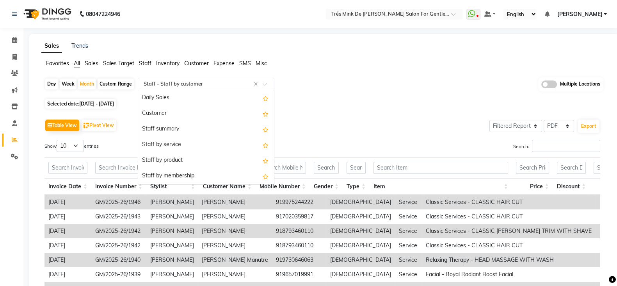
click at [167, 86] on input "text" at bounding box center [198, 84] width 112 height 8
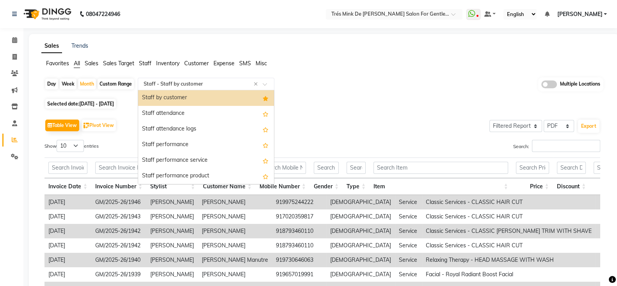
click at [213, 99] on div "Staff by customer" at bounding box center [206, 98] width 136 height 16
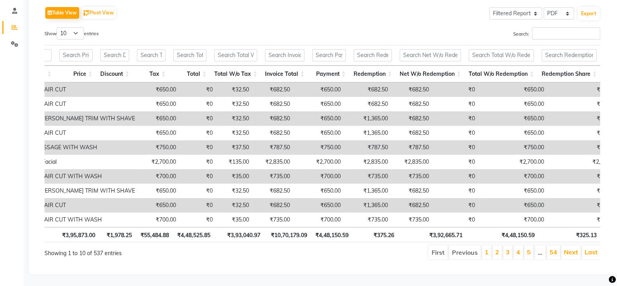
scroll to position [0, 465]
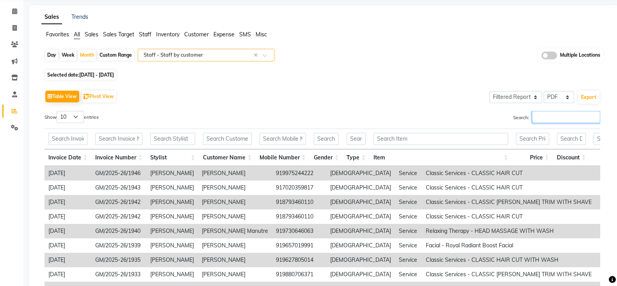
click at [550, 114] on input "Search:" at bounding box center [566, 117] width 68 height 12
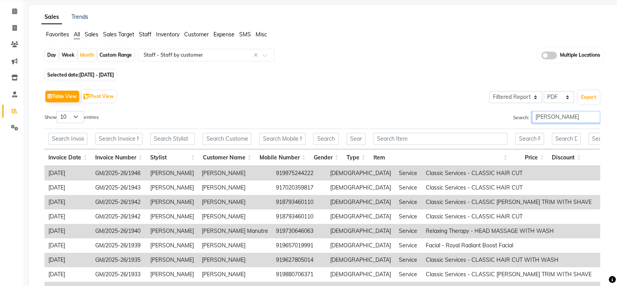
click at [550, 114] on input "Aanand" at bounding box center [566, 117] width 68 height 12
click at [467, 122] on div "Search: Aanand" at bounding box center [464, 118] width 272 height 15
click at [566, 119] on input "Aanand" at bounding box center [566, 117] width 68 height 12
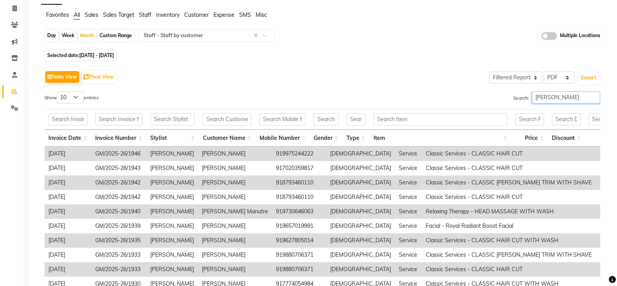
type input "[PERSON_NAME]"
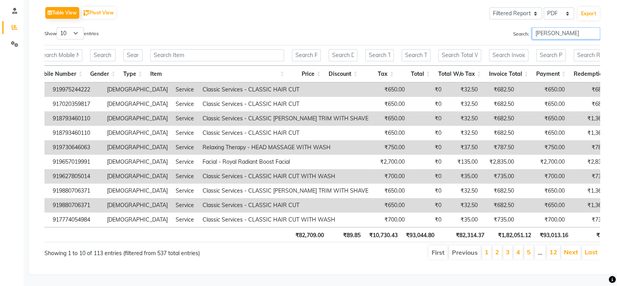
scroll to position [0, 298]
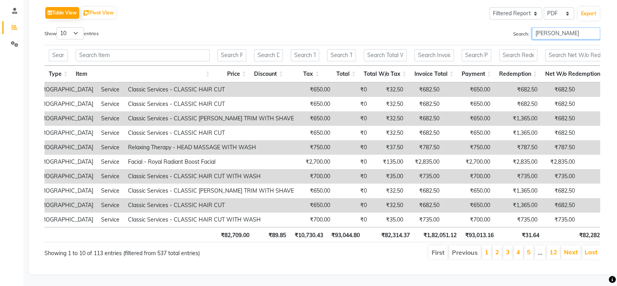
drag, startPoint x: 580, startPoint y: 20, endPoint x: 527, endPoint y: 20, distance: 53.1
click at [527, 27] on label "Search: Aanand Saindane" at bounding box center [556, 33] width 87 height 12
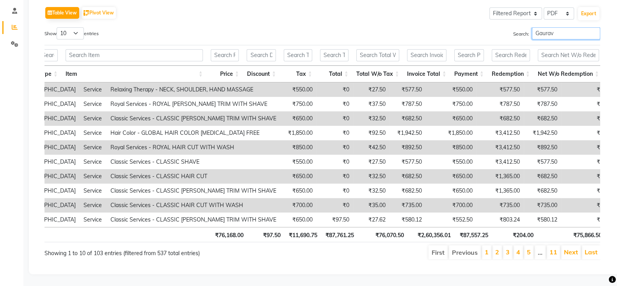
click at [556, 27] on input "Gaurav" at bounding box center [566, 33] width 68 height 12
type input "Gaurav Atwal"
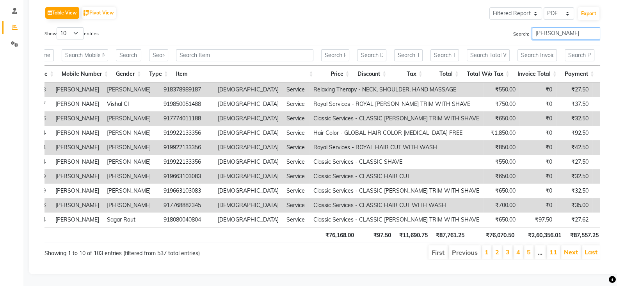
scroll to position [0, 95]
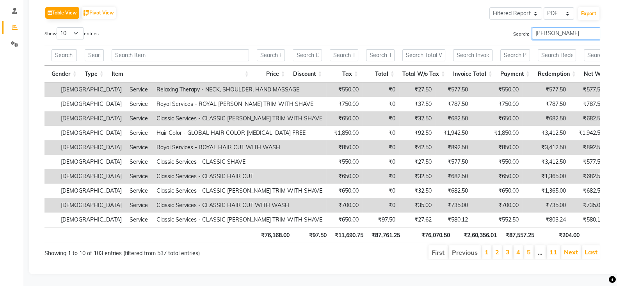
drag, startPoint x: 574, startPoint y: 21, endPoint x: 535, endPoint y: 20, distance: 39.8
click at [535, 27] on input "Gaurav Atwal" at bounding box center [566, 33] width 68 height 12
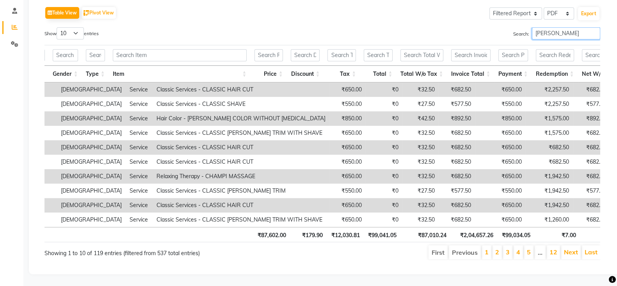
click at [556, 27] on input "Rohan" at bounding box center [566, 33] width 68 height 12
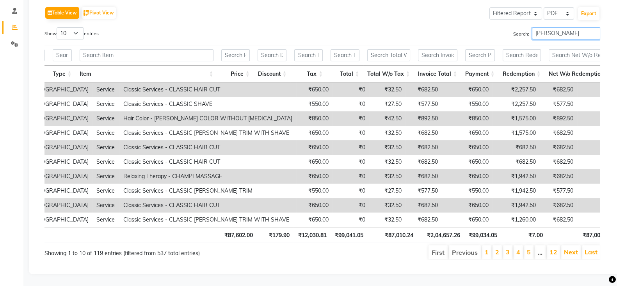
click at [553, 27] on input "Rohan" at bounding box center [566, 33] width 68 height 12
type input "Rohan pagare"
drag, startPoint x: 576, startPoint y: 20, endPoint x: 522, endPoint y: 22, distance: 53.9
click at [522, 27] on label "Search: Rohan pagare" at bounding box center [556, 33] width 87 height 12
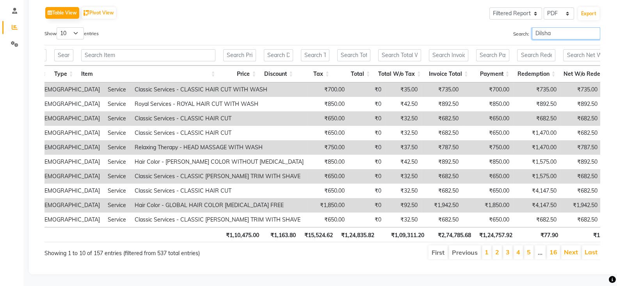
type input "Dilshad"
drag, startPoint x: 556, startPoint y: 20, endPoint x: 523, endPoint y: 20, distance: 32.8
click at [523, 27] on label "Search: Dilshad" at bounding box center [556, 33] width 87 height 12
click at [558, 27] on input "Dilshad" at bounding box center [566, 33] width 68 height 12
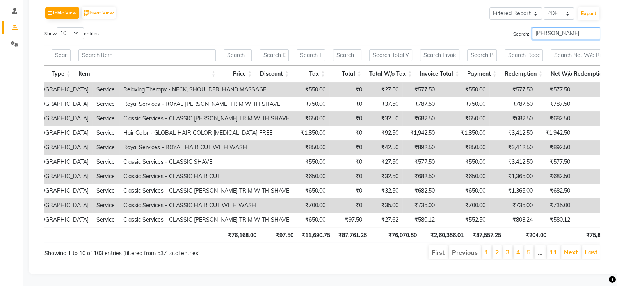
type input "gaurav atwal"
drag, startPoint x: 578, startPoint y: 22, endPoint x: 529, endPoint y: 27, distance: 49.0
click at [529, 27] on div "Search: gaurav atwal" at bounding box center [464, 34] width 272 height 15
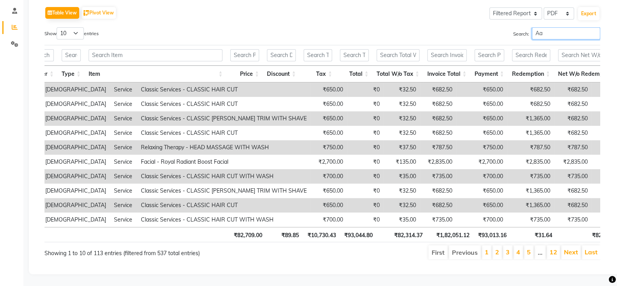
type input "A"
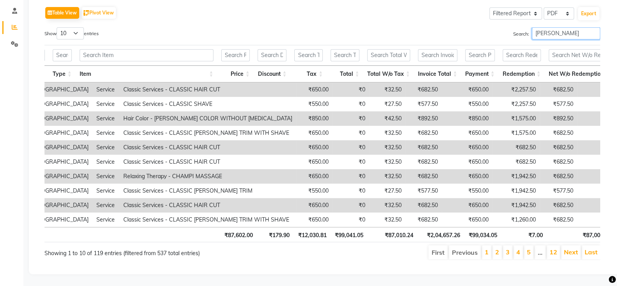
scroll to position [0, 0]
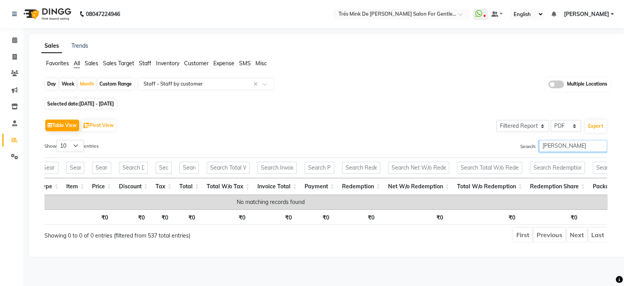
drag, startPoint x: 583, startPoint y: 145, endPoint x: 560, endPoint y: 150, distance: 24.0
click at [560, 150] on input "Rohan Parage" at bounding box center [573, 146] width 68 height 12
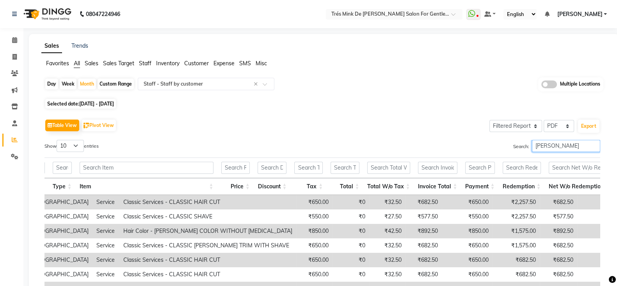
type input "[PERSON_NAME]"
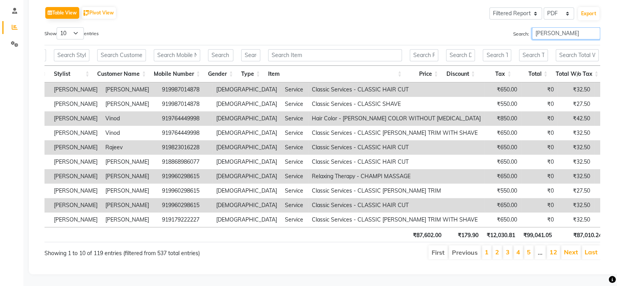
scroll to position [0, 160]
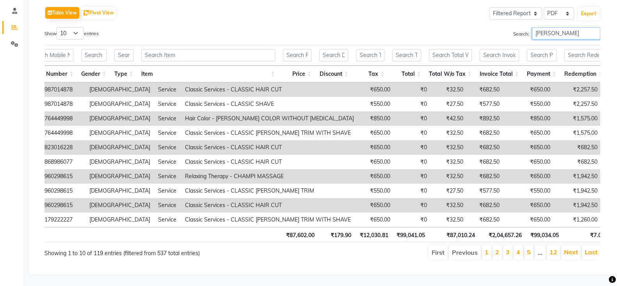
drag, startPoint x: 572, startPoint y: 20, endPoint x: 533, endPoint y: 21, distance: 38.7
click at [533, 27] on input "[PERSON_NAME]" at bounding box center [566, 33] width 68 height 12
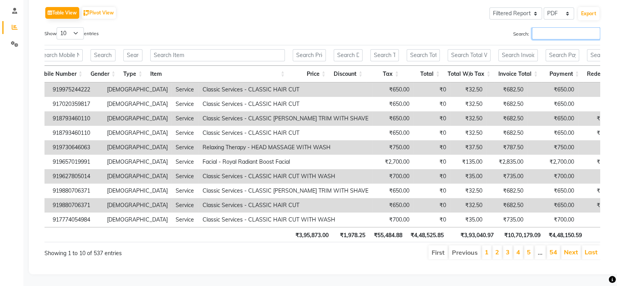
scroll to position [0, 0]
drag, startPoint x: 293, startPoint y: 225, endPoint x: 318, endPoint y: 224, distance: 25.4
click at [318, 227] on th "₹3,95,873.00" at bounding box center [311, 234] width 41 height 15
click at [324, 227] on th "₹3,95,873.00" at bounding box center [311, 234] width 41 height 15
drag, startPoint x: 330, startPoint y: 228, endPoint x: 295, endPoint y: 231, distance: 35.3
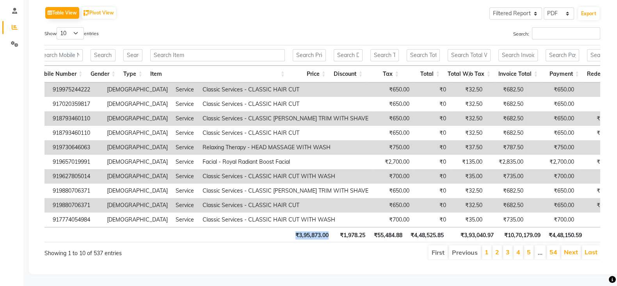
click at [295, 231] on th "₹3,95,873.00" at bounding box center [311, 234] width 41 height 15
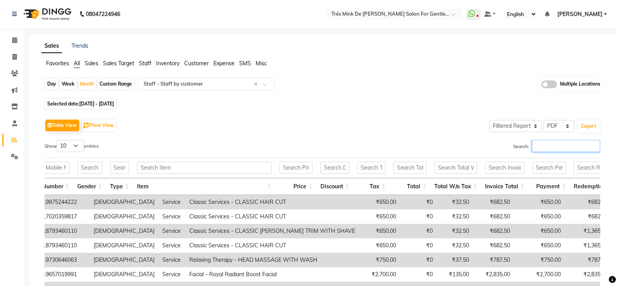
click at [542, 144] on input "Search:" at bounding box center [566, 146] width 68 height 12
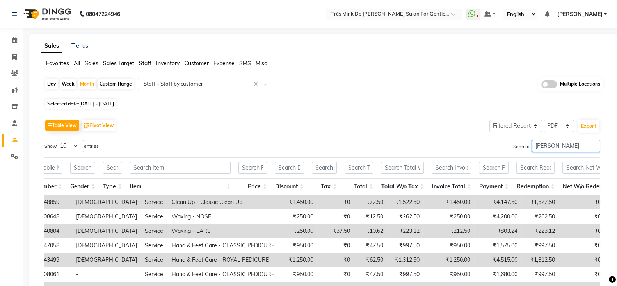
drag, startPoint x: 561, startPoint y: 143, endPoint x: 519, endPoint y: 150, distance: 42.7
click at [519, 150] on label "Search: Payal" at bounding box center [556, 146] width 87 height 12
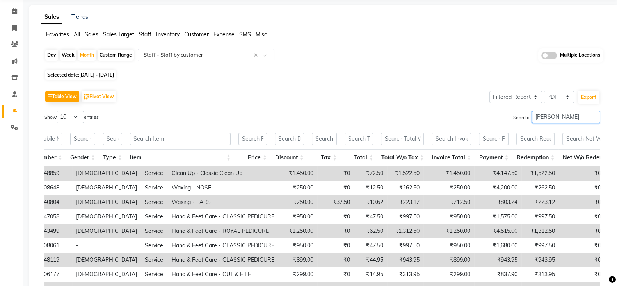
type input "Payal"
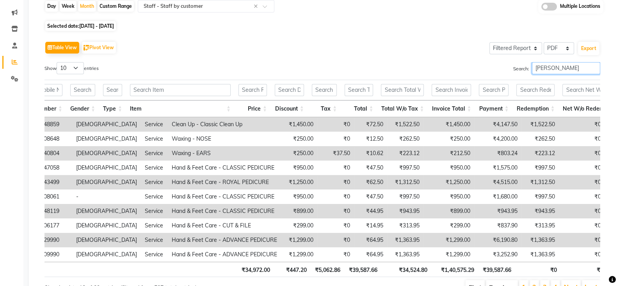
scroll to position [126, 0]
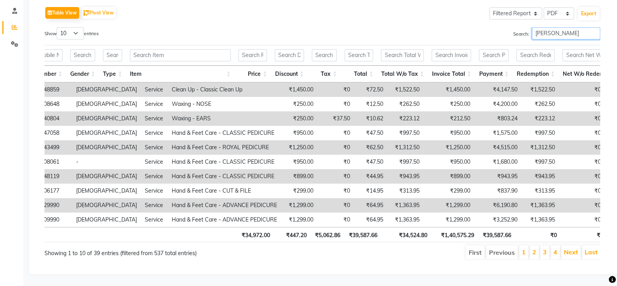
click at [594, 27] on input "Payal" at bounding box center [566, 33] width 68 height 12
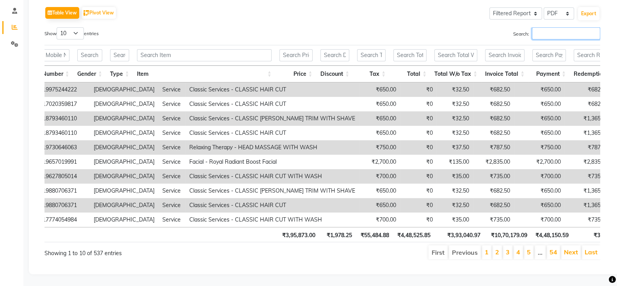
scroll to position [0, 0]
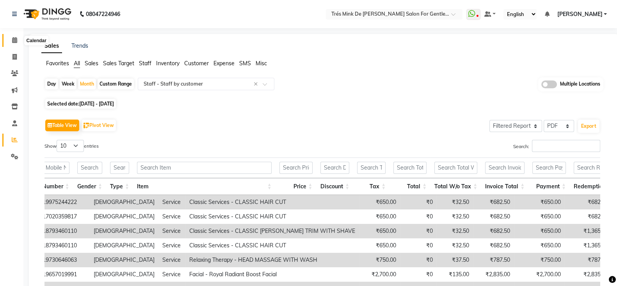
click at [15, 40] on icon at bounding box center [14, 40] width 5 height 6
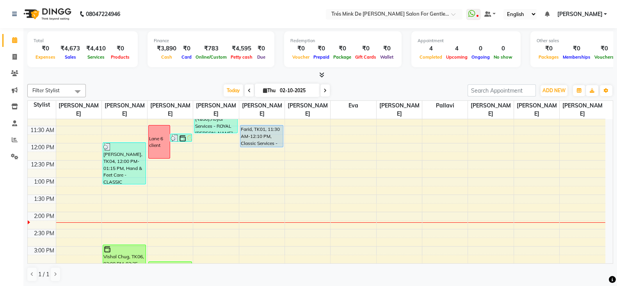
scroll to position [107, 0]
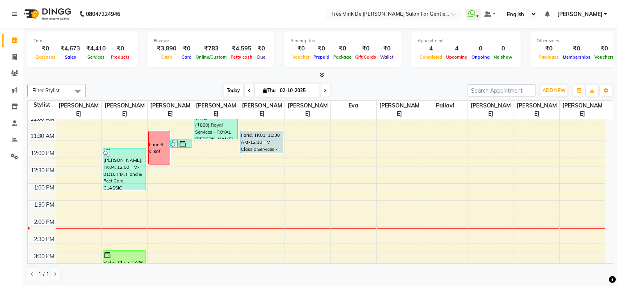
click at [224, 85] on span "Today" at bounding box center [234, 90] width 20 height 12
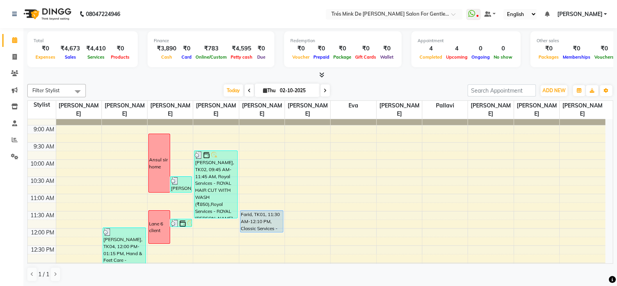
scroll to position [48, 0]
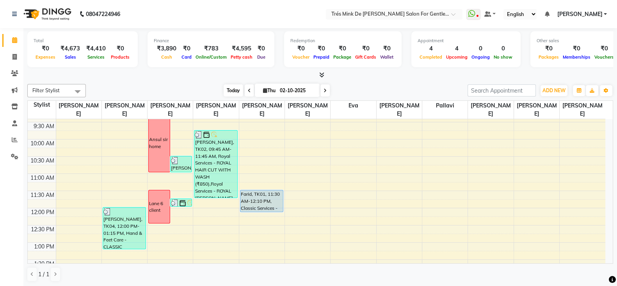
click at [229, 92] on span "Today" at bounding box center [234, 90] width 20 height 12
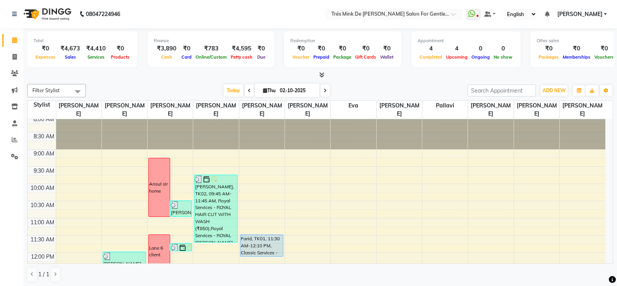
scroll to position [0, 0]
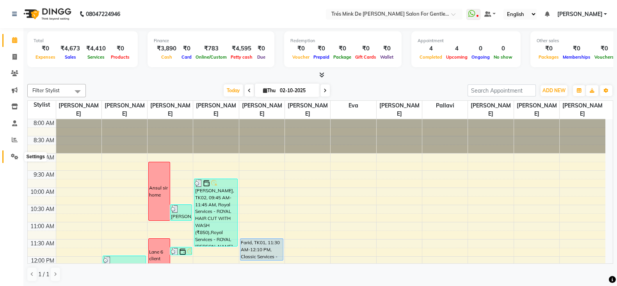
drag, startPoint x: 14, startPoint y: 156, endPoint x: 42, endPoint y: 154, distance: 27.8
click at [14, 156] on icon at bounding box center [14, 156] width 7 height 6
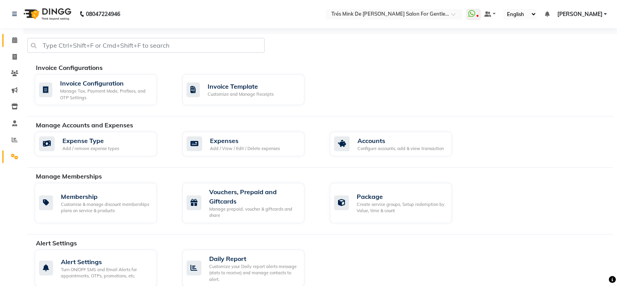
scroll to position [280, 0]
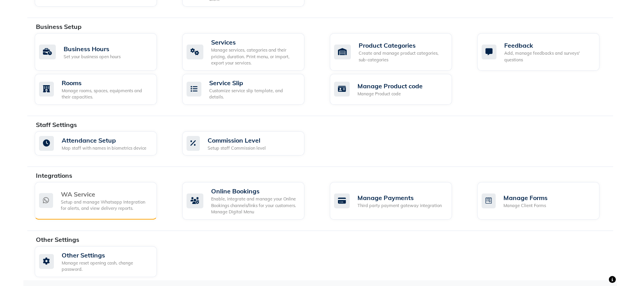
click at [97, 189] on div "WA Service" at bounding box center [106, 193] width 90 height 9
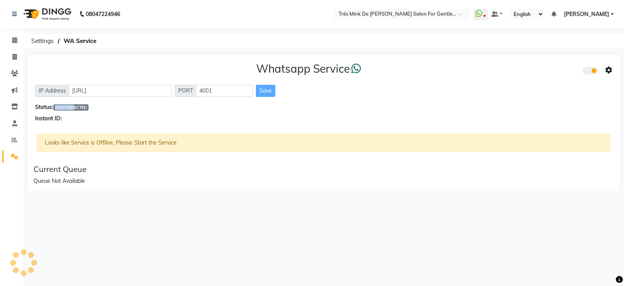
drag, startPoint x: 75, startPoint y: 106, endPoint x: 55, endPoint y: 107, distance: 19.9
click at [55, 107] on div "Status: DISCONNECTED" at bounding box center [324, 107] width 578 height 8
click at [89, 105] on span "DISCONNECTED" at bounding box center [70, 107] width 35 height 6
click at [13, 37] on icon at bounding box center [14, 40] width 5 height 6
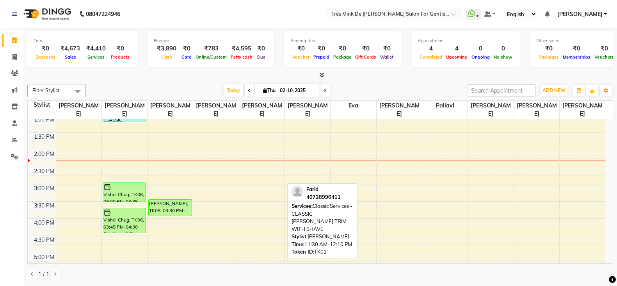
scroll to position [195, 0]
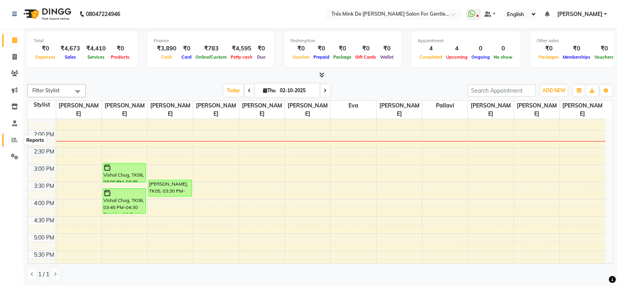
click at [14, 141] on icon at bounding box center [15, 140] width 6 height 6
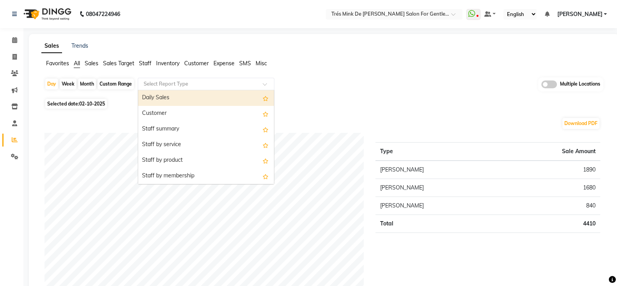
click at [265, 85] on span at bounding box center [268, 86] width 10 height 8
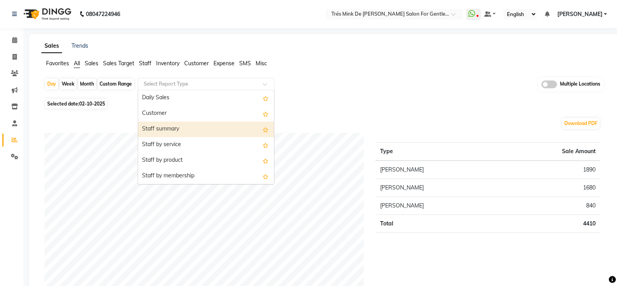
click at [346, 88] on div "Day Week Month Custom Range Select Report Type Daily Sales Customer Staff summa…" at bounding box center [323, 86] width 559 height 19
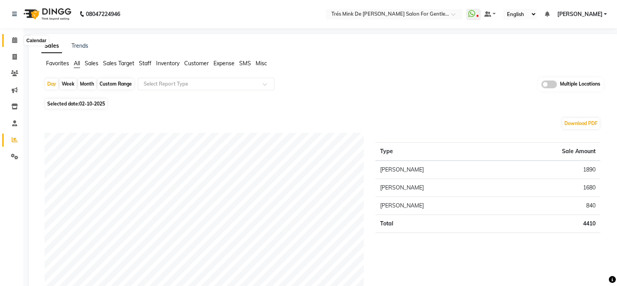
click at [12, 37] on icon at bounding box center [14, 40] width 5 height 6
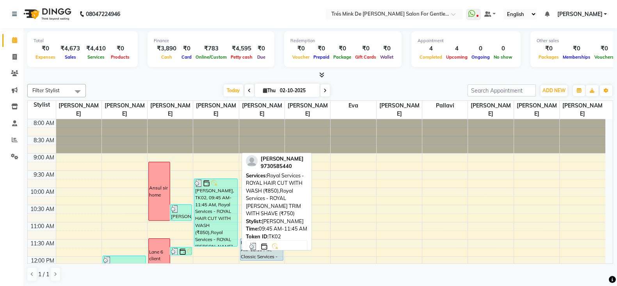
scroll to position [48, 0]
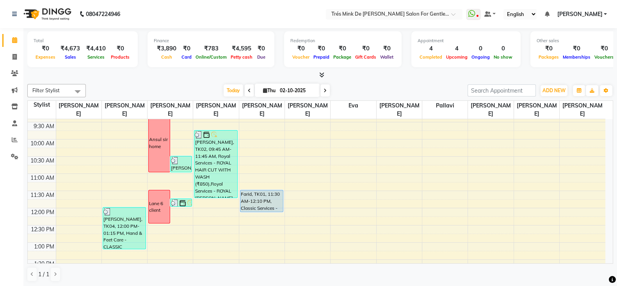
click at [248, 87] on span at bounding box center [249, 90] width 9 height 12
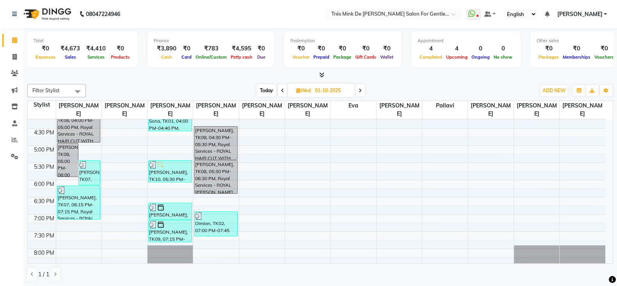
scroll to position [302, 0]
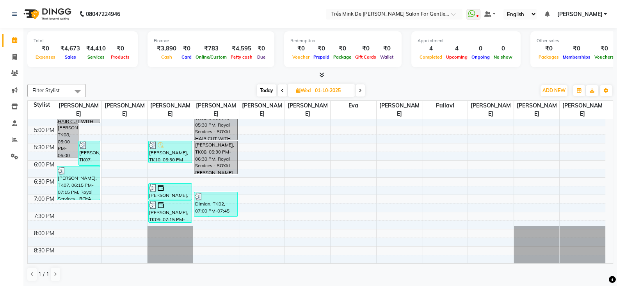
click at [282, 94] on span at bounding box center [282, 90] width 9 height 12
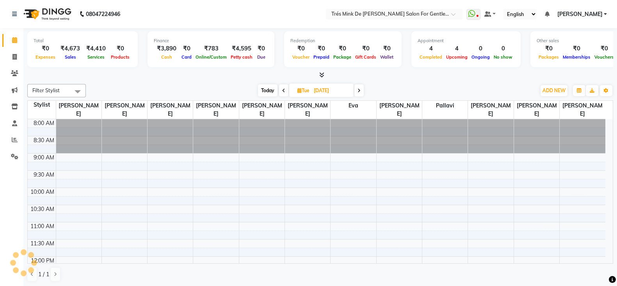
scroll to position [205, 0]
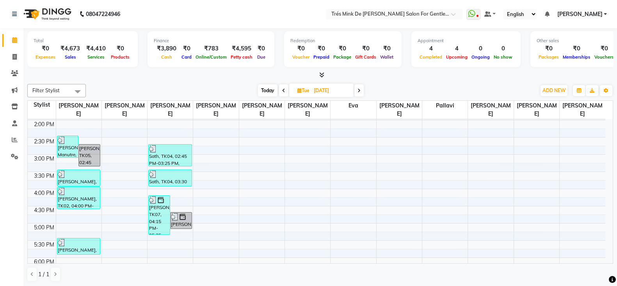
click at [285, 93] on span at bounding box center [283, 90] width 9 height 12
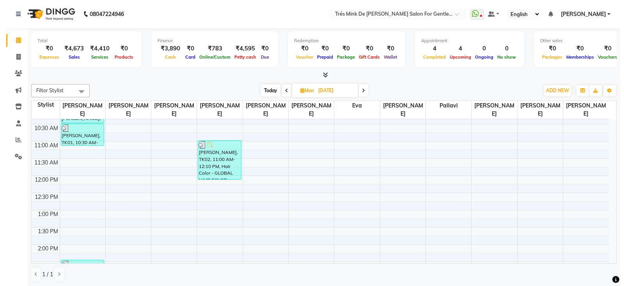
scroll to position [9, 0]
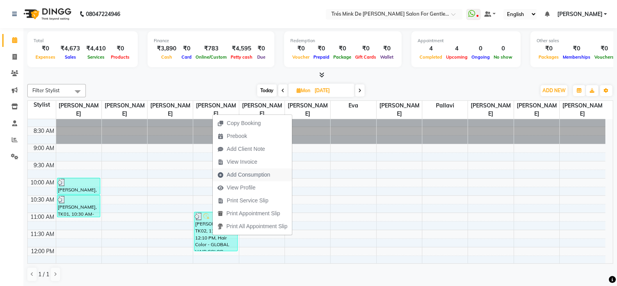
click at [268, 175] on span "Add Consumption" at bounding box center [248, 175] width 43 height 8
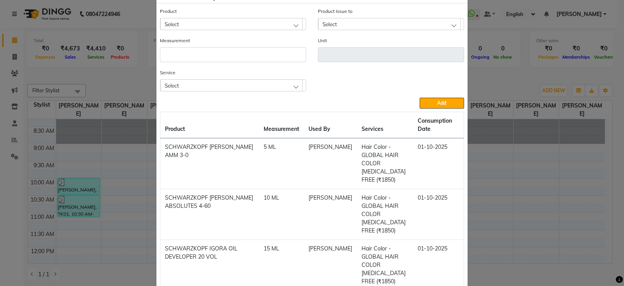
scroll to position [0, 0]
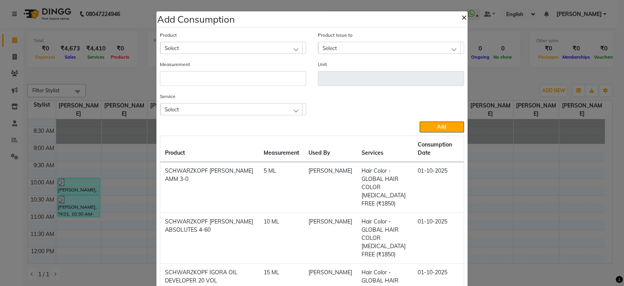
click at [462, 16] on span "×" at bounding box center [464, 17] width 5 height 12
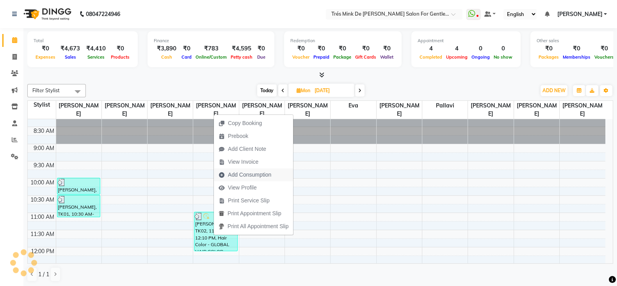
click at [249, 172] on span "Add Consumption" at bounding box center [249, 175] width 43 height 8
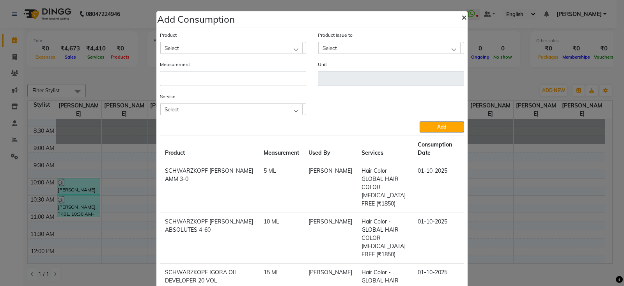
click at [462, 18] on span "×" at bounding box center [464, 17] width 5 height 12
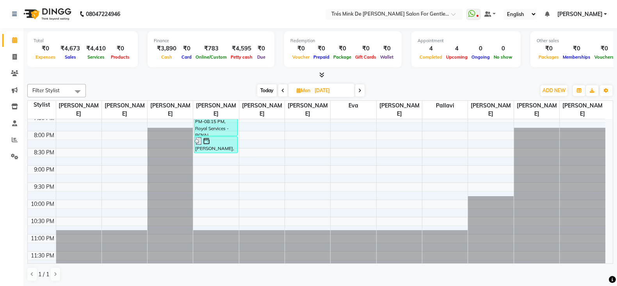
scroll to position [400, 0]
click at [266, 91] on span "Today" at bounding box center [267, 90] width 20 height 12
type input "02-10-2025"
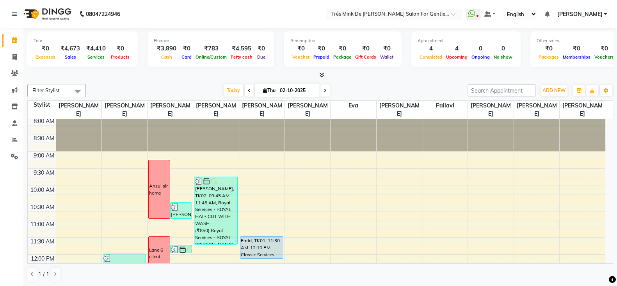
scroll to position [0, 0]
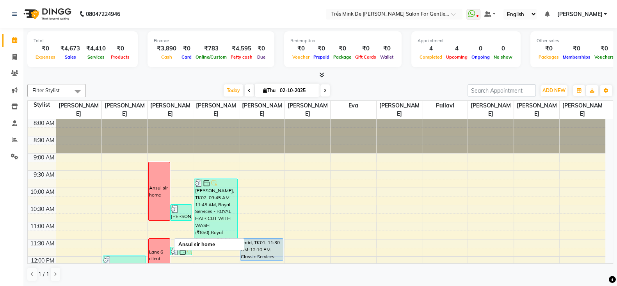
click at [163, 194] on div "Ansul sir home" at bounding box center [159, 191] width 20 height 14
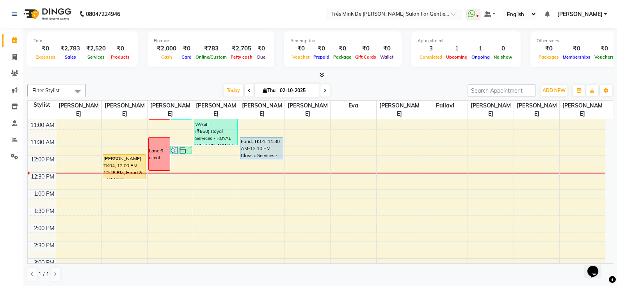
scroll to position [97, 0]
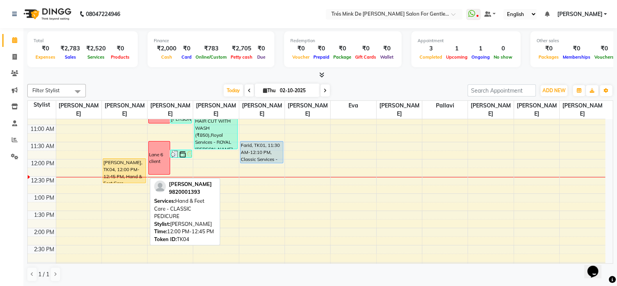
click at [108, 174] on div "[PERSON_NAME], TK04, 12:00 PM-12:45 PM, Hand & Feet Care - CLASSIC PEDICURE" at bounding box center [124, 170] width 43 height 24
select select "1"
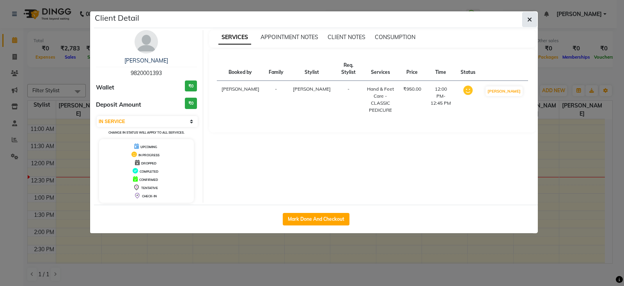
click at [533, 17] on button "button" at bounding box center [530, 19] width 15 height 15
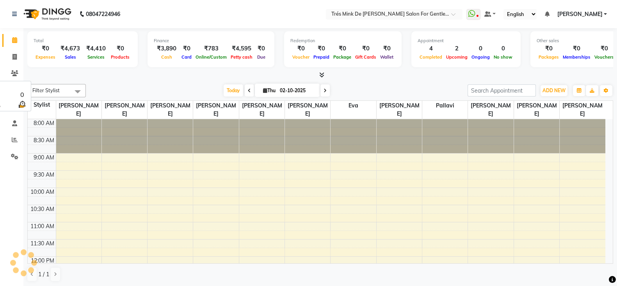
click at [287, 91] on input "02-10-2025" at bounding box center [296, 91] width 39 height 12
select select "10"
select select "2025"
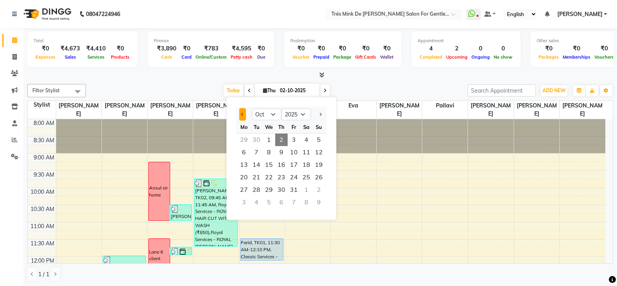
click at [244, 118] on button "Previous month" at bounding box center [242, 114] width 7 height 12
select select "9"
click at [322, 177] on span "28" at bounding box center [319, 177] width 12 height 12
type input "28-09-2025"
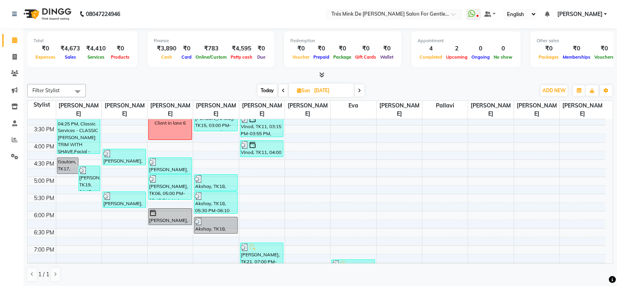
scroll to position [317, 0]
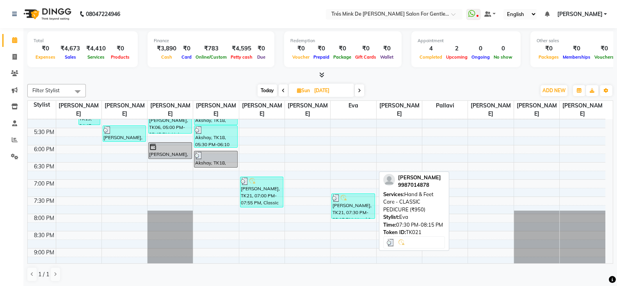
click at [352, 206] on div "Shyam Satish, TK21, 07:30 PM-08:15 PM, Hand & Feet Care - CLASSIC PEDICURE (₹95…" at bounding box center [353, 206] width 43 height 25
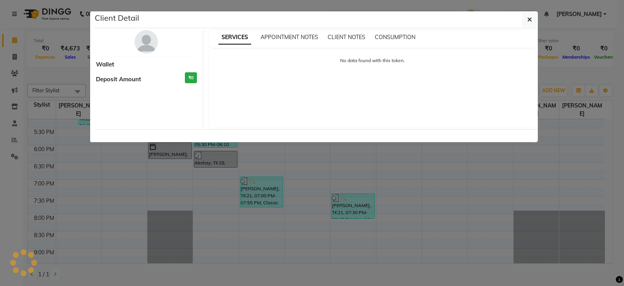
select select "3"
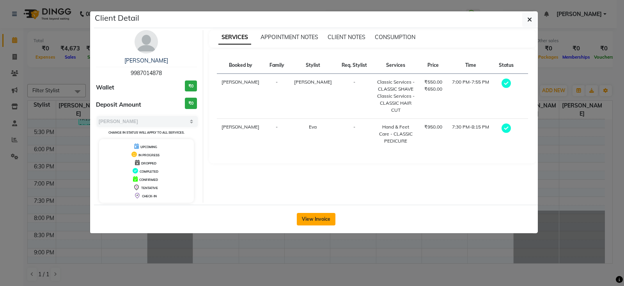
click at [322, 220] on button "View Invoice" at bounding box center [316, 219] width 39 height 12
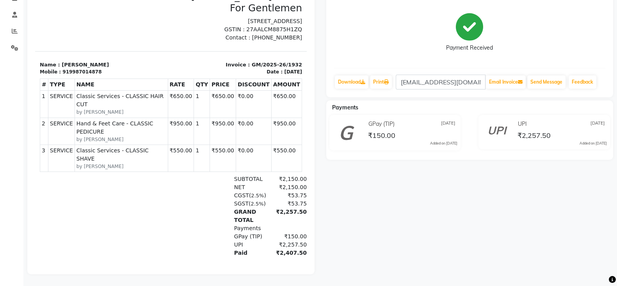
scroll to position [18, 0]
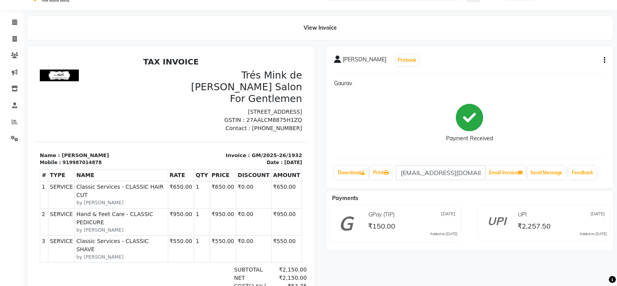
click at [604, 60] on icon "button" at bounding box center [605, 60] width 2 height 0
click at [14, 21] on icon at bounding box center [14, 22] width 5 height 6
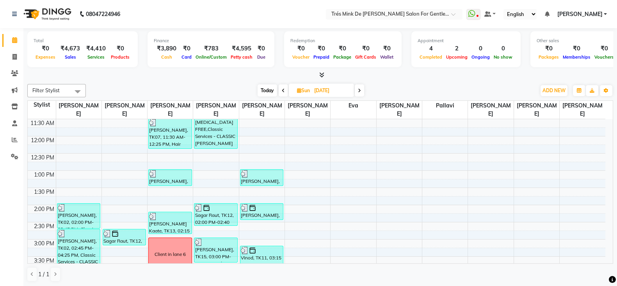
scroll to position [146, 0]
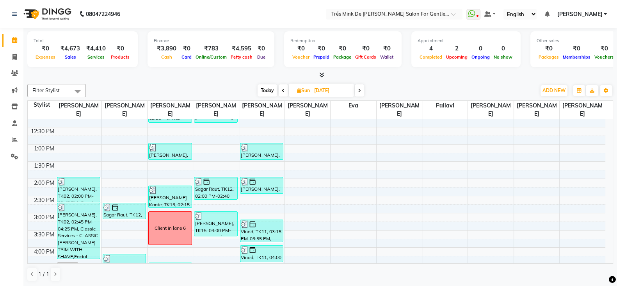
click at [265, 91] on span "Today" at bounding box center [268, 90] width 20 height 12
type input "02-10-2025"
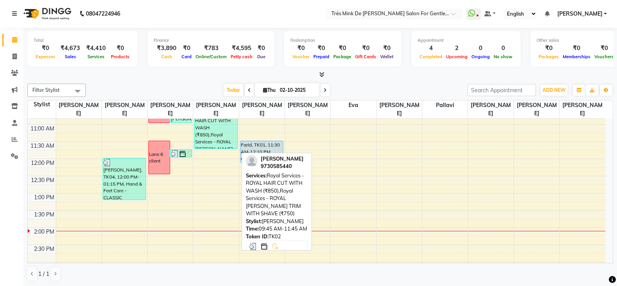
scroll to position [97, 0]
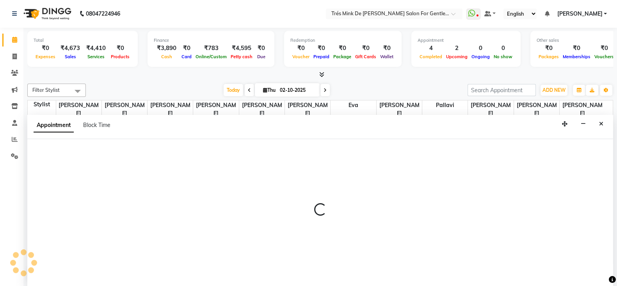
select select "49624"
select select "tentative"
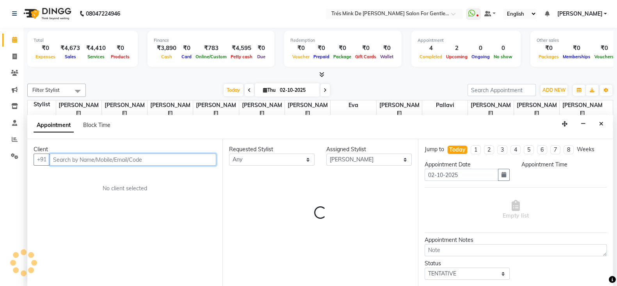
select select "750"
click at [120, 154] on input "text" at bounding box center [133, 159] width 167 height 12
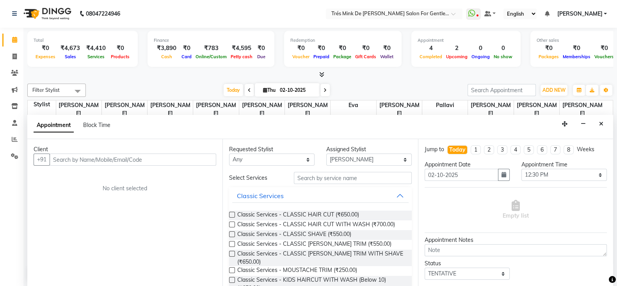
drag, startPoint x: 601, startPoint y: 124, endPoint x: 532, endPoint y: 128, distance: 68.8
click at [601, 124] on icon "Close" at bounding box center [601, 123] width 4 height 5
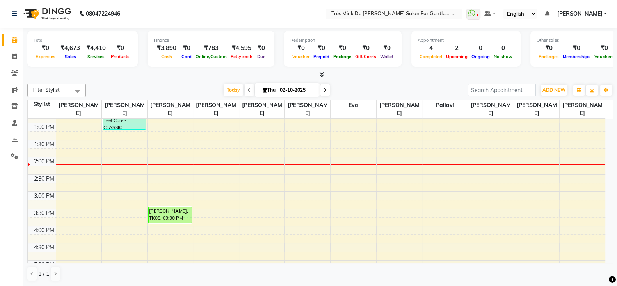
scroll to position [146, 0]
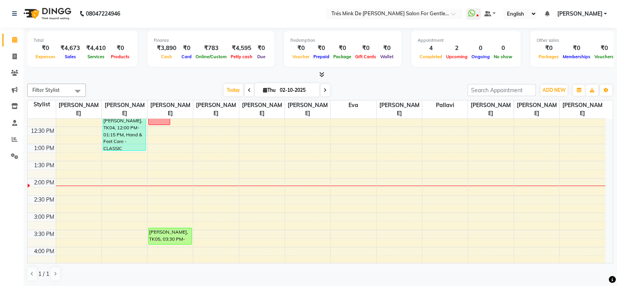
click at [111, 213] on div "8:00 AM 8:30 AM 9:00 AM 9:30 AM 10:00 AM 10:30 AM 11:00 AM 11:30 AM 12:00 PM 12…" at bounding box center [317, 246] width 578 height 549
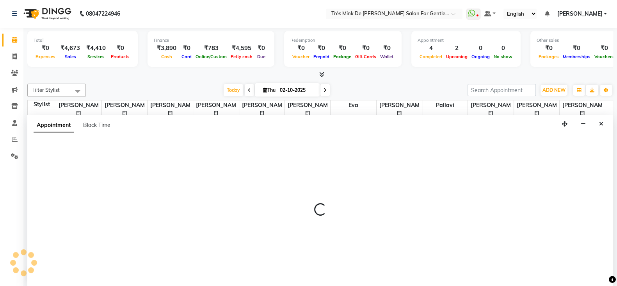
select select "64343"
select select "900"
select select "tentative"
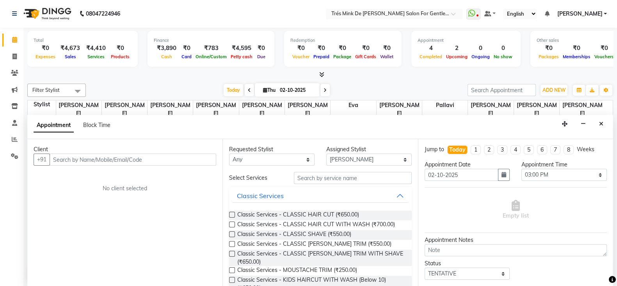
click at [90, 158] on input "text" at bounding box center [133, 159] width 167 height 12
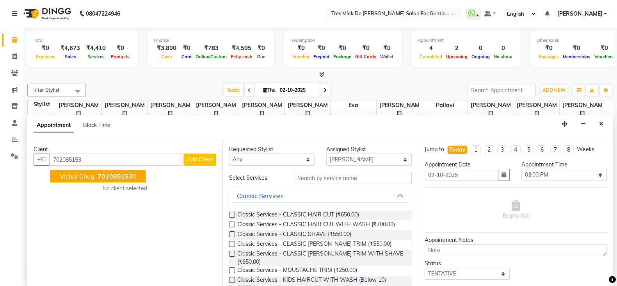
click at [87, 177] on span "Vishal Chug" at bounding box center [77, 176] width 35 height 8
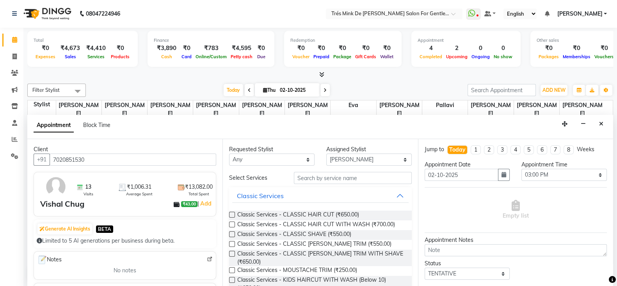
type input "7020851530"
click at [324, 175] on input "text" at bounding box center [353, 178] width 118 height 12
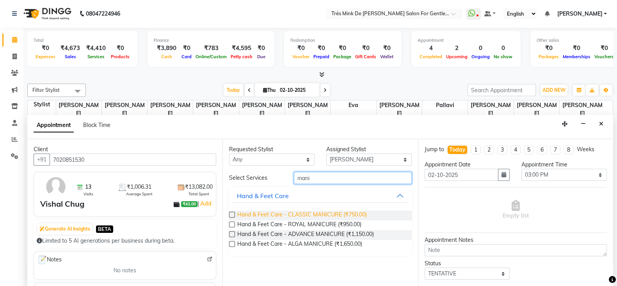
type input "mani"
click at [304, 214] on span "Hand & Feet Care - CLASSIC MANICURE (₹750.00)" at bounding box center [302, 215] width 130 height 10
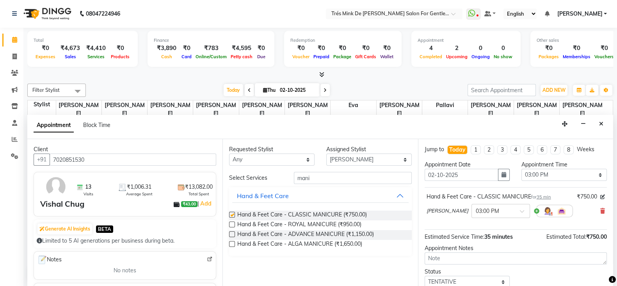
checkbox input "false"
click at [332, 173] on input "mani" at bounding box center [353, 178] width 118 height 12
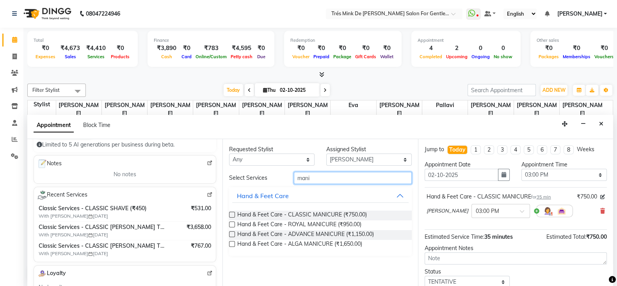
scroll to position [0, 0]
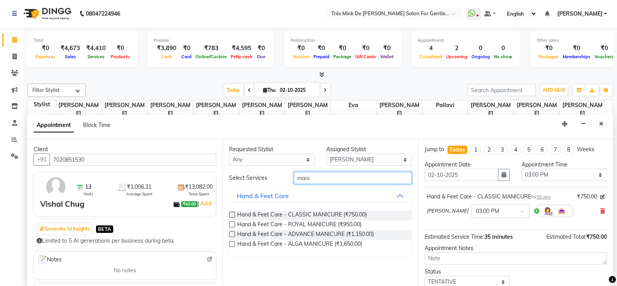
click at [336, 182] on input "mani" at bounding box center [353, 178] width 118 height 12
type input "m"
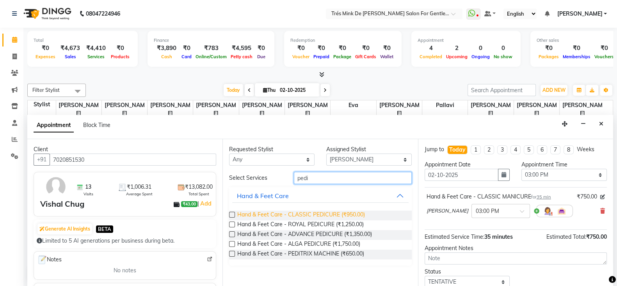
type input "pedi"
click at [324, 212] on span "Hand & Feet Care - CLASSIC PEDICURE (₹950.00)" at bounding box center [301, 215] width 128 height 10
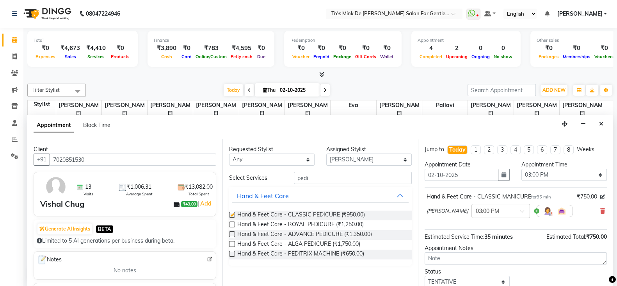
checkbox input "false"
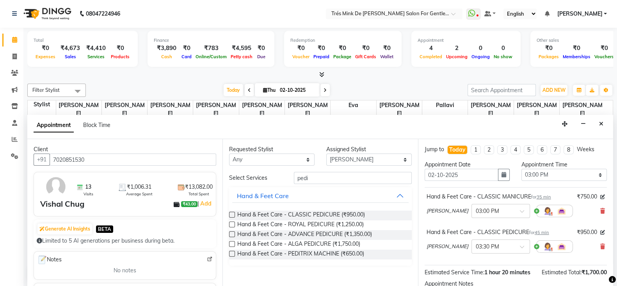
scroll to position [48, 0]
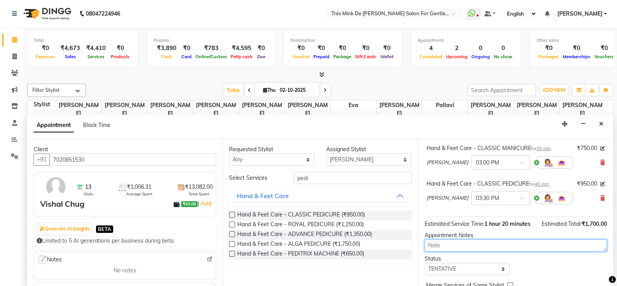
click at [447, 247] on textarea at bounding box center [516, 245] width 182 height 12
paste textarea "[PERSON_NAME]"
type textarea "[PERSON_NAME]"
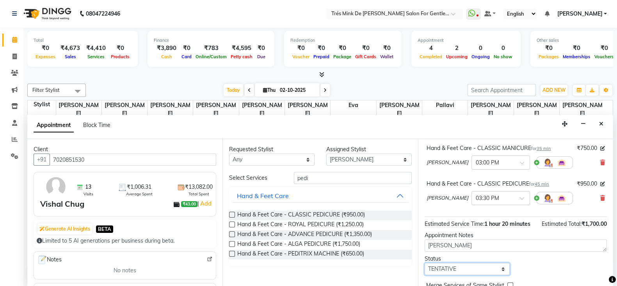
click at [435, 275] on select "Select TENTATIVE CONFIRM CHECK-IN UPCOMING" at bounding box center [467, 269] width 85 height 12
select select "confirm booking"
click at [425, 269] on select "Select TENTATIVE CONFIRM CHECK-IN UPCOMING" at bounding box center [467, 269] width 85 height 12
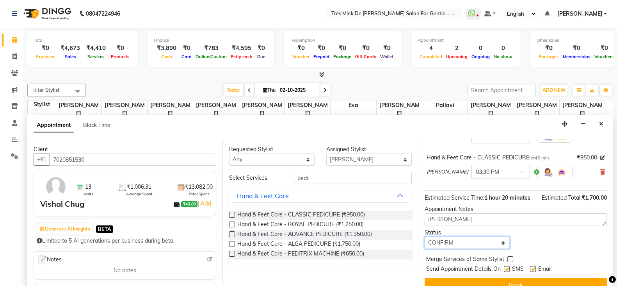
scroll to position [94, 0]
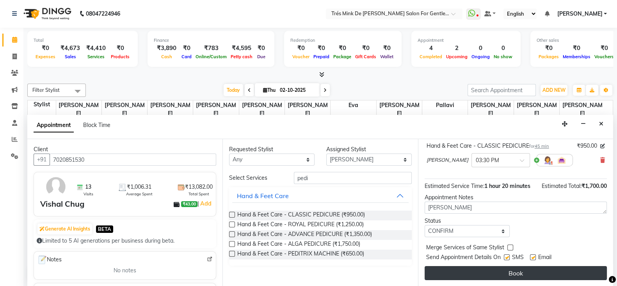
click at [445, 267] on button "Book" at bounding box center [516, 273] width 182 height 14
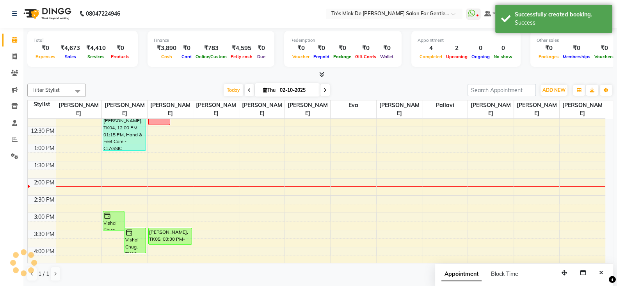
scroll to position [0, 0]
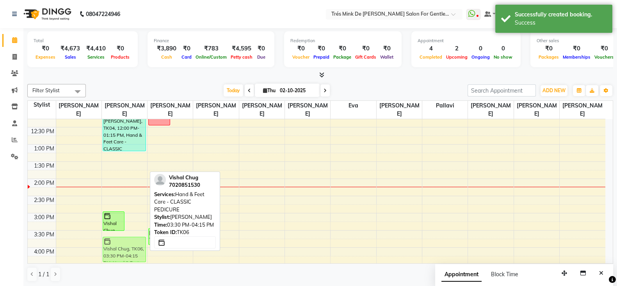
drag, startPoint x: 134, startPoint y: 238, endPoint x: 132, endPoint y: 243, distance: 5.4
click at [132, 243] on div "Vishal Chug, TK06, 03:00 PM-03:35 PM, Hand & Feet Care - CLASSIC MANICURE Visha…" at bounding box center [124, 247] width 45 height 549
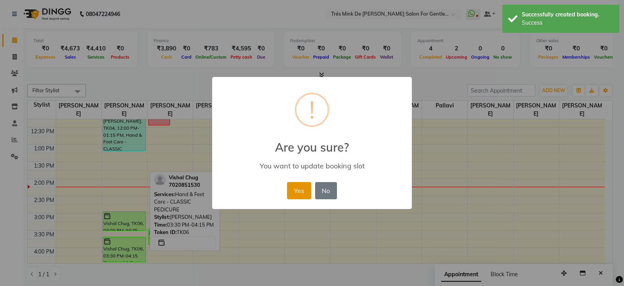
click at [298, 192] on button "Yes" at bounding box center [299, 190] width 24 height 17
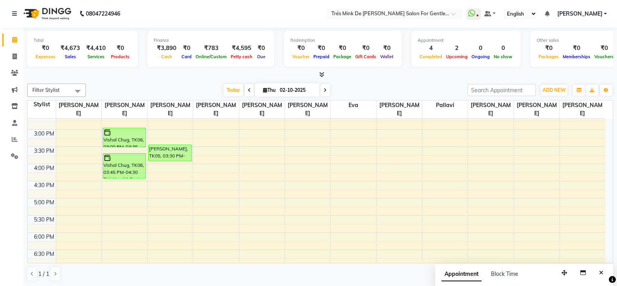
scroll to position [244, 0]
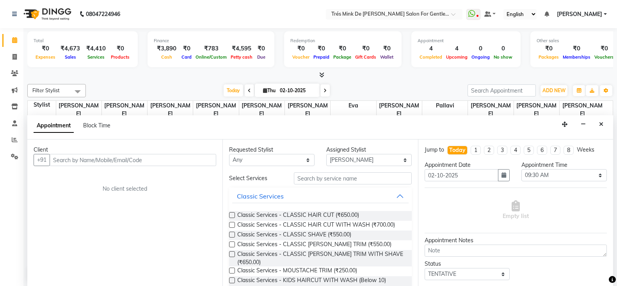
select select "18143"
select select "570"
select select "tentative"
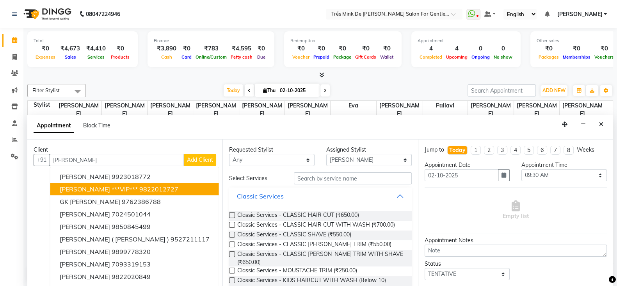
drag, startPoint x: 148, startPoint y: 187, endPoint x: 178, endPoint y: 200, distance: 32.1
click at [149, 187] on ngb-highlight "9822012727" at bounding box center [158, 189] width 39 height 8
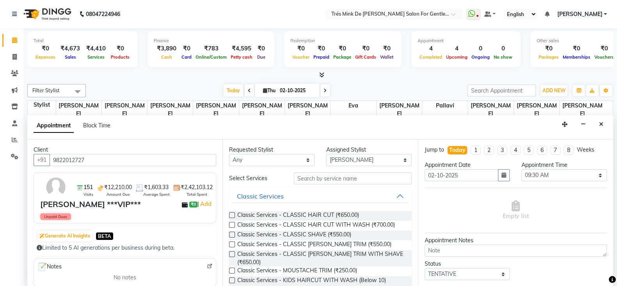
type input "9822012727"
click at [323, 178] on input "text" at bounding box center [353, 178] width 118 height 12
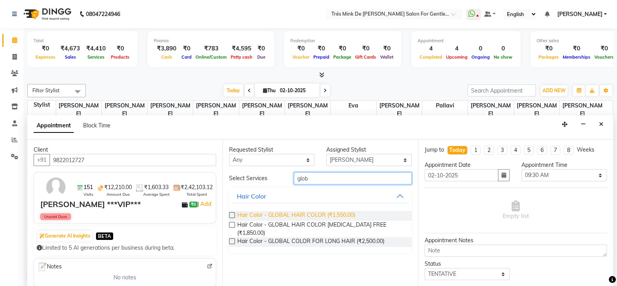
type input "glob"
click at [326, 216] on span "Hair Color - GLOBAL HAIR COLOR (₹1,550.00)" at bounding box center [296, 216] width 118 height 10
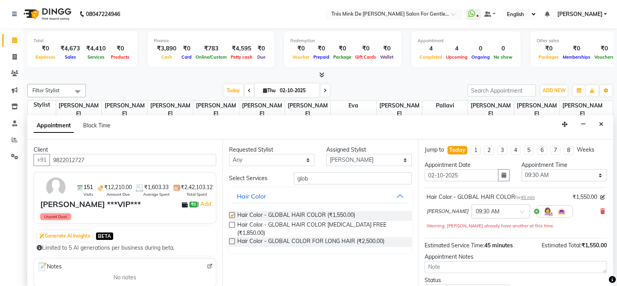
checkbox input "false"
click at [464, 270] on textarea at bounding box center [516, 267] width 182 height 12
paste textarea "[PERSON_NAME]"
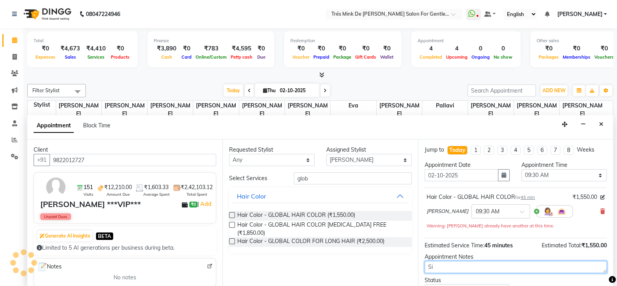
type textarea "S"
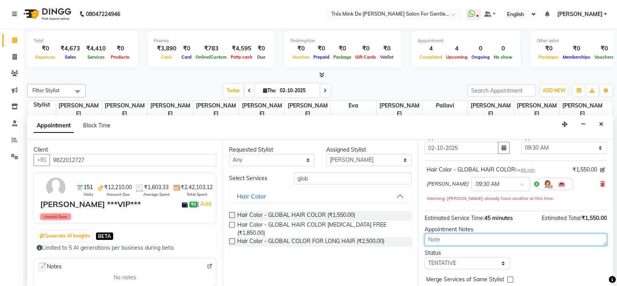
scroll to position [48, 0]
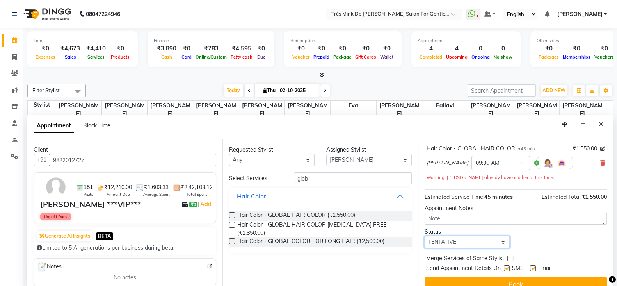
click at [446, 244] on select "Select TENTATIVE CONFIRM CHECK-IN UPCOMING" at bounding box center [467, 242] width 85 height 12
select select "confirm booking"
click at [425, 236] on select "Select TENTATIVE CONFIRM CHECK-IN UPCOMING" at bounding box center [467, 242] width 85 height 12
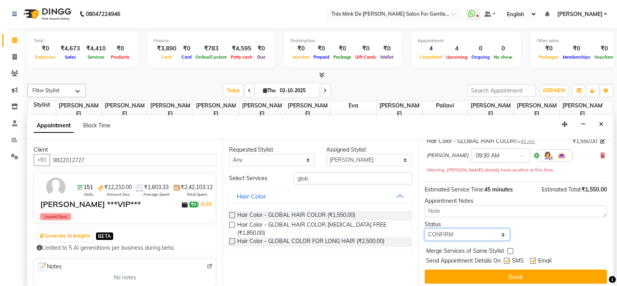
scroll to position [58, 0]
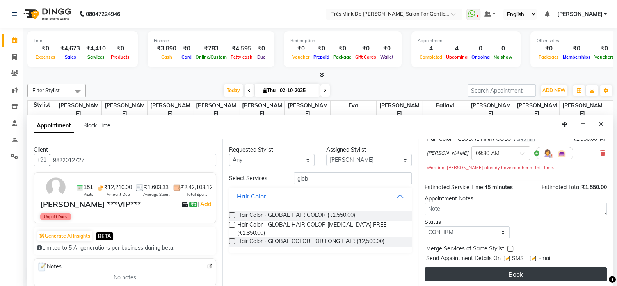
click at [446, 271] on button "Book" at bounding box center [516, 274] width 182 height 14
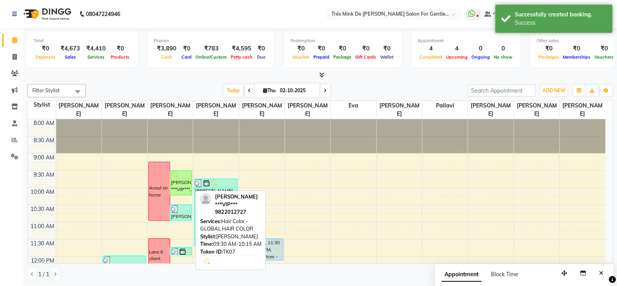
click at [179, 184] on div "[PERSON_NAME] ***VIP***, TK07, 09:30 AM-10:15 AM, Hair Color - GLOBAL HAIR COLOR" at bounding box center [181, 183] width 21 height 24
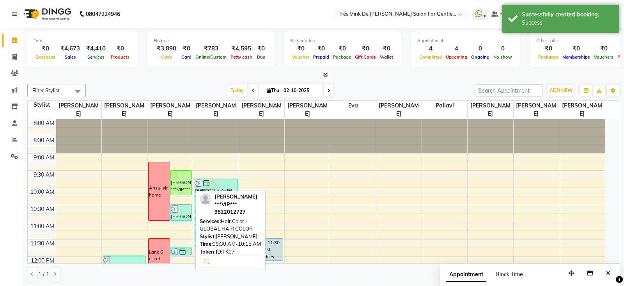
select select "6"
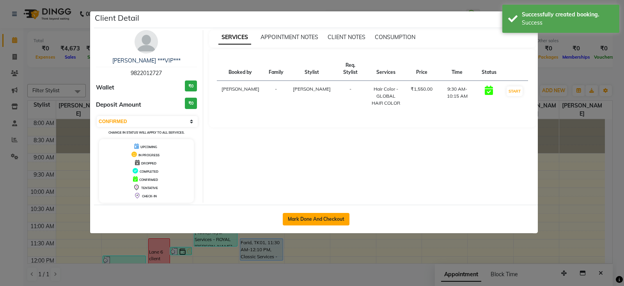
click at [316, 219] on button "Mark Done And Checkout" at bounding box center [316, 219] width 67 height 12
select select "service"
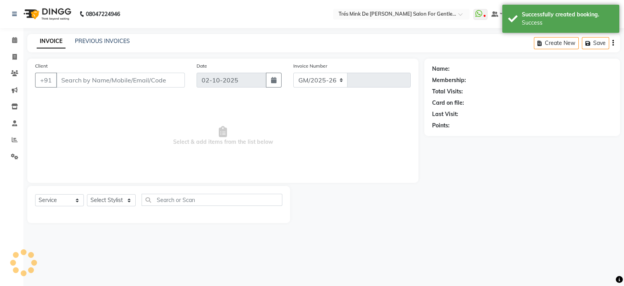
select select "4236"
type input "1961"
type input "9822012727"
select select "18143"
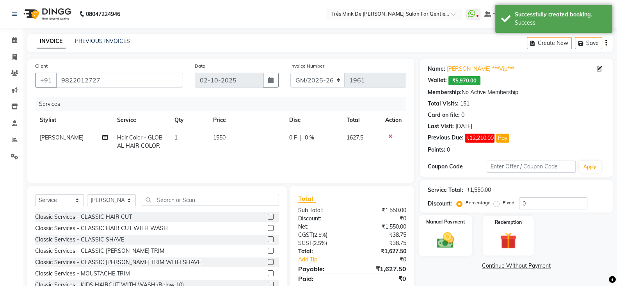
click at [454, 240] on img at bounding box center [446, 240] width 28 height 20
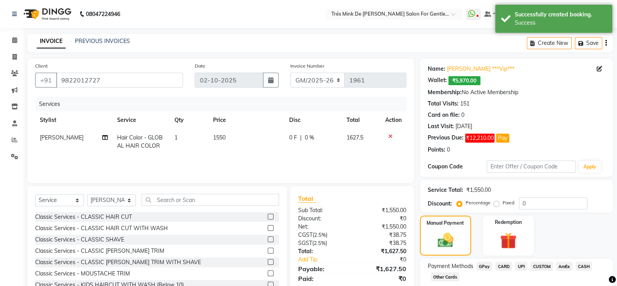
click at [585, 261] on span "CASH" at bounding box center [584, 265] width 17 height 9
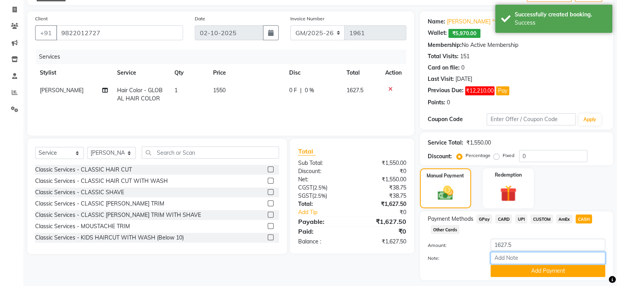
click at [532, 252] on input "Note:" at bounding box center [548, 258] width 115 height 12
click at [529, 245] on input "1627.5" at bounding box center [548, 244] width 115 height 12
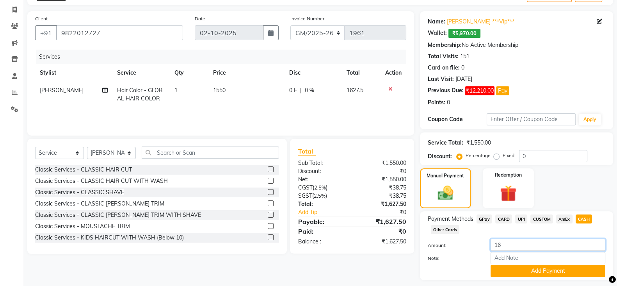
type input "1"
type input "1000"
click at [517, 273] on button "Add Payment" at bounding box center [548, 271] width 115 height 12
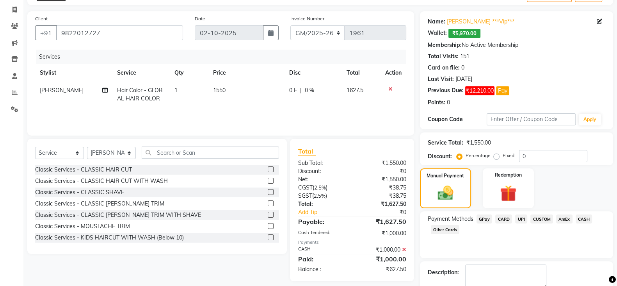
scroll to position [91, 0]
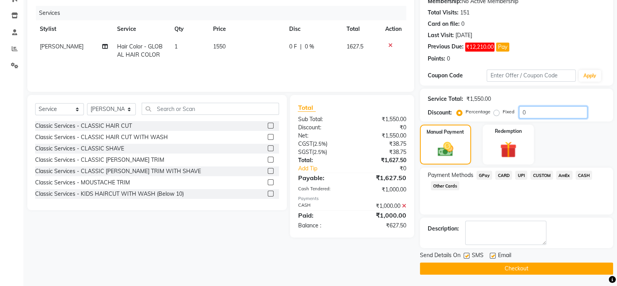
click at [540, 110] on input "0" at bounding box center [553, 112] width 68 height 12
click at [407, 207] on div "₹1,000.00" at bounding box center [382, 206] width 60 height 8
click at [403, 204] on icon at bounding box center [404, 205] width 4 height 5
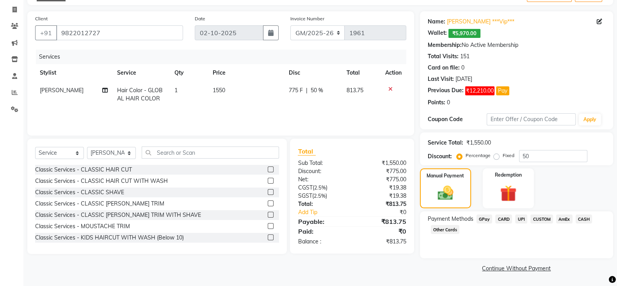
scroll to position [47, 0]
click at [585, 217] on span "CASH" at bounding box center [584, 218] width 17 height 9
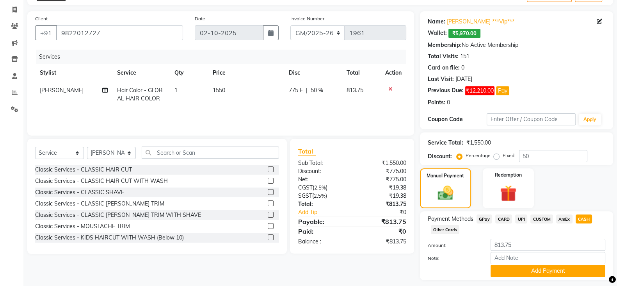
scroll to position [70, 0]
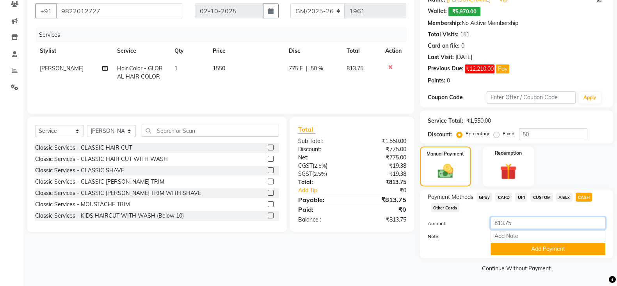
click at [539, 218] on input "813.75" at bounding box center [548, 223] width 115 height 12
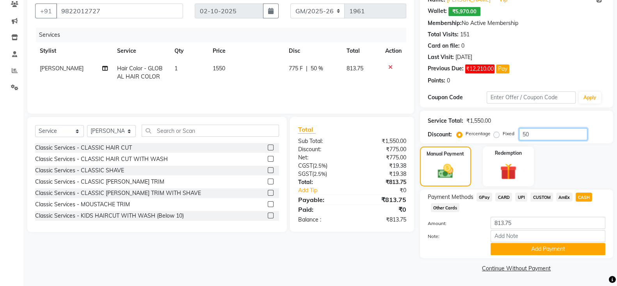
click at [525, 132] on input "50" at bounding box center [553, 134] width 68 height 12
click at [535, 132] on input "60" at bounding box center [553, 134] width 68 height 12
click at [525, 133] on input "60" at bounding box center [553, 134] width 68 height 12
type input "40"
click at [579, 195] on span "CASH" at bounding box center [584, 196] width 17 height 9
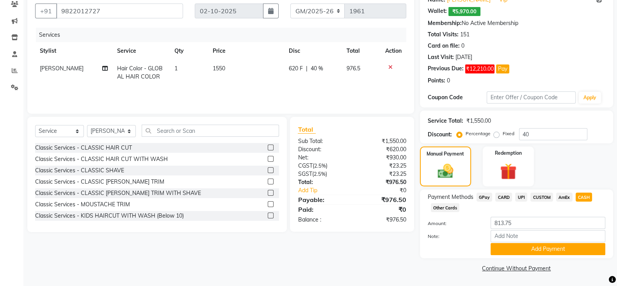
type input "976.5"
click at [526, 133] on input "40" at bounding box center [553, 134] width 68 height 12
click at [533, 134] on input "40" at bounding box center [553, 134] width 68 height 12
type input "45"
click at [585, 198] on span "CASH" at bounding box center [584, 196] width 17 height 9
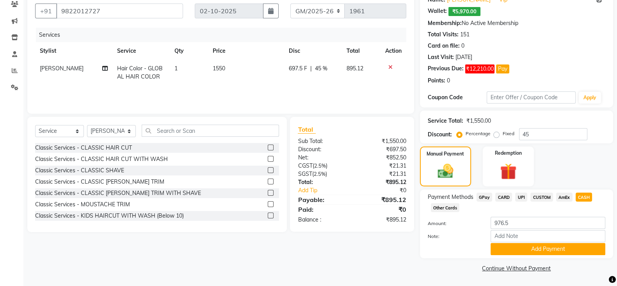
type input "895.12"
click at [532, 133] on input "45" at bounding box center [553, 134] width 68 height 12
type input "4"
type input "35"
click at [585, 195] on span "CASH" at bounding box center [584, 196] width 17 height 9
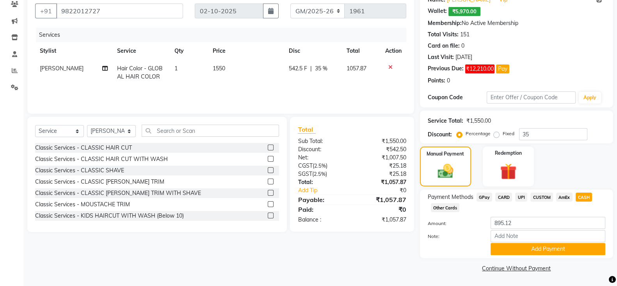
type input "1057.87"
click at [533, 129] on input "35" at bounding box center [553, 134] width 68 height 12
click at [558, 138] on input "35" at bounding box center [553, 134] width 68 height 12
type input "3"
click at [548, 224] on input "1057.87" at bounding box center [548, 223] width 115 height 12
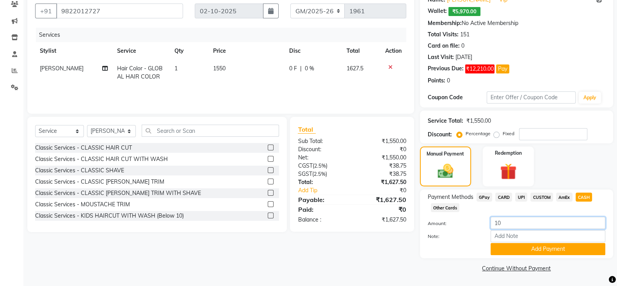
click at [548, 224] on input "10" at bounding box center [548, 223] width 115 height 12
type input "1"
type input "1000"
click at [508, 251] on button "Add Payment" at bounding box center [548, 249] width 115 height 12
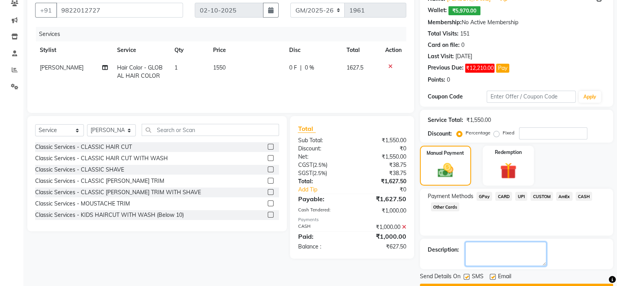
click at [480, 242] on textarea at bounding box center [505, 254] width 81 height 24
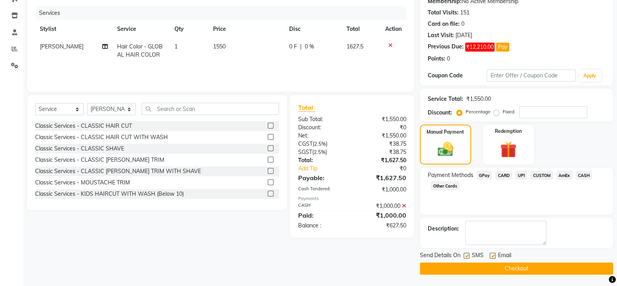
click at [466, 263] on button "Checkout" at bounding box center [516, 268] width 193 height 12
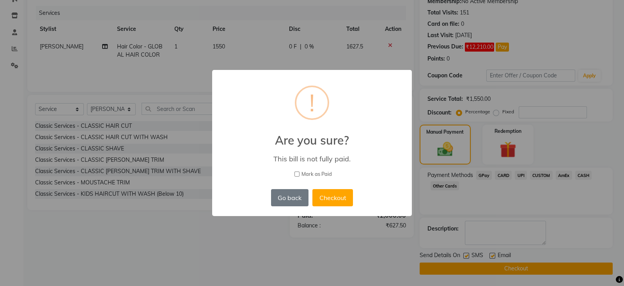
click at [295, 172] on input "Mark as Paid" at bounding box center [297, 173] width 5 height 5
checkbox input "true"
click at [330, 192] on button "Checkout" at bounding box center [333, 197] width 41 height 17
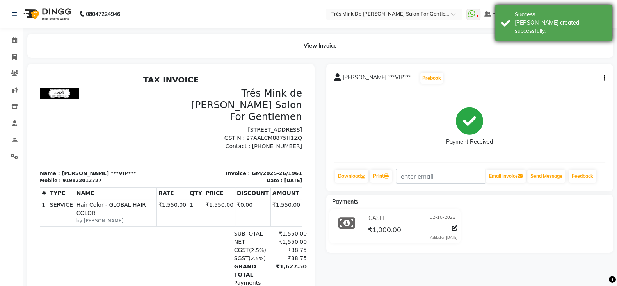
click at [530, 20] on div "Bill created successfully." at bounding box center [561, 27] width 92 height 16
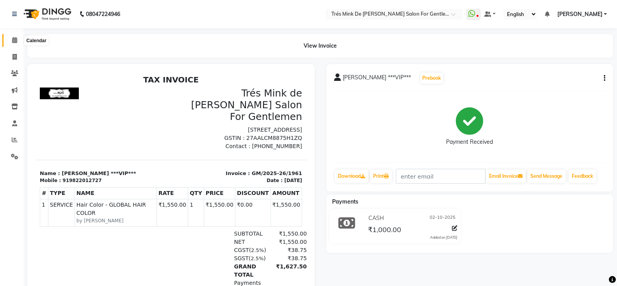
click at [10, 40] on span at bounding box center [15, 40] width 14 height 9
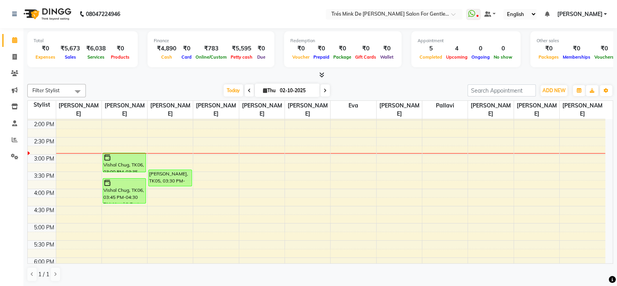
scroll to position [205, 0]
click at [558, 85] on button "ADD NEW Toggle Dropdown" at bounding box center [553, 90] width 27 height 11
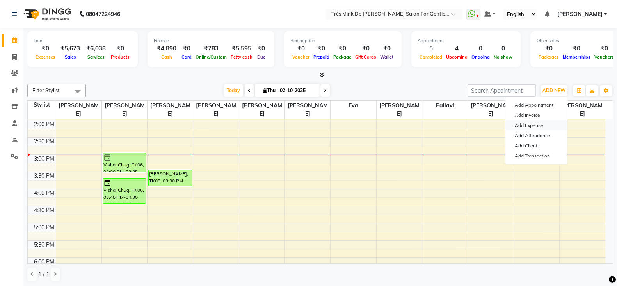
click at [533, 128] on link "Add Expense" at bounding box center [536, 125] width 62 height 10
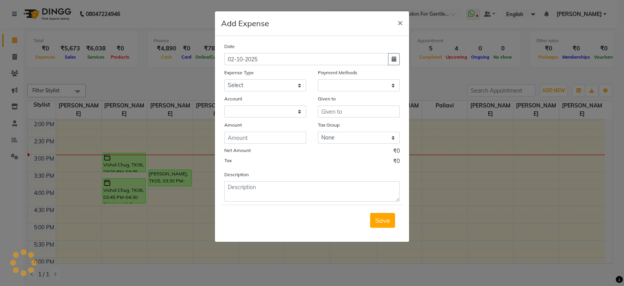
select select "1"
select select "1898"
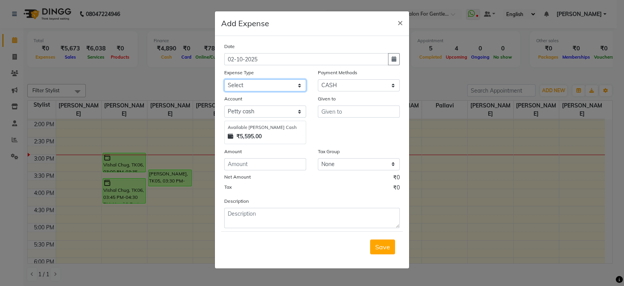
click at [259, 86] on select "Select Advance Salary Bank charges Car maintenance Cash transfer to bank Cash t…" at bounding box center [265, 85] width 82 height 12
select select "10"
click at [224, 80] on select "Select Advance Salary Bank charges Car maintenance Cash transfer to bank Cash t…" at bounding box center [265, 85] width 82 height 12
click at [349, 109] on input "text" at bounding box center [359, 111] width 82 height 12
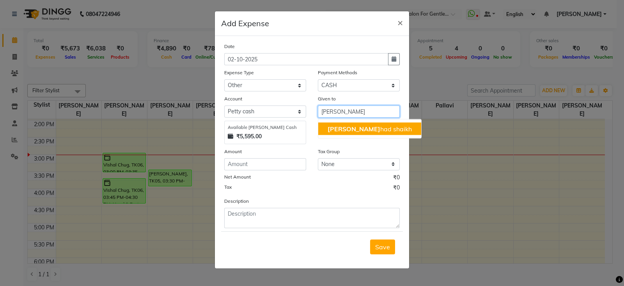
click at [347, 126] on ngb-highlight "Dils had shaikh" at bounding box center [370, 129] width 84 height 8
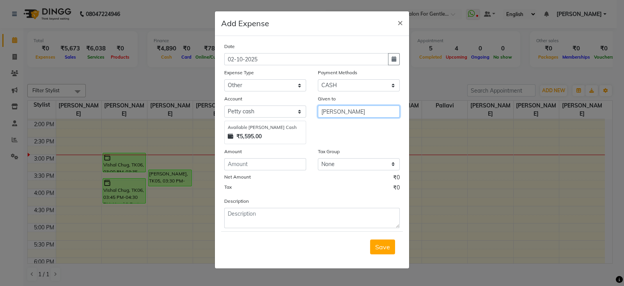
type input "[PERSON_NAME]"
click at [248, 170] on input "number" at bounding box center [265, 164] width 82 height 12
type input "100"
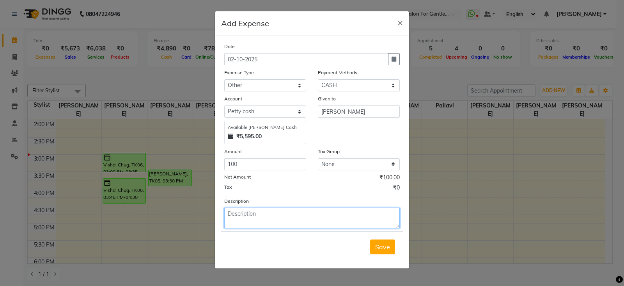
click at [249, 219] on textarea at bounding box center [312, 218] width 176 height 20
type textarea "Gpay to Cash tip Given to Dilshad"
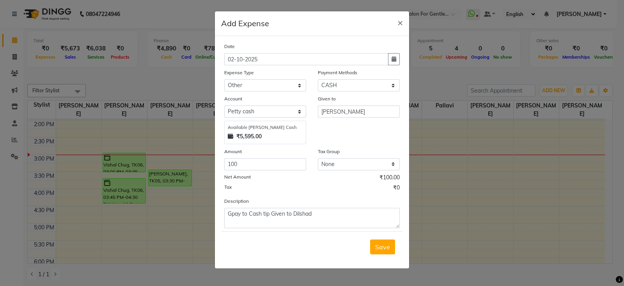
click at [381, 250] on span "Save" at bounding box center [382, 247] width 15 height 8
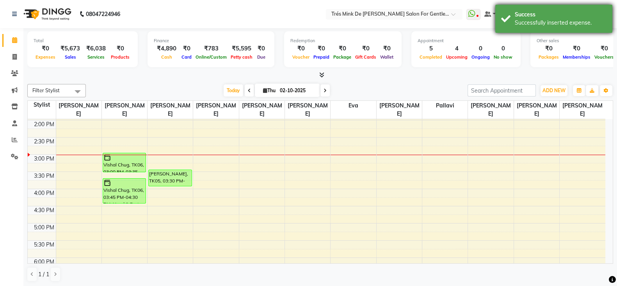
click at [538, 25] on div "Successfully inserted expense." at bounding box center [561, 23] width 92 height 8
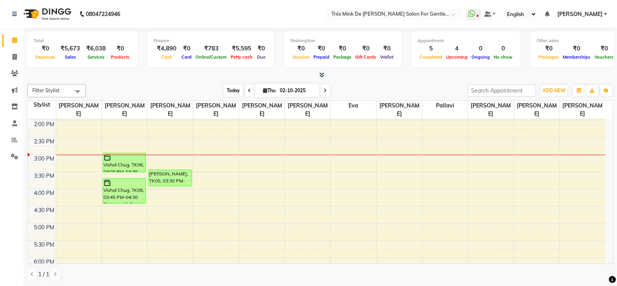
click at [228, 91] on span "Today" at bounding box center [234, 90] width 20 height 12
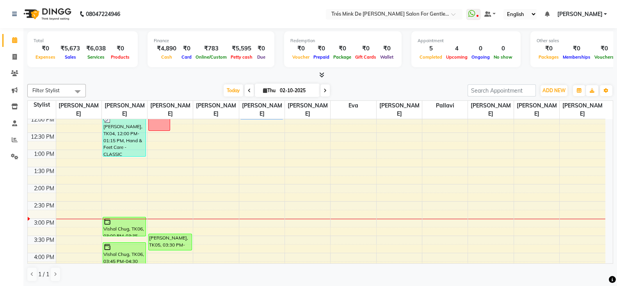
scroll to position [92, 0]
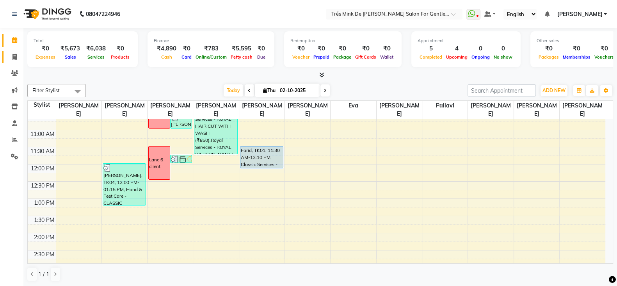
drag, startPoint x: 15, startPoint y: 55, endPoint x: 14, endPoint y: 43, distance: 12.5
click at [15, 55] on icon at bounding box center [14, 57] width 4 height 6
select select "service"
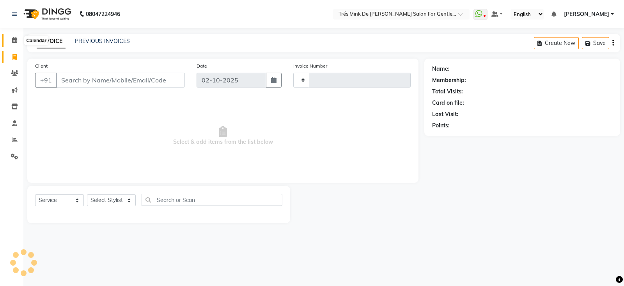
click at [14, 42] on icon at bounding box center [14, 40] width 5 height 6
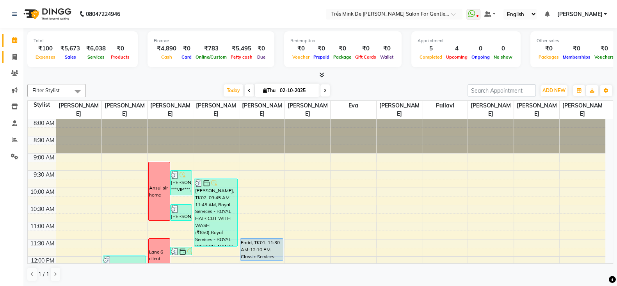
click at [14, 52] on link "Invoice" at bounding box center [11, 57] width 19 height 13
select select "service"
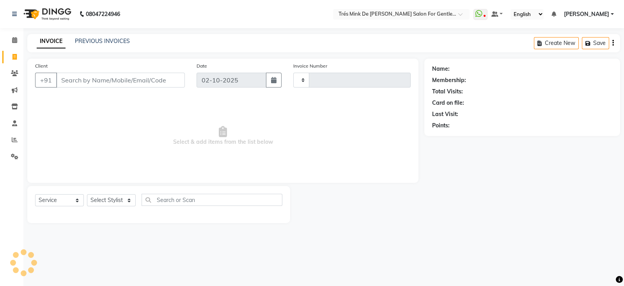
type input "1962"
select select "4236"
click at [81, 44] on link "PREVIOUS INVOICES" at bounding box center [102, 40] width 55 height 7
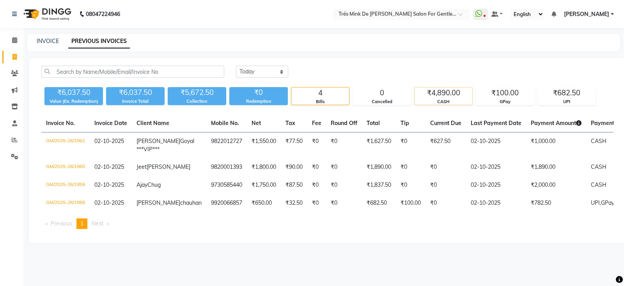
click at [436, 91] on div "₹4,890.00" at bounding box center [444, 92] width 58 height 11
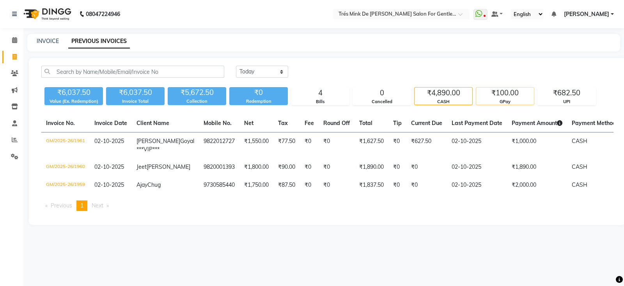
click at [517, 94] on div "₹100.00" at bounding box center [505, 92] width 58 height 11
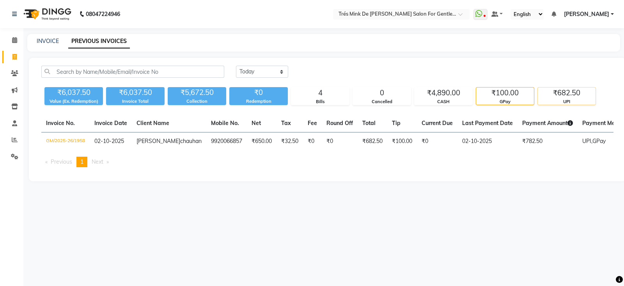
click at [555, 99] on div "UPI" at bounding box center [567, 101] width 58 height 7
click at [21, 37] on body "08047224946 Select Location × Trés Mink De Shailesh Mistry Salon For Gentlemen,…" at bounding box center [312, 143] width 624 height 286
click at [18, 39] on span at bounding box center [15, 40] width 14 height 9
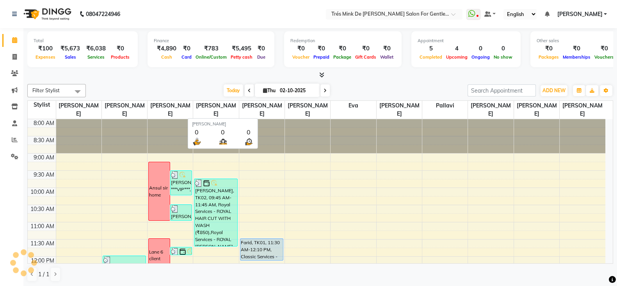
scroll to position [238, 0]
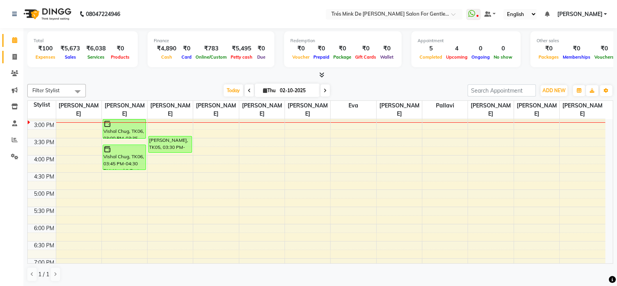
click at [15, 55] on icon at bounding box center [14, 57] width 4 height 6
select select "service"
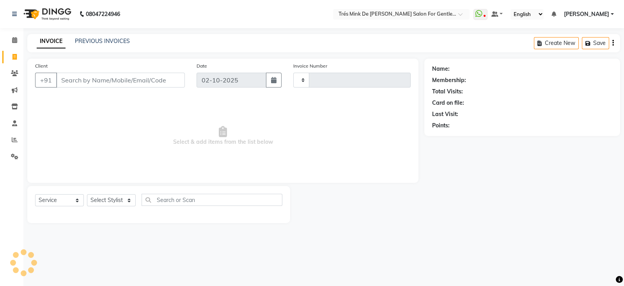
type input "1962"
select select "4236"
click at [14, 42] on icon at bounding box center [14, 40] width 5 height 6
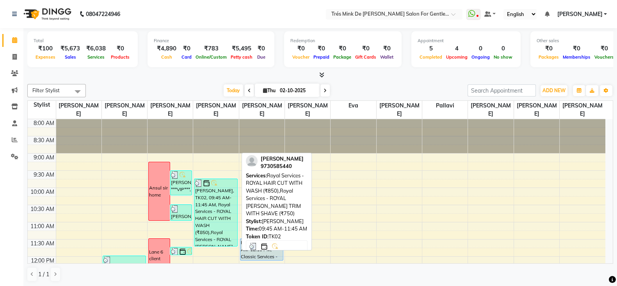
scroll to position [48, 0]
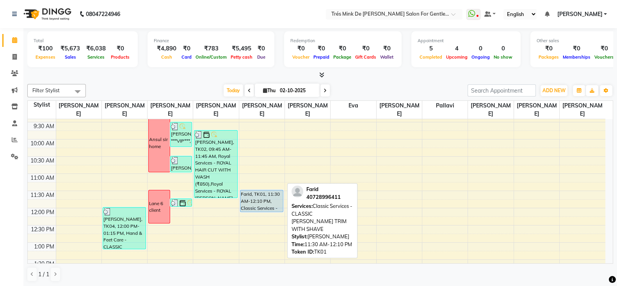
click at [248, 199] on div "Farid, TK01, 11:30 AM-12:10 PM, Classic Services - CLASSIC [PERSON_NAME] TRIM W…" at bounding box center [261, 200] width 43 height 21
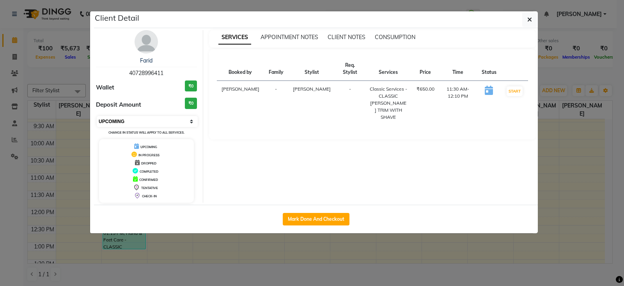
click at [144, 123] on select "Select IN SERVICE CONFIRMED TENTATIVE CHECK IN MARK DONE DROPPED UPCOMING" at bounding box center [147, 121] width 101 height 11
select select "2"
click at [97, 116] on select "Select IN SERVICE CONFIRMED TENTATIVE CHECK IN MARK DONE DROPPED UPCOMING" at bounding box center [147, 121] width 101 height 11
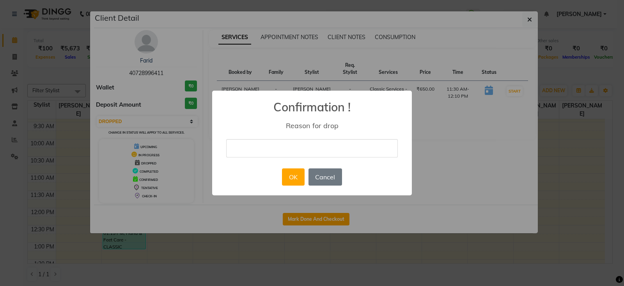
click at [270, 152] on input "text" at bounding box center [312, 148] width 172 height 18
type input "Not Answering Call"
click at [289, 180] on button "OK" at bounding box center [293, 176] width 22 height 17
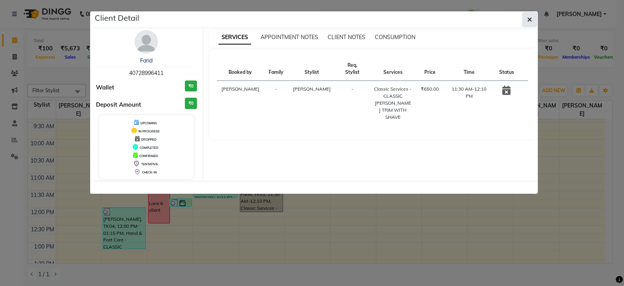
click at [529, 18] on icon "button" at bounding box center [530, 19] width 5 height 6
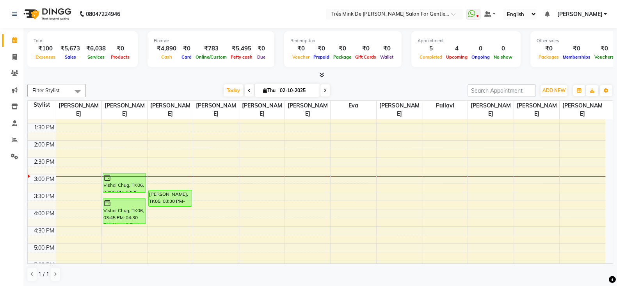
scroll to position [205, 0]
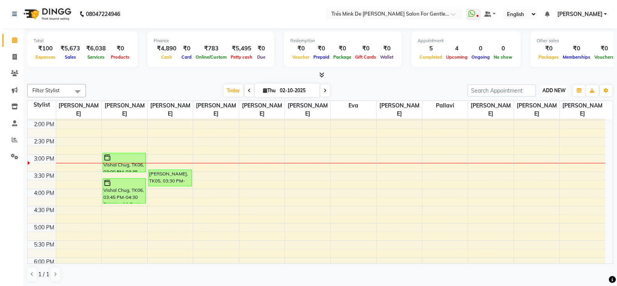
click at [559, 92] on span "ADD NEW" at bounding box center [553, 90] width 23 height 6
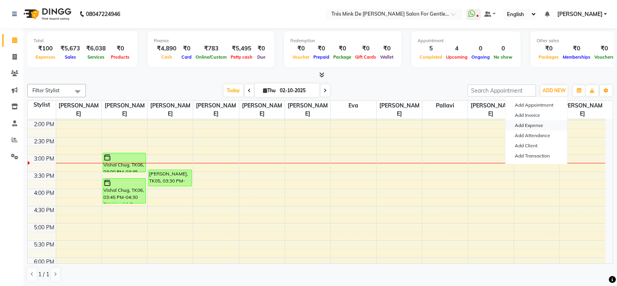
click at [525, 129] on link "Add Expense" at bounding box center [536, 125] width 62 height 10
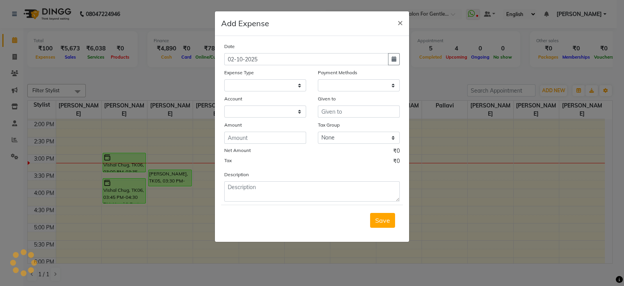
select select "1898"
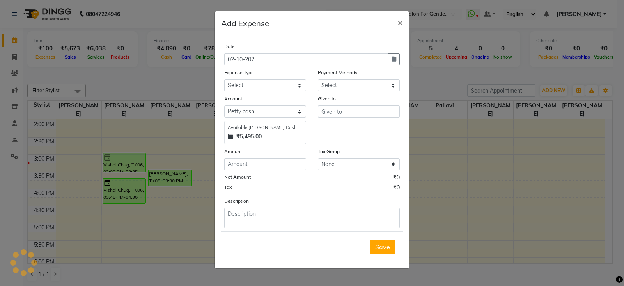
select select "1"
click at [237, 87] on select "Select Advance Salary Bank charges Car maintenance Cash transfer to bank Cash t…" at bounding box center [265, 85] width 82 height 12
select select "10"
click at [224, 80] on select "Select Advance Salary Bank charges Car maintenance Cash transfer to bank Cash t…" at bounding box center [265, 85] width 82 height 12
click at [355, 115] on input "text" at bounding box center [359, 111] width 82 height 12
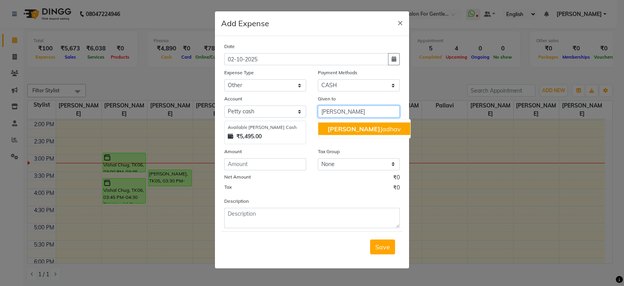
click at [353, 128] on ngb-highlight "Payal Jadhav" at bounding box center [364, 129] width 73 height 8
type input "[PERSON_NAME]"
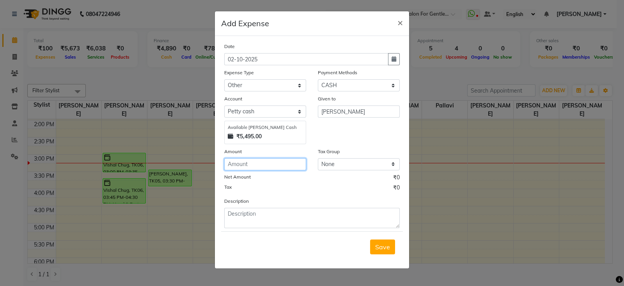
drag, startPoint x: 267, startPoint y: 161, endPoint x: 259, endPoint y: 171, distance: 11.9
click at [262, 169] on input "number" at bounding box center [265, 164] width 82 height 12
type input "500"
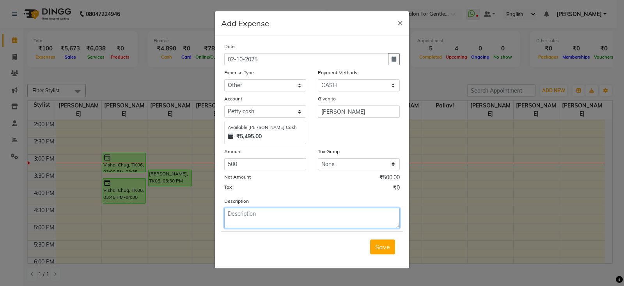
click at [271, 222] on textarea at bounding box center [312, 218] width 176 height 20
type textarea "Gpay to Cash Tip given to Payal"
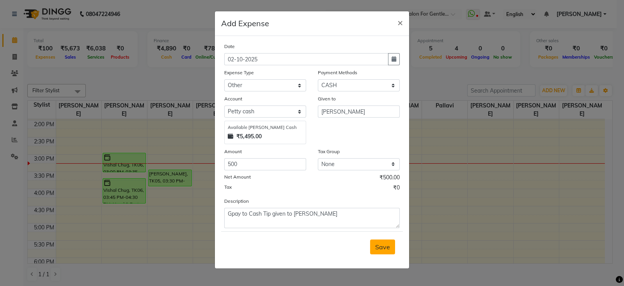
click at [382, 247] on span "Save" at bounding box center [382, 247] width 15 height 8
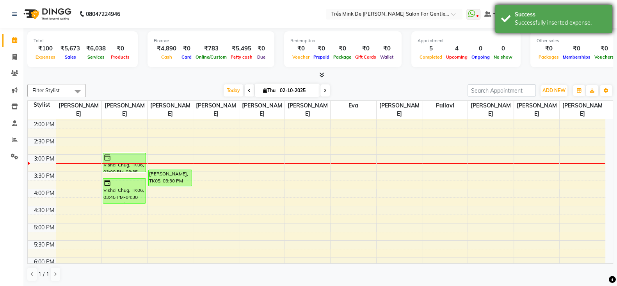
click at [523, 16] on div "Success" at bounding box center [561, 15] width 92 height 8
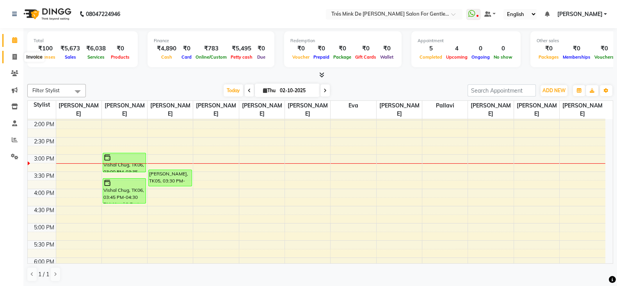
click at [17, 59] on span at bounding box center [15, 57] width 14 height 9
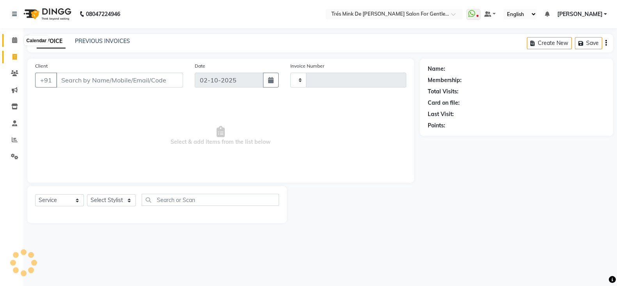
click at [13, 39] on icon at bounding box center [14, 40] width 5 height 6
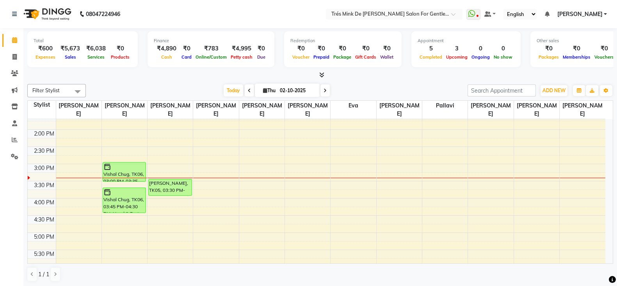
scroll to position [195, 0]
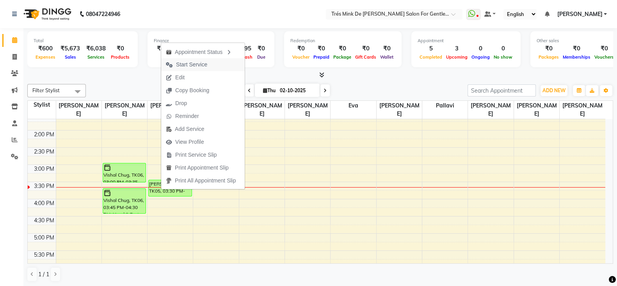
click at [190, 66] on span "Start Service" at bounding box center [191, 64] width 31 height 8
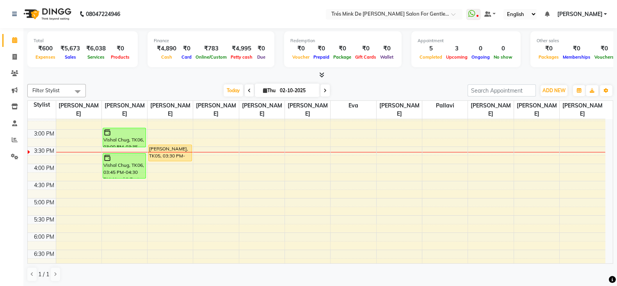
scroll to position [244, 0]
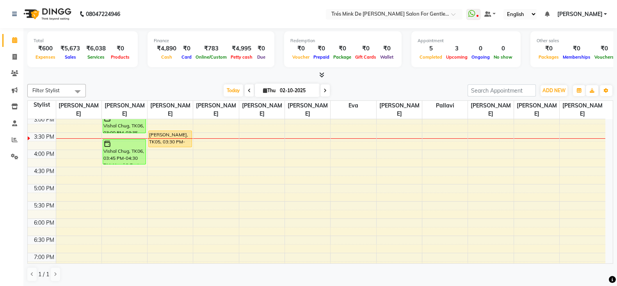
click at [206, 161] on div "8:00 AM 8:30 AM 9:00 AM 9:30 AM 10:00 AM 10:30 AM 11:00 AM 11:30 AM 12:00 PM 12…" at bounding box center [317, 149] width 578 height 549
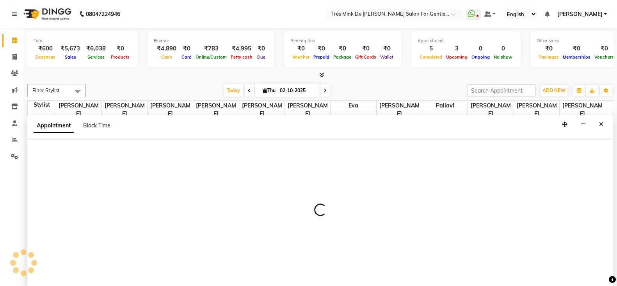
select select "49624"
select select "tentative"
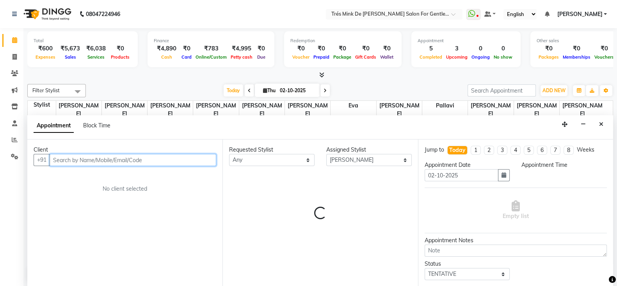
click at [113, 157] on input "text" at bounding box center [133, 160] width 167 height 12
select select "975"
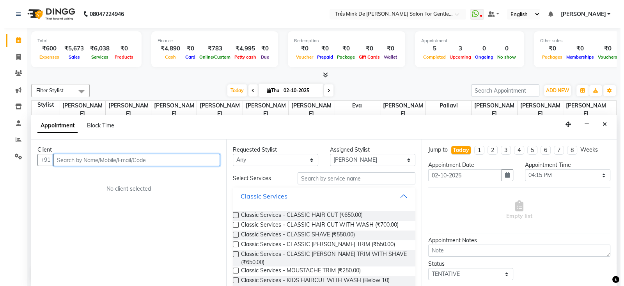
scroll to position [0, 0]
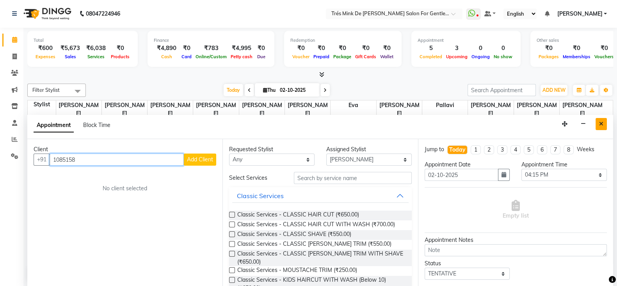
type input "1085158"
click at [601, 122] on icon "Close" at bounding box center [601, 123] width 4 height 5
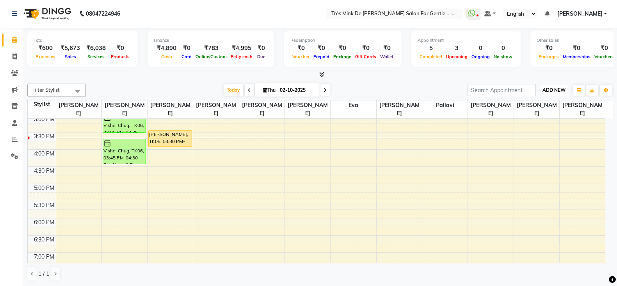
click at [563, 91] on span "ADD NEW" at bounding box center [553, 90] width 23 height 6
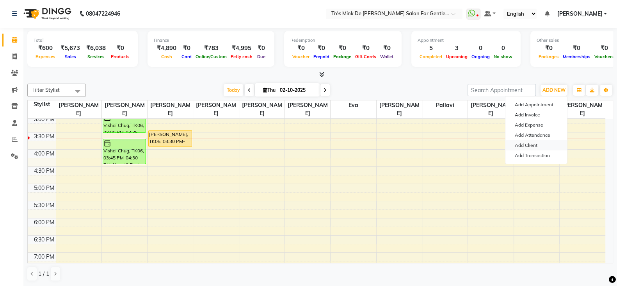
click at [520, 145] on link "Add Client" at bounding box center [536, 145] width 62 height 10
select select "22"
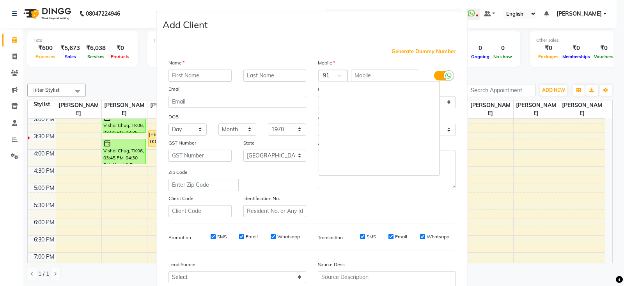
click at [326, 76] on div at bounding box center [333, 76] width 28 height 8
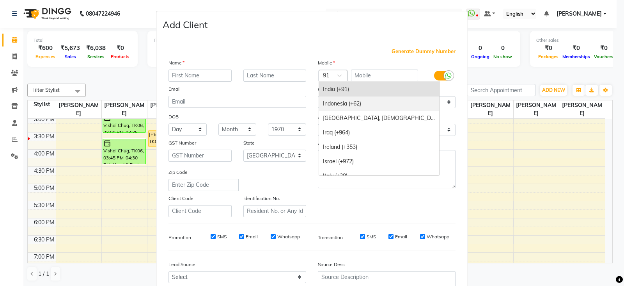
type input "="
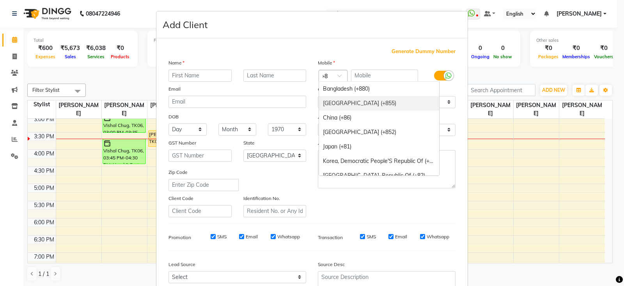
type input "+82"
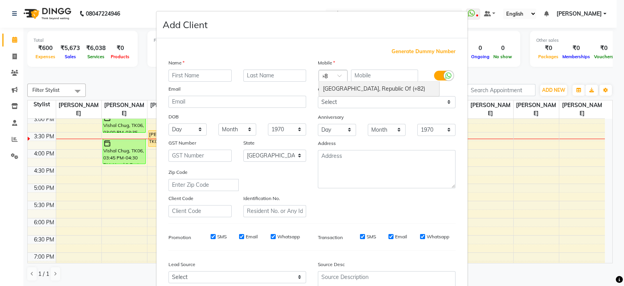
scroll to position [0, 5]
click at [340, 92] on div "Korea, Republic Of (+82)" at bounding box center [379, 89] width 120 height 14
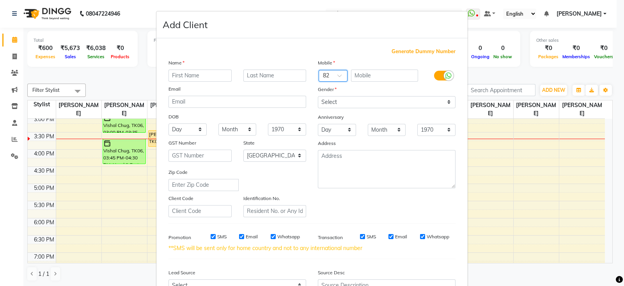
scroll to position [0, 0]
click at [360, 78] on input "text" at bounding box center [385, 75] width 68 height 12
type input "1085158050"
click at [204, 79] on input "text" at bounding box center [200, 75] width 63 height 12
type input "Yeonghun"
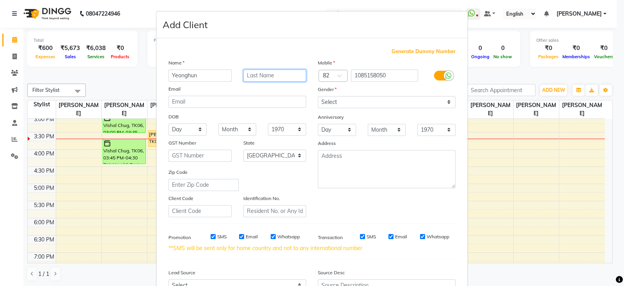
click at [270, 75] on input "text" at bounding box center [274, 75] width 63 height 12
type input "Yun"
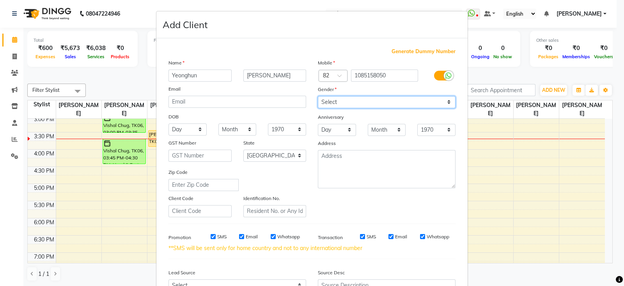
drag, startPoint x: 339, startPoint y: 101, endPoint x: 338, endPoint y: 107, distance: 6.4
click at [339, 101] on select "Select Male Female Other Prefer Not To Say" at bounding box center [387, 102] width 138 height 12
select select "male"
click at [318, 96] on select "Select Male Female Other Prefer Not To Say" at bounding box center [387, 102] width 138 height 12
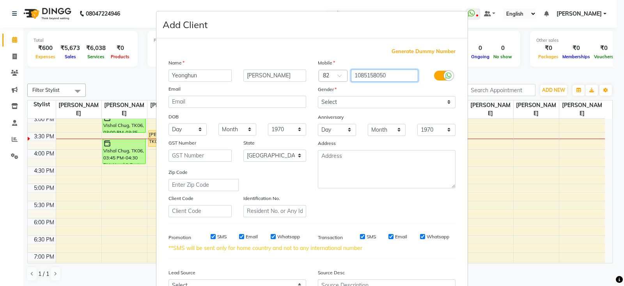
click at [370, 77] on input "1085158050" at bounding box center [385, 75] width 68 height 12
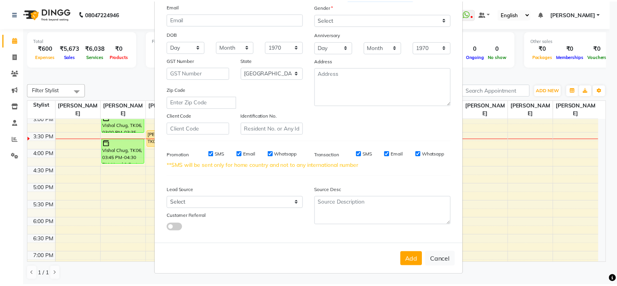
scroll to position [87, 0]
click at [410, 259] on button "Add" at bounding box center [416, 259] width 22 height 14
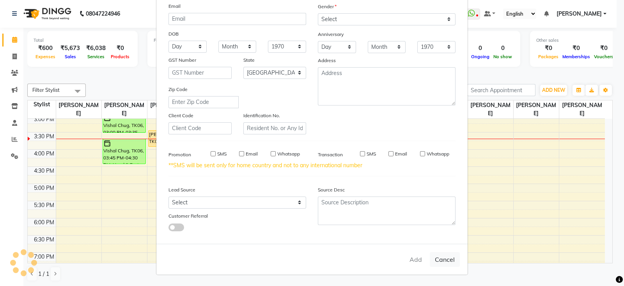
select select
select select "null"
select select
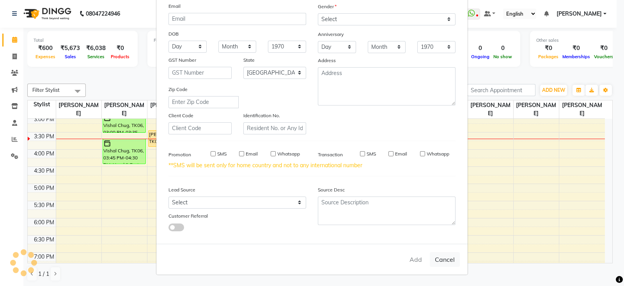
select select
checkbox input "false"
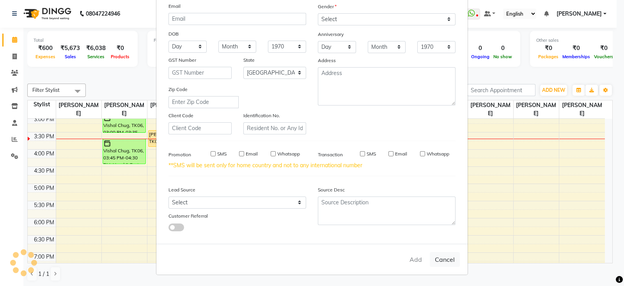
checkbox input "false"
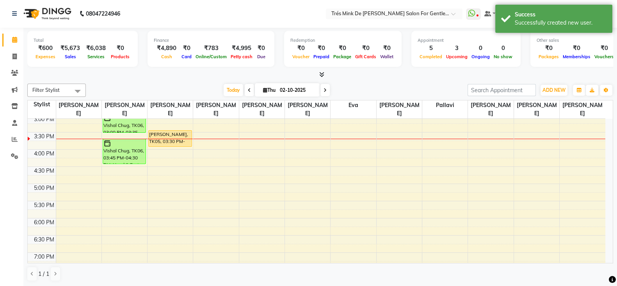
click at [203, 159] on div "8:00 AM 8:30 AM 9:00 AM 9:30 AM 10:00 AM 10:30 AM 11:00 AM 11:30 AM 12:00 PM 12…" at bounding box center [317, 149] width 578 height 549
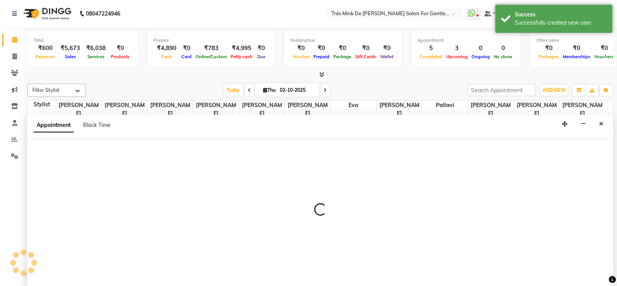
select select "49624"
select select "975"
select select "tentative"
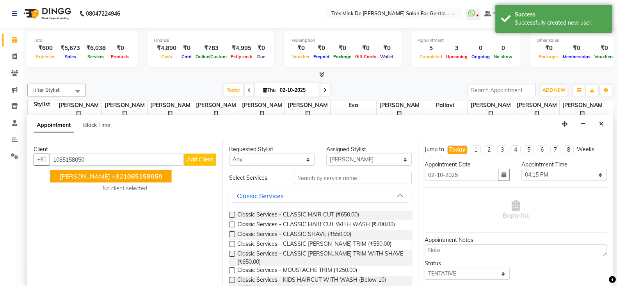
click at [123, 174] on span "1085158050" at bounding box center [142, 176] width 39 height 8
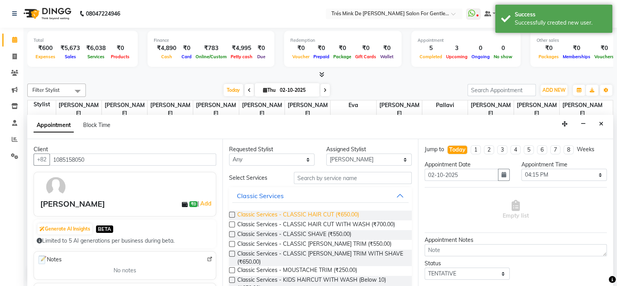
type input "1085158050"
click at [342, 213] on span "Classic Services - CLASSIC HAIR CUT (₹650.00)" at bounding box center [298, 215] width 122 height 10
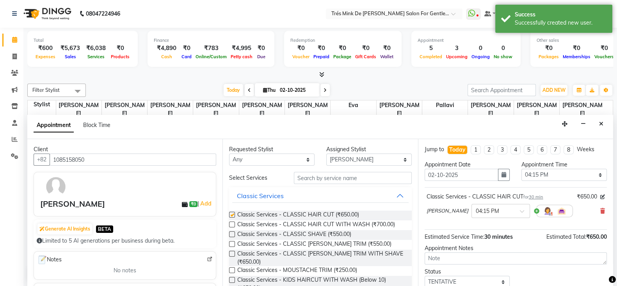
checkbox input "false"
click at [443, 255] on textarea at bounding box center [516, 258] width 182 height 12
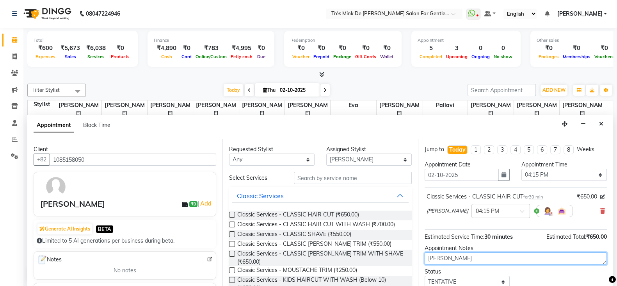
click at [443, 255] on textarea "[PERSON_NAME]" at bounding box center [516, 258] width 182 height 12
type textarea "[PERSON_NAME]"
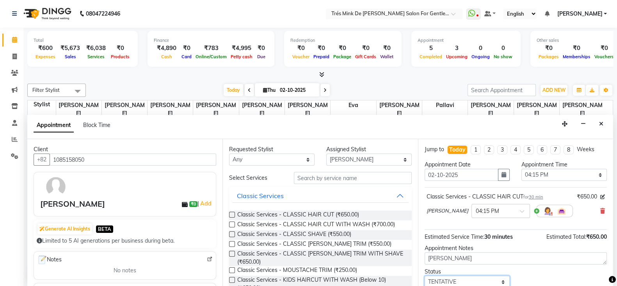
scroll to position [1, 0]
click at [445, 277] on select "Select TENTATIVE CONFIRM CHECK-IN UPCOMING" at bounding box center [467, 280] width 85 height 12
select select "confirm booking"
click at [425, 274] on select "Select TENTATIVE CONFIRM CHECK-IN UPCOMING" at bounding box center [467, 280] width 85 height 12
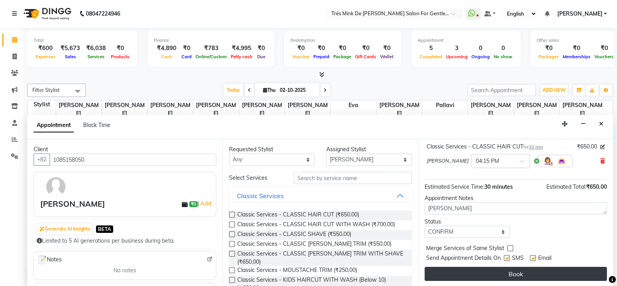
click at [437, 272] on button "Book" at bounding box center [516, 274] width 182 height 14
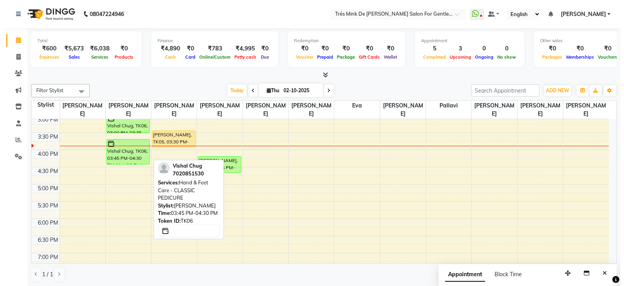
scroll to position [195, 0]
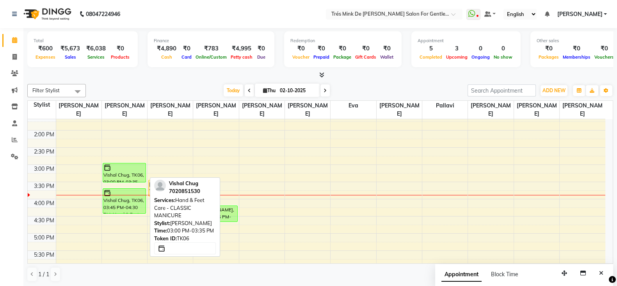
click at [116, 166] on div at bounding box center [124, 168] width 42 height 8
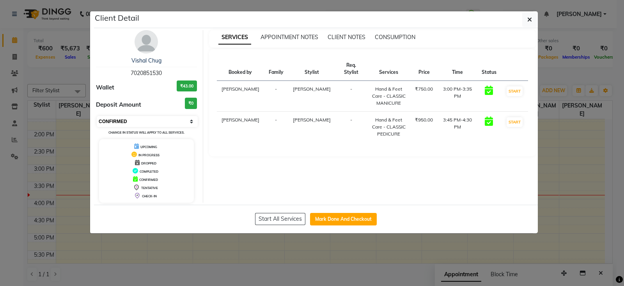
click at [132, 121] on select "Select IN SERVICE CONFIRMED TENTATIVE CHECK IN MARK DONE DROPPED UPCOMING" at bounding box center [147, 121] width 101 height 11
select select "1"
click at [97, 116] on select "Select IN SERVICE CONFIRMED TENTATIVE CHECK IN MARK DONE DROPPED UPCOMING" at bounding box center [147, 121] width 101 height 11
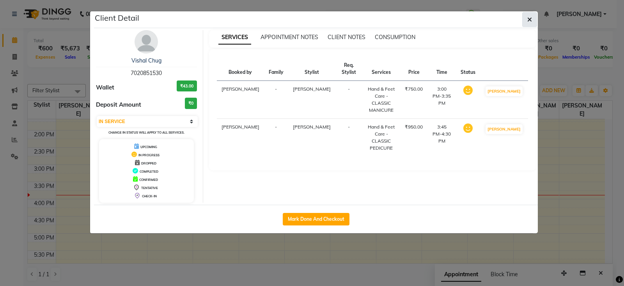
click at [531, 23] on span "button" at bounding box center [530, 20] width 5 height 8
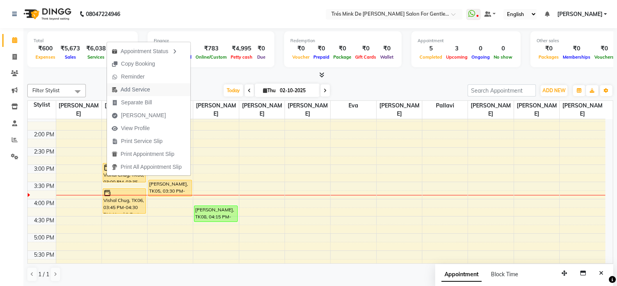
click at [134, 90] on span "Add Service" at bounding box center [135, 89] width 29 height 8
select select "64343"
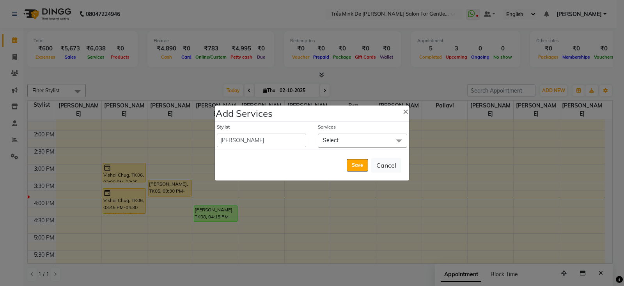
click at [353, 139] on span "Select" at bounding box center [362, 140] width 89 height 14
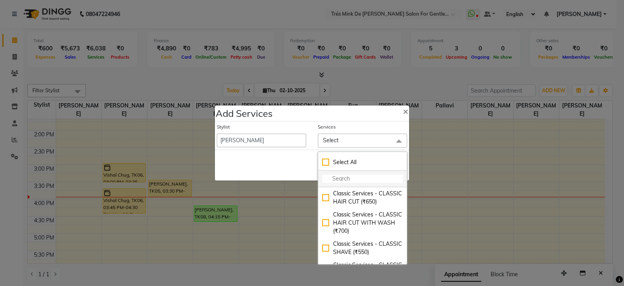
click at [334, 181] on input "multiselect-search" at bounding box center [362, 178] width 81 height 8
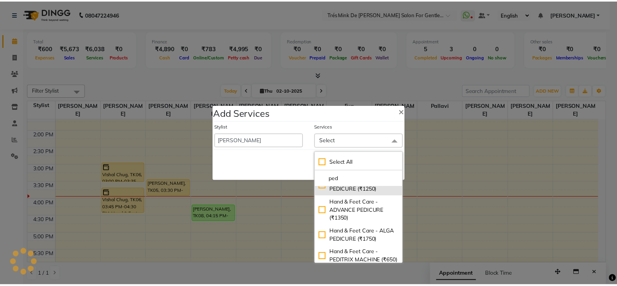
scroll to position [48, 0]
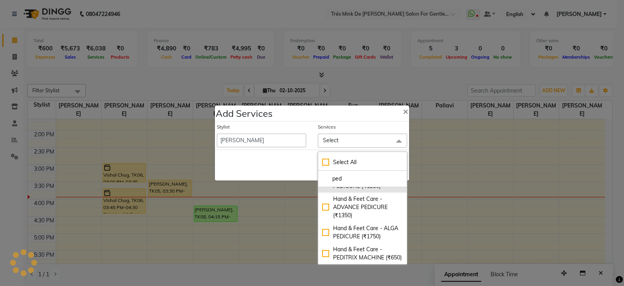
type input "ped"
click at [340, 219] on div "Hand & Feet Care - ADVANCE PEDICURE (₹1350)" at bounding box center [362, 207] width 81 height 25
checkbox input "true"
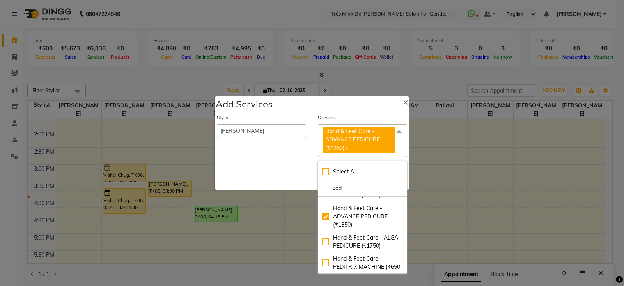
click at [286, 174] on div "Save Cancel" at bounding box center [312, 174] width 194 height 31
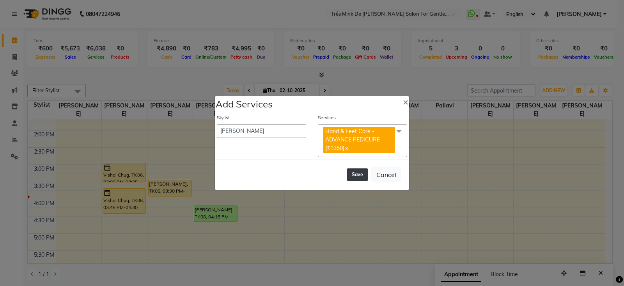
click at [355, 169] on button "Save" at bounding box center [357, 174] width 21 height 12
select select "71049"
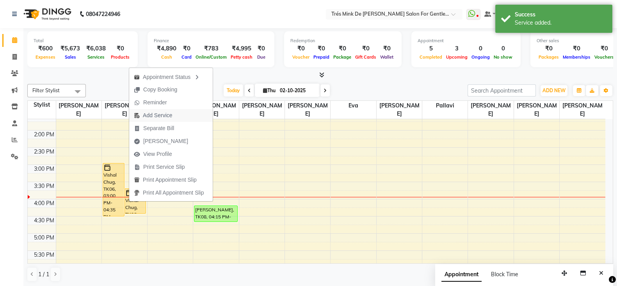
click at [159, 117] on span "Add Service" at bounding box center [157, 115] width 29 height 8
select select "64343"
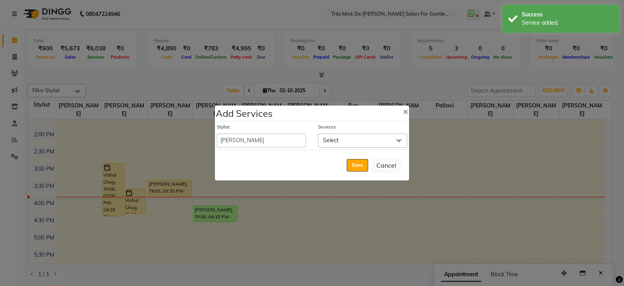
click at [334, 143] on span "Select" at bounding box center [331, 140] width 16 height 7
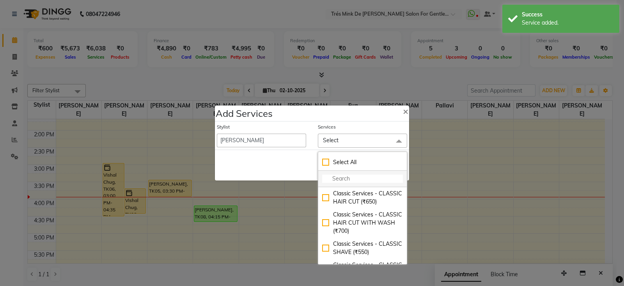
click at [337, 176] on input "multiselect-search" at bounding box center [362, 178] width 81 height 8
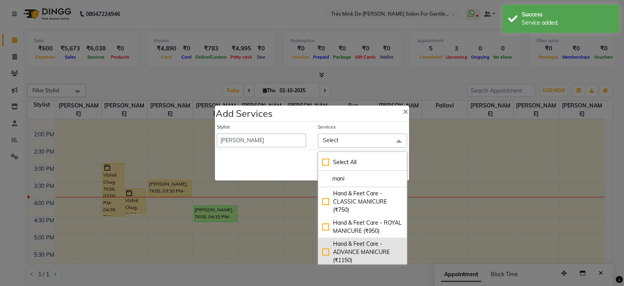
type input "mani"
click at [359, 244] on div "Hand & Feet Care - ADVANCE MANICURE (₹1150)" at bounding box center [362, 252] width 81 height 25
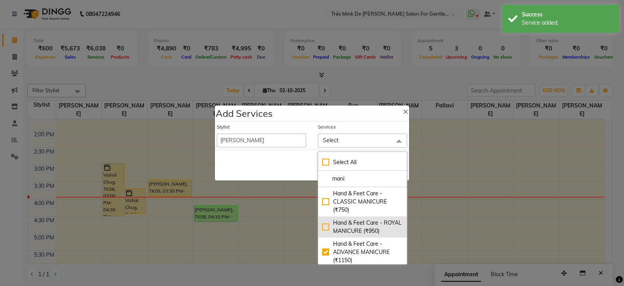
checkbox input "true"
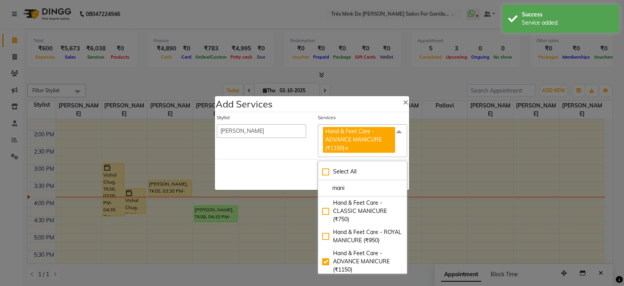
click at [290, 177] on div "Save Cancel" at bounding box center [312, 174] width 194 height 31
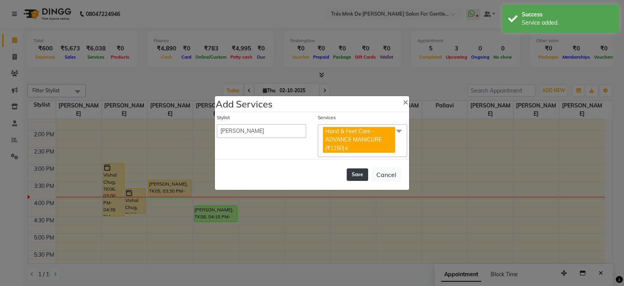
click at [361, 174] on button "Save" at bounding box center [357, 174] width 21 height 12
select select "71049"
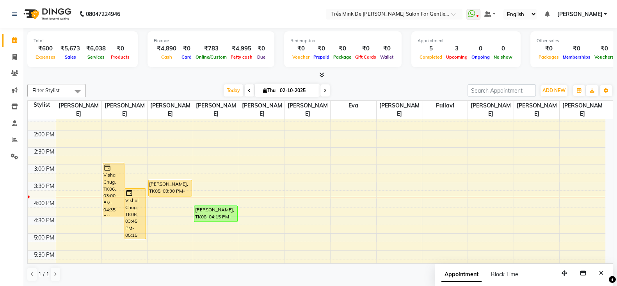
click at [115, 197] on div at bounding box center [124, 197] width 45 height 0
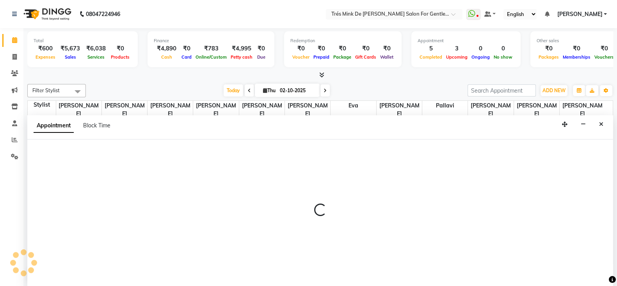
select select "64343"
select select "tentative"
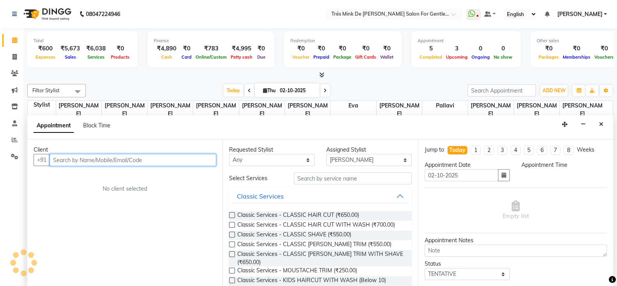
select select "945"
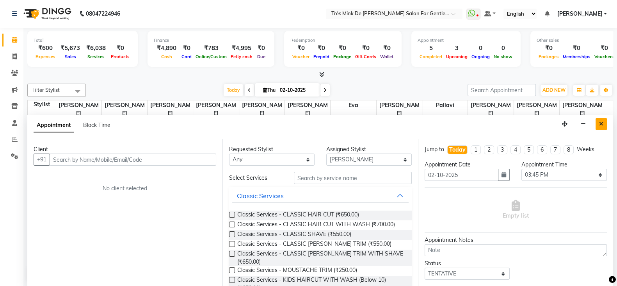
click at [599, 122] on icon "Close" at bounding box center [601, 123] width 4 height 5
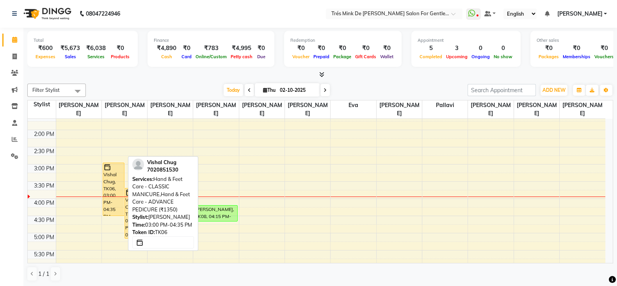
click at [115, 171] on div "Vishal Chug, TK06, 03:00 PM-04:35 PM, Hand & Feet Care - CLASSIC MANICURE,Hand …" at bounding box center [113, 189] width 21 height 53
select select "1"
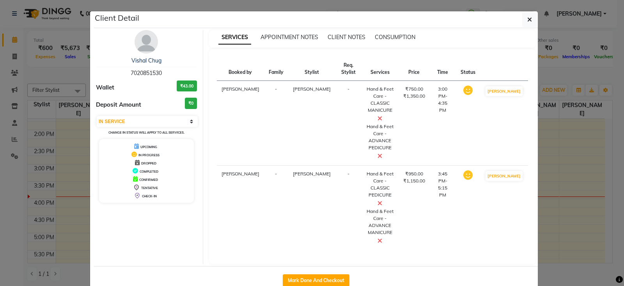
click at [382, 115] on icon at bounding box center [380, 118] width 5 height 6
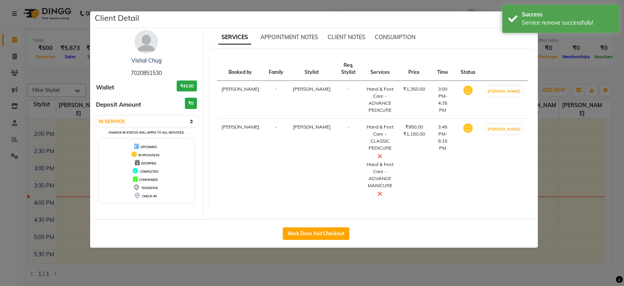
click at [382, 153] on icon at bounding box center [380, 156] width 5 height 6
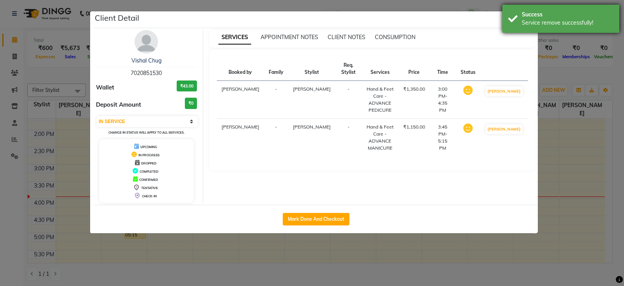
click at [521, 23] on div "Success Service remove successfully!" at bounding box center [561, 19] width 117 height 28
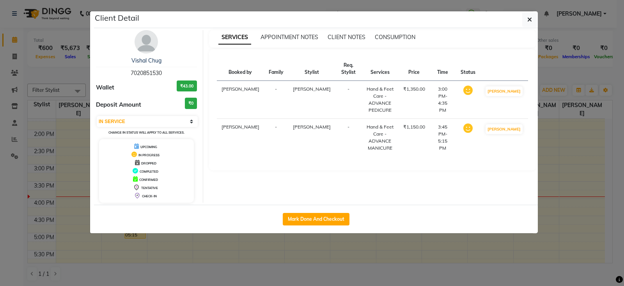
click at [526, 18] on button "button" at bounding box center [530, 19] width 15 height 15
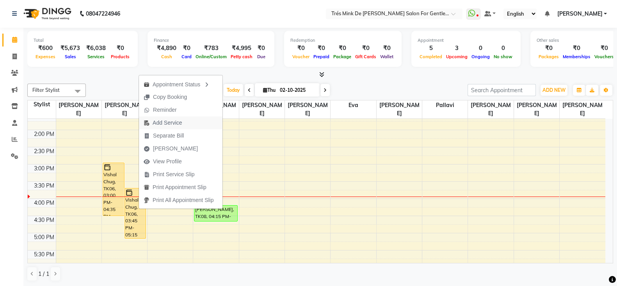
click at [161, 126] on span "Add Service" at bounding box center [167, 123] width 29 height 8
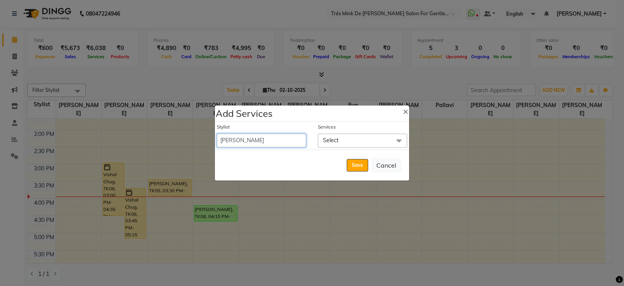
drag, startPoint x: 259, startPoint y: 140, endPoint x: 261, endPoint y: 133, distance: 7.1
click at [259, 140] on select "Aanand Saindane Aarti Rathod Akshay kashid Anjali pillay Ankush Sonawane Dilsha…" at bounding box center [261, 140] width 89 height 14
select select "18143"
click at [217, 133] on select "Aanand Saindane Aarti Rathod Akshay kashid Anjali pillay Ankush Sonawane Dilsha…" at bounding box center [261, 140] width 89 height 14
select select "990"
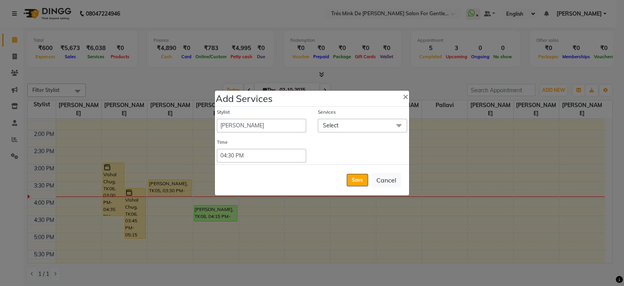
click at [362, 126] on span "Select" at bounding box center [362, 126] width 89 height 14
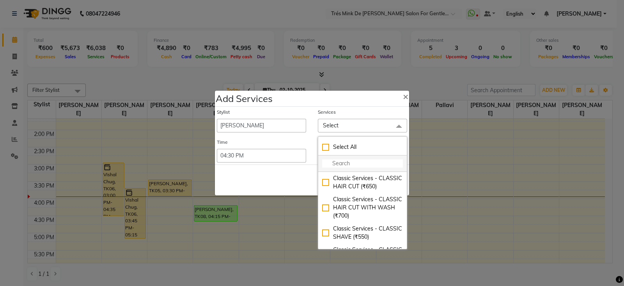
click at [361, 160] on input "multiselect-search" at bounding box center [362, 163] width 81 height 8
type input "r"
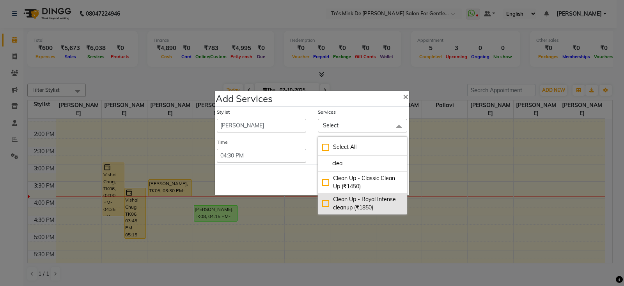
type input "clea"
click at [350, 202] on div "Clean Up - Royal Intense cleanup (₹1850)" at bounding box center [362, 203] width 81 height 16
checkbox input "true"
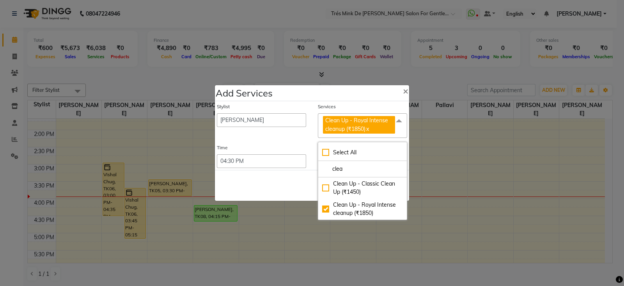
click at [300, 191] on div "Save Cancel" at bounding box center [312, 185] width 194 height 31
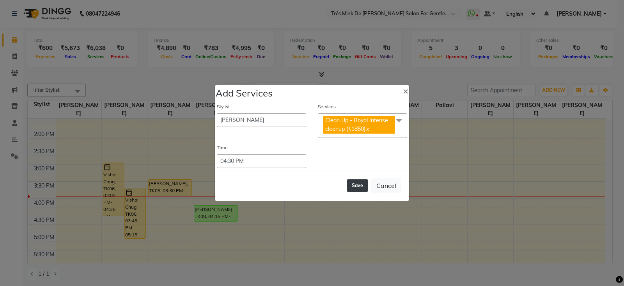
click at [353, 183] on button "Save" at bounding box center [357, 185] width 21 height 12
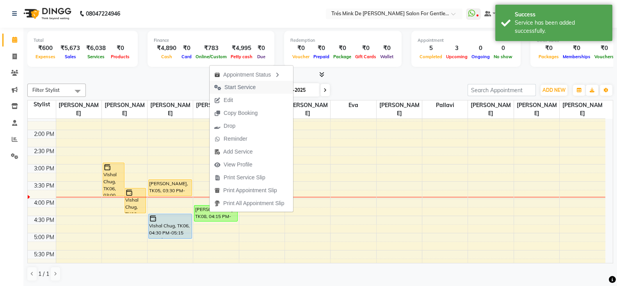
click at [226, 86] on span "Start Service" at bounding box center [239, 87] width 31 height 8
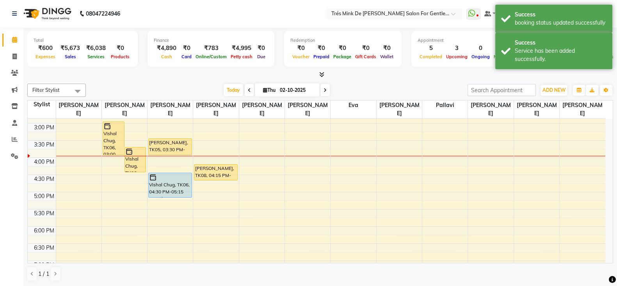
scroll to position [244, 0]
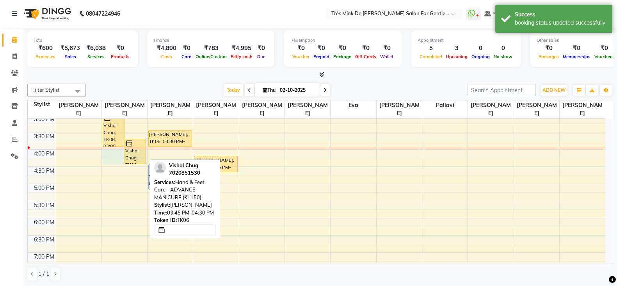
drag, startPoint x: 131, startPoint y: 147, endPoint x: 130, endPoint y: 160, distance: 12.9
click at [130, 160] on div "Vishal Chug, TK06, 03:00 PM-04:00 PM, Hand & Feet Care - ADVANCE PEDICURE (₹135…" at bounding box center [124, 149] width 45 height 549
select select "64343"
select select "tentative"
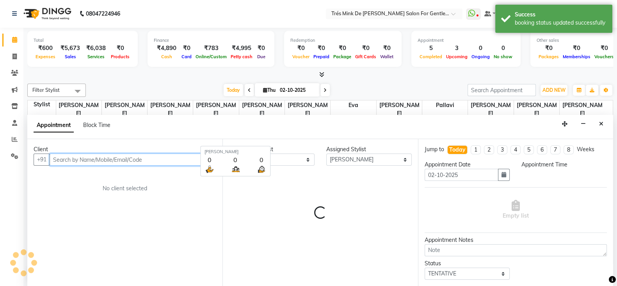
select select "960"
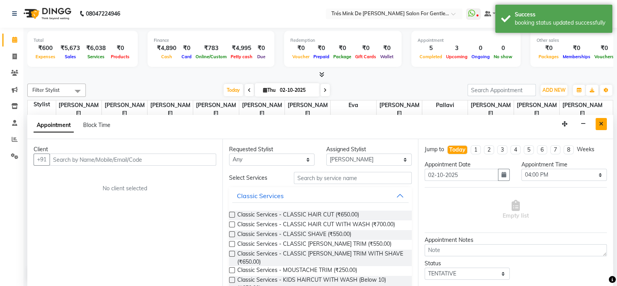
click at [597, 126] on button "Close" at bounding box center [600, 124] width 11 height 12
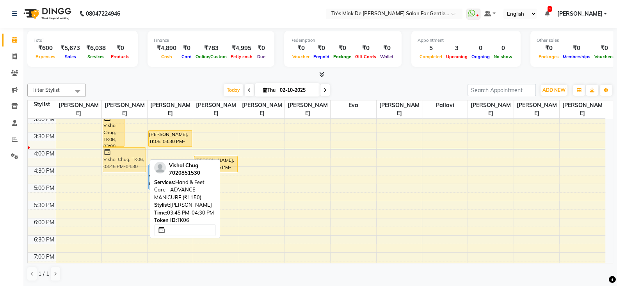
drag, startPoint x: 136, startPoint y: 143, endPoint x: 132, endPoint y: 151, distance: 8.9
click at [132, 151] on div "Vishal Chug, TK06, 03:00 PM-04:00 PM, Hand & Feet Care - ADVANCE PEDICURE (₹135…" at bounding box center [124, 149] width 45 height 549
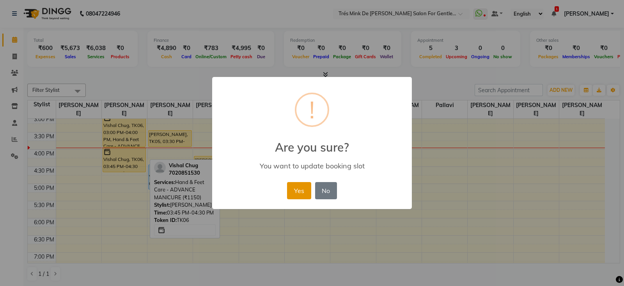
drag, startPoint x: 304, startPoint y: 189, endPoint x: 160, endPoint y: 169, distance: 145.4
click at [297, 189] on button "Yes" at bounding box center [299, 190] width 24 height 17
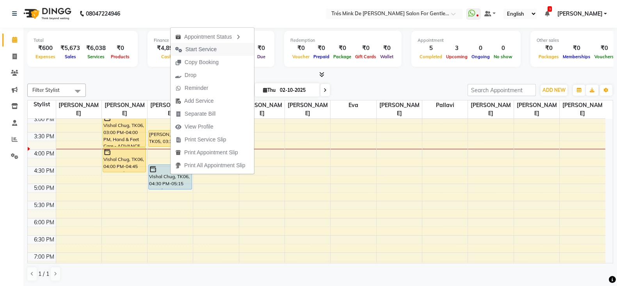
click at [204, 52] on span "Start Service" at bounding box center [200, 49] width 31 height 8
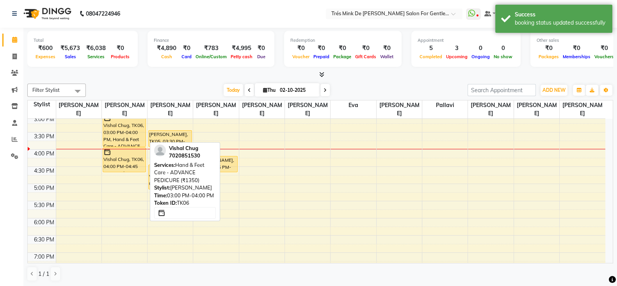
click at [117, 139] on div "Vishal Chug, TK06, 03:00 PM-04:00 PM, Hand & Feet Care - ADVANCE PEDICURE (₹135…" at bounding box center [124, 130] width 43 height 33
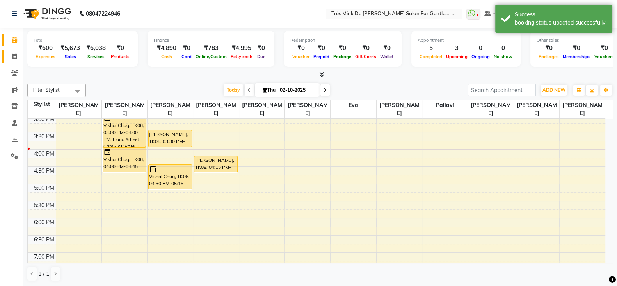
click at [18, 56] on span at bounding box center [15, 56] width 14 height 9
select select "service"
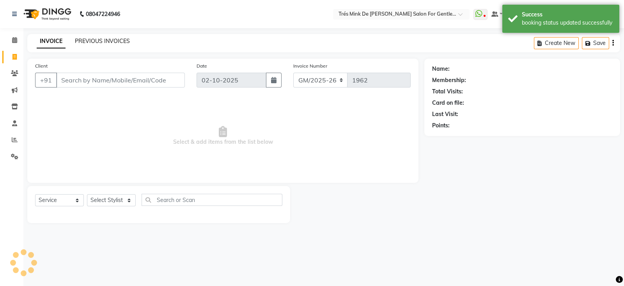
click at [109, 40] on link "PREVIOUS INVOICES" at bounding box center [102, 40] width 55 height 7
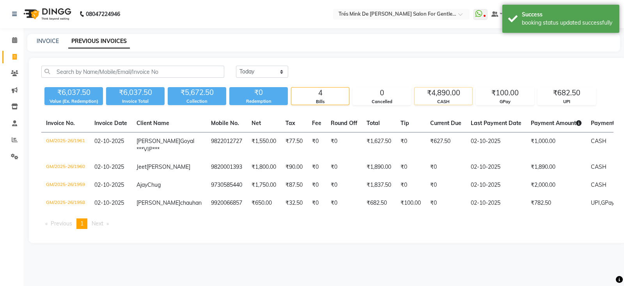
click at [436, 96] on div "₹4,890.00" at bounding box center [444, 92] width 58 height 11
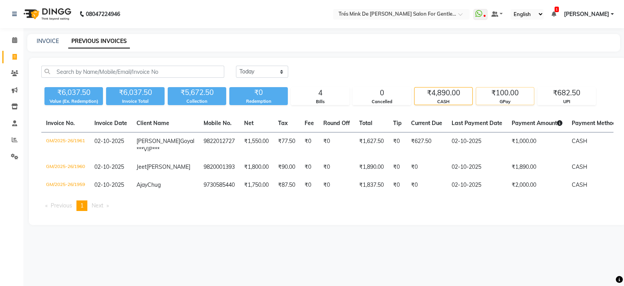
click at [509, 101] on div "GPay" at bounding box center [505, 101] width 58 height 7
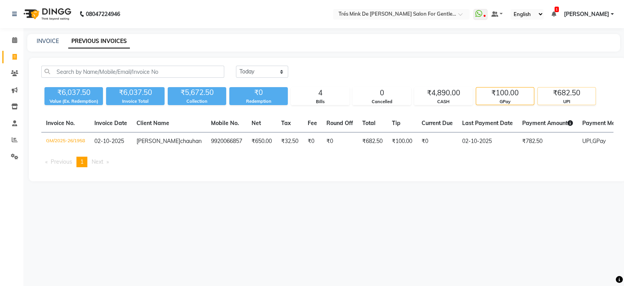
click at [569, 92] on div "₹682.50" at bounding box center [567, 92] width 58 height 11
click at [513, 99] on div "GPay" at bounding box center [505, 101] width 58 height 7
click at [459, 96] on div "₹4,890.00" at bounding box center [444, 92] width 58 height 11
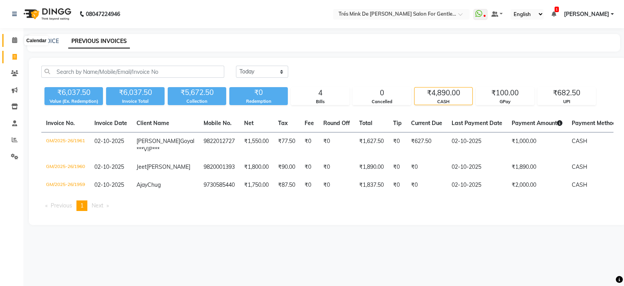
click at [12, 41] on icon at bounding box center [14, 40] width 5 height 6
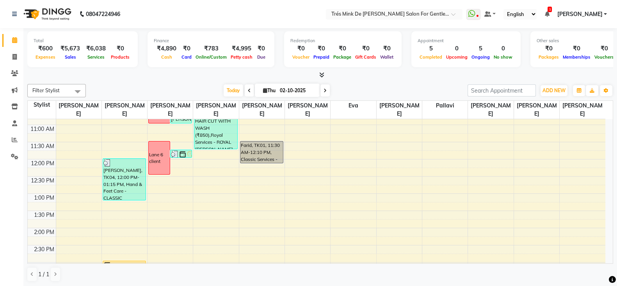
scroll to position [146, 0]
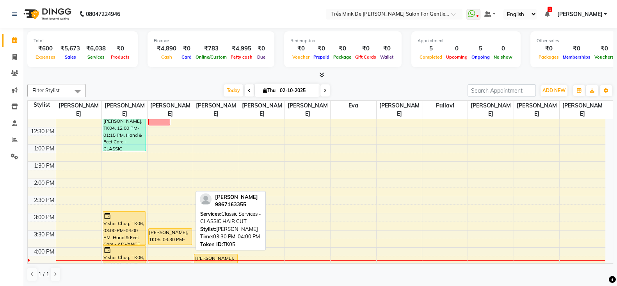
click at [160, 238] on div "[PERSON_NAME], TK05, 03:30 PM-04:00 PM, Classic Services - CLASSIC HAIR CUT" at bounding box center [170, 236] width 43 height 16
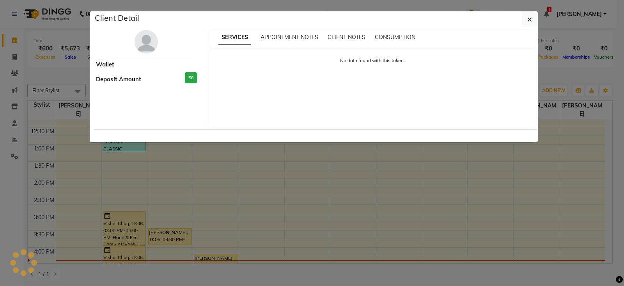
select select "1"
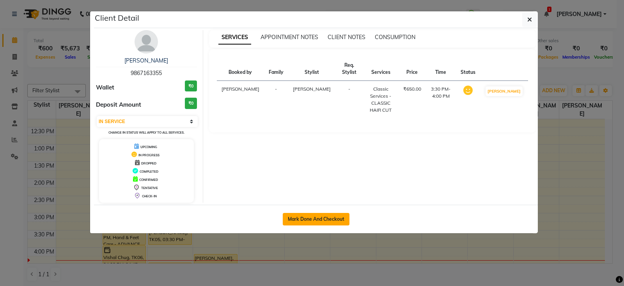
click at [321, 217] on button "Mark Done And Checkout" at bounding box center [316, 219] width 67 height 12
select select "service"
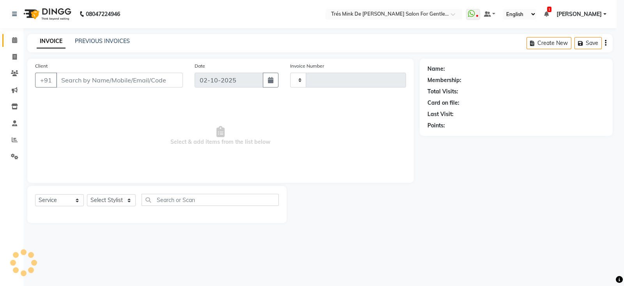
type input "1962"
select select "4236"
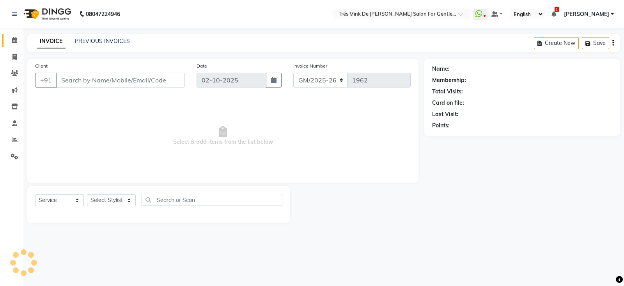
type input "9867163355"
select select "18143"
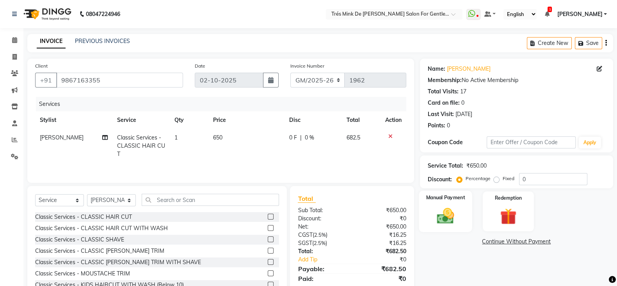
click at [453, 216] on img at bounding box center [446, 216] width 28 height 20
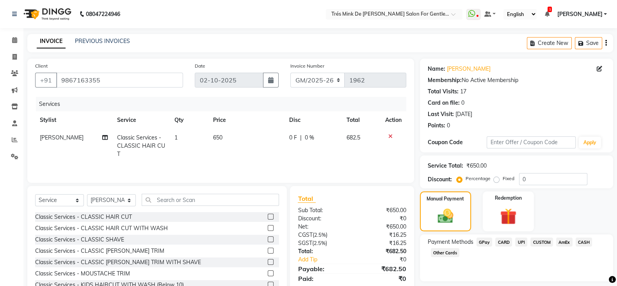
click at [517, 245] on span "UPI" at bounding box center [521, 241] width 12 height 9
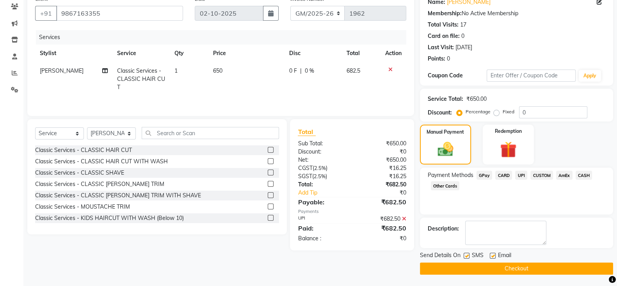
click at [502, 268] on button "Checkout" at bounding box center [516, 268] width 193 height 12
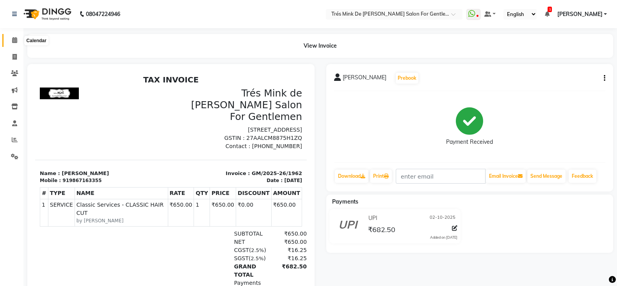
click at [10, 42] on span at bounding box center [15, 40] width 14 height 9
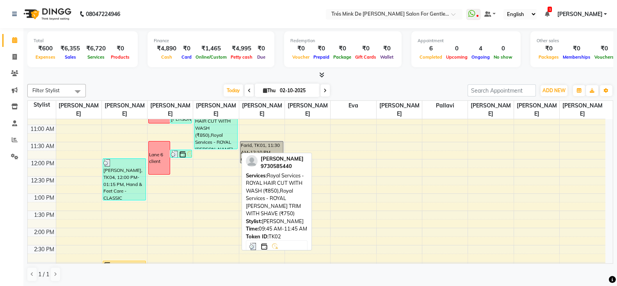
scroll to position [195, 0]
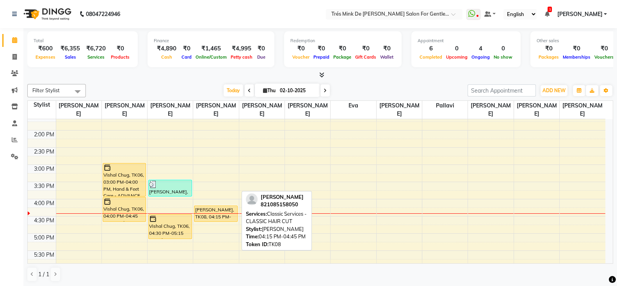
click at [212, 208] on div "[PERSON_NAME], TK08, 04:15 PM-04:45 PM, Classic Services - CLASSIC HAIR CUT" at bounding box center [215, 214] width 43 height 16
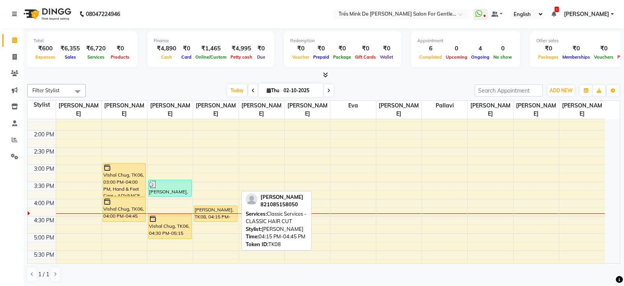
select select "1"
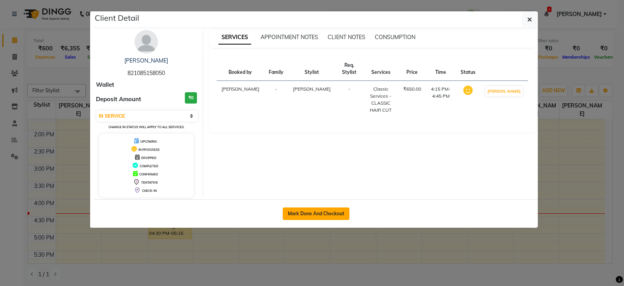
click at [318, 215] on button "Mark Done And Checkout" at bounding box center [316, 213] width 67 height 12
select select "service"
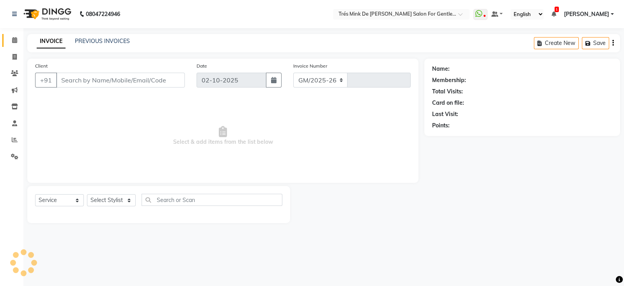
select select "4236"
type input "1963"
type input "821085158050"
select select "49624"
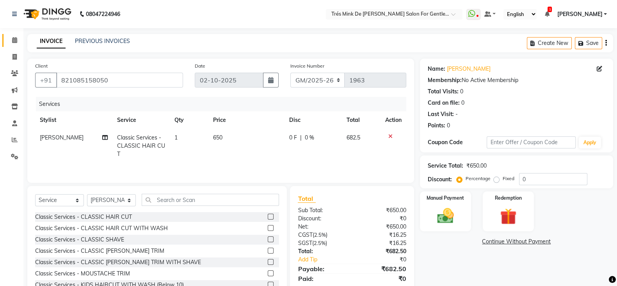
scroll to position [29, 0]
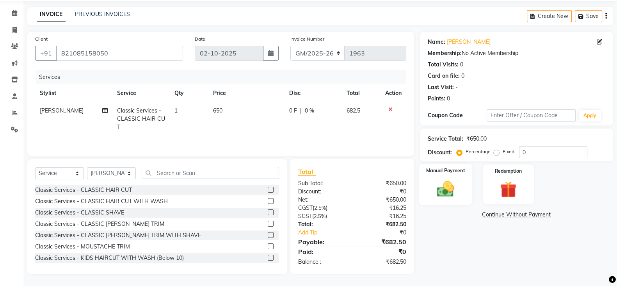
click at [452, 187] on img at bounding box center [446, 189] width 28 height 20
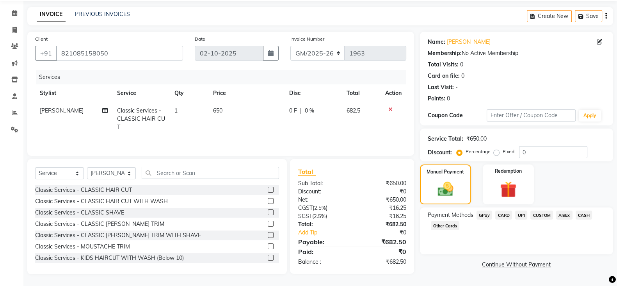
click at [580, 215] on span "CASH" at bounding box center [584, 214] width 17 height 9
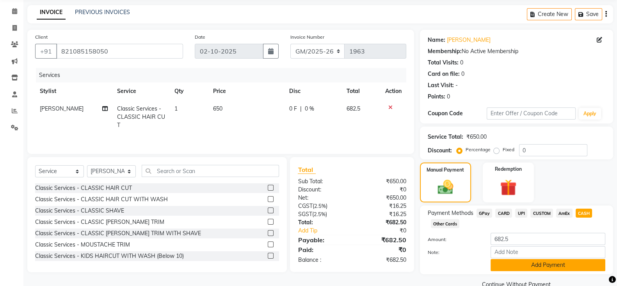
click at [511, 265] on button "Add Payment" at bounding box center [548, 265] width 115 height 12
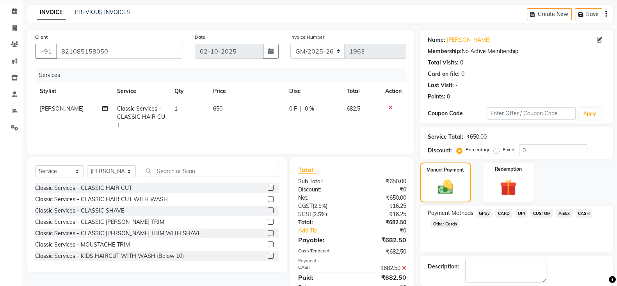
scroll to position [67, 0]
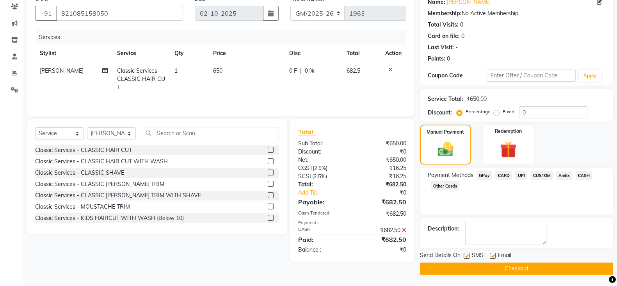
click at [486, 267] on button "Checkout" at bounding box center [516, 268] width 193 height 12
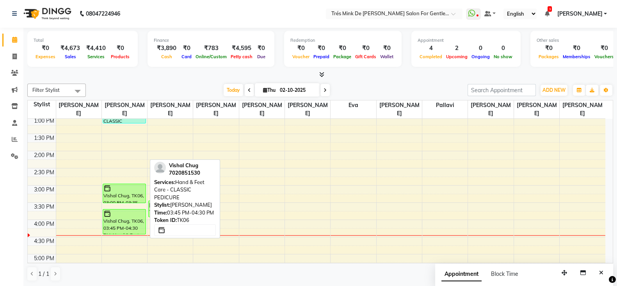
scroll to position [146, 0]
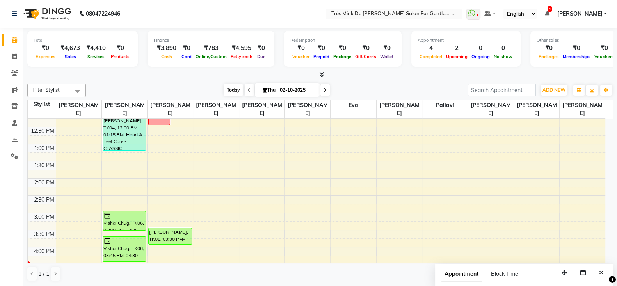
click at [233, 92] on span "Today" at bounding box center [234, 90] width 20 height 12
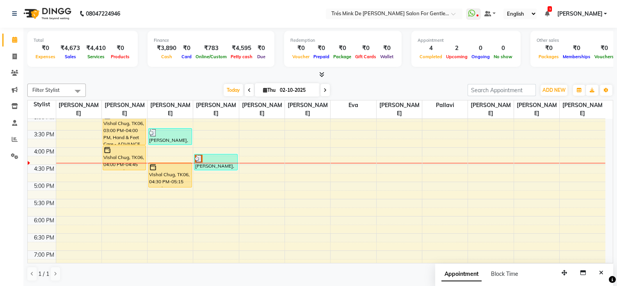
scroll to position [224, 0]
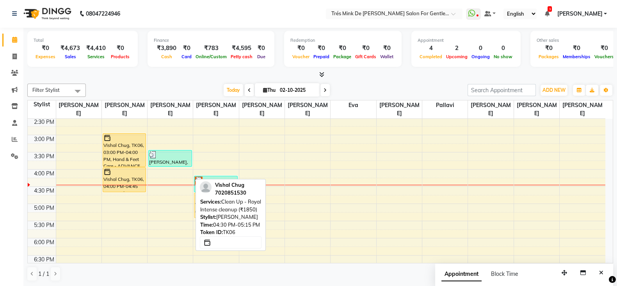
drag, startPoint x: 172, startPoint y: 191, endPoint x: 201, endPoint y: 202, distance: 31.2
click at [201, 202] on div "Filter Stylist Select All [PERSON_NAME] [PERSON_NAME] [PERSON_NAME] [PERSON_NAM…" at bounding box center [320, 182] width 586 height 204
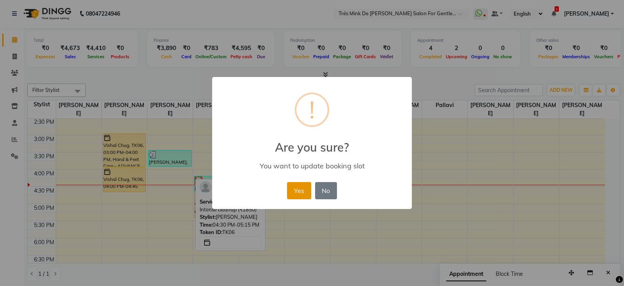
click at [295, 192] on button "Yes" at bounding box center [299, 190] width 24 height 17
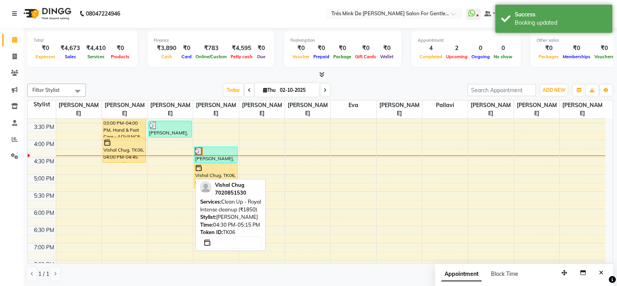
scroll to position [273, 0]
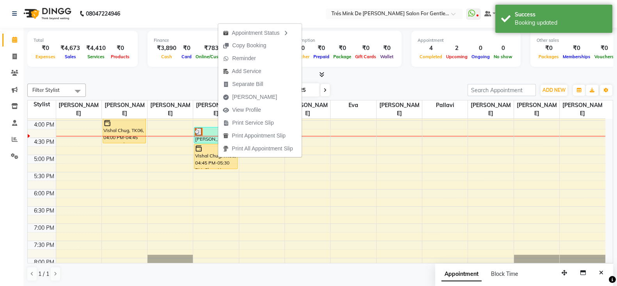
click at [181, 76] on div at bounding box center [320, 75] width 586 height 8
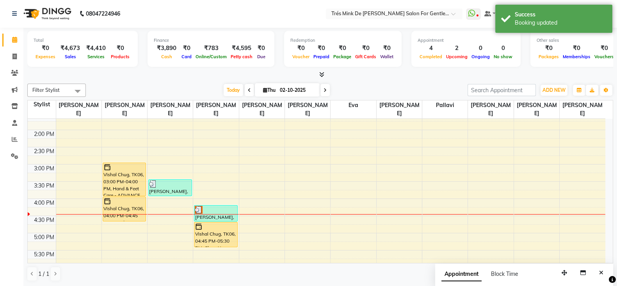
scroll to position [244, 0]
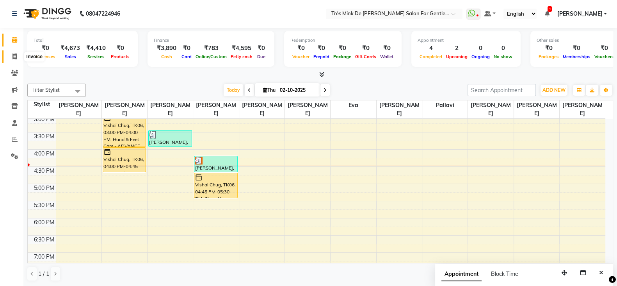
drag, startPoint x: 18, startPoint y: 56, endPoint x: 98, endPoint y: 33, distance: 83.6
click at [18, 56] on span at bounding box center [15, 56] width 14 height 9
select select "service"
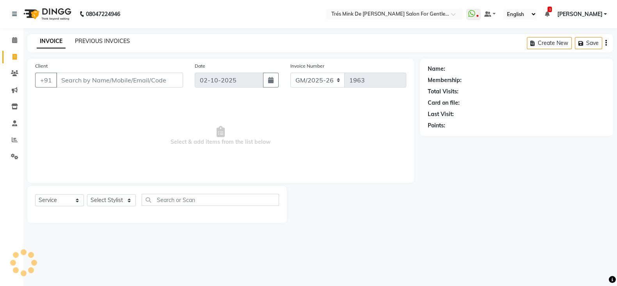
drag, startPoint x: 98, startPoint y: 33, endPoint x: 100, endPoint y: 38, distance: 4.9
click at [100, 38] on div "08047224946 Select Location × Trés Mink De [PERSON_NAME] Salon For Gentlemen, […" at bounding box center [308, 143] width 617 height 286
click at [104, 39] on link "PREVIOUS INVOICES" at bounding box center [102, 40] width 55 height 7
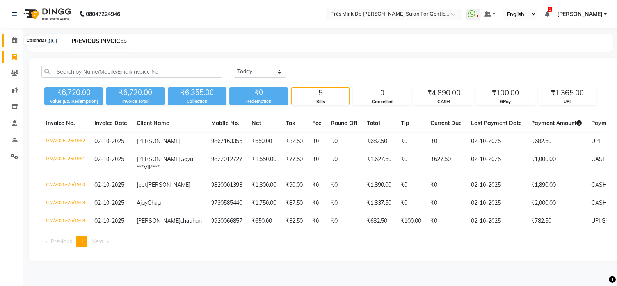
click at [12, 36] on span at bounding box center [15, 40] width 14 height 9
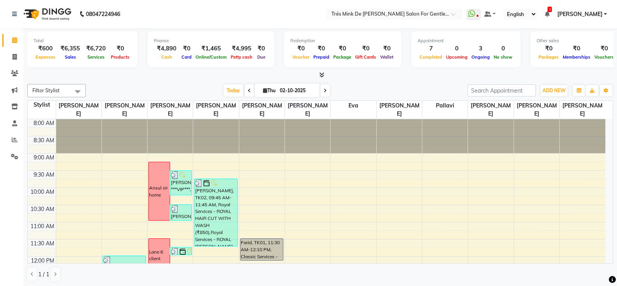
click at [325, 90] on icon at bounding box center [324, 90] width 3 height 5
type input "03-10-2025"
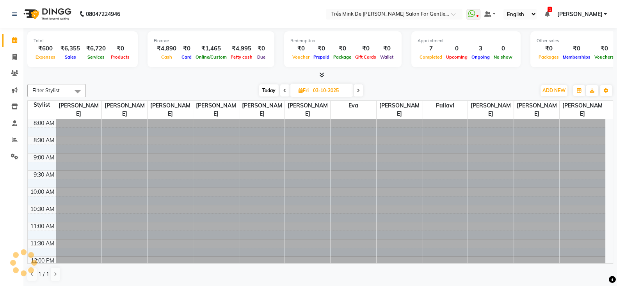
click at [325, 90] on input "03-10-2025" at bounding box center [330, 91] width 39 height 12
select select "10"
select select "2025"
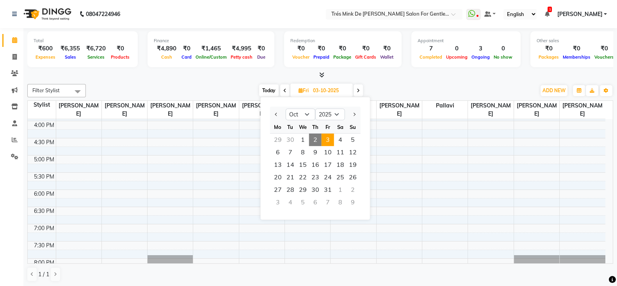
click at [358, 89] on icon at bounding box center [358, 90] width 3 height 5
type input "04-10-2025"
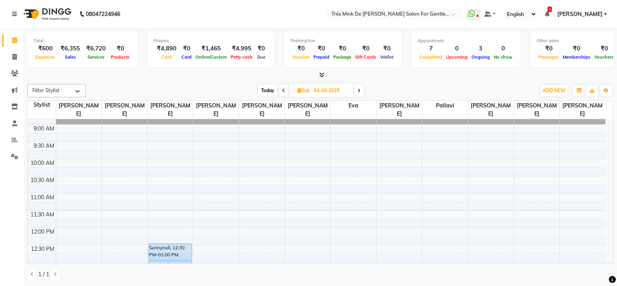
scroll to position [78, 0]
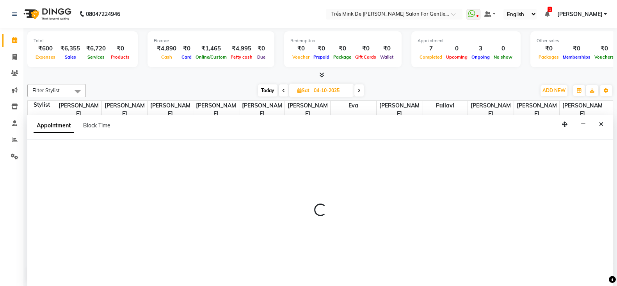
select select "71049"
select select "tentative"
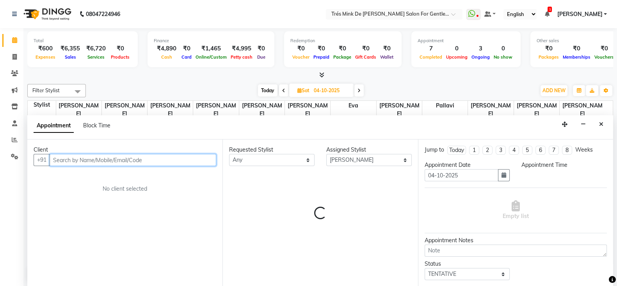
select select "720"
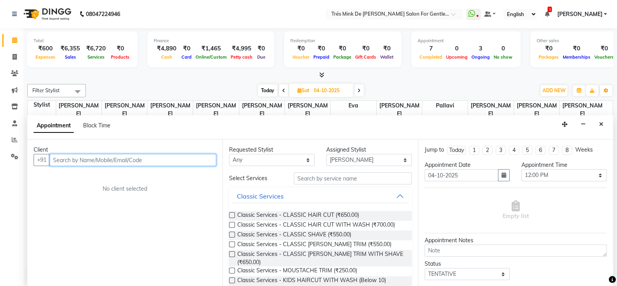
click at [110, 159] on input "text" at bounding box center [133, 160] width 167 height 12
click at [135, 162] on input "text" at bounding box center [133, 160] width 167 height 12
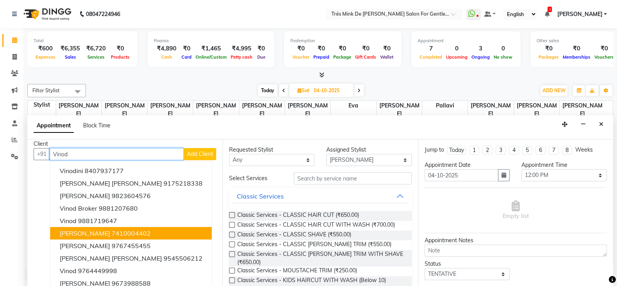
scroll to position [11, 0]
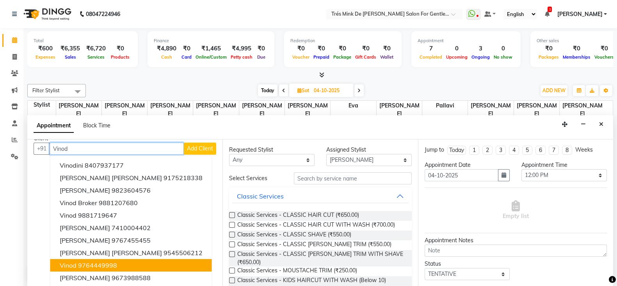
click at [94, 265] on ngb-highlight "9764449998" at bounding box center [97, 265] width 39 height 8
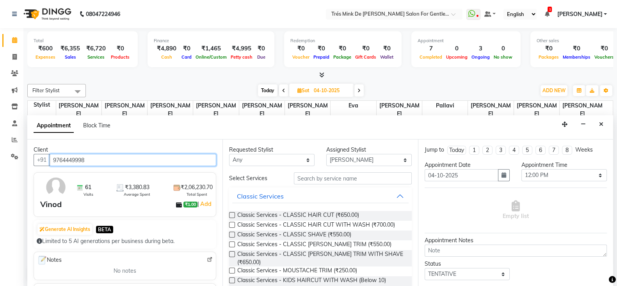
scroll to position [146, 0]
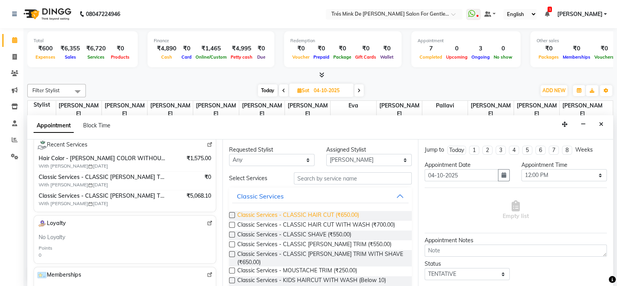
type input "9764449998"
click at [331, 211] on span "Classic Services - CLASSIC HAIR CUT (₹650.00)" at bounding box center [298, 216] width 122 height 10
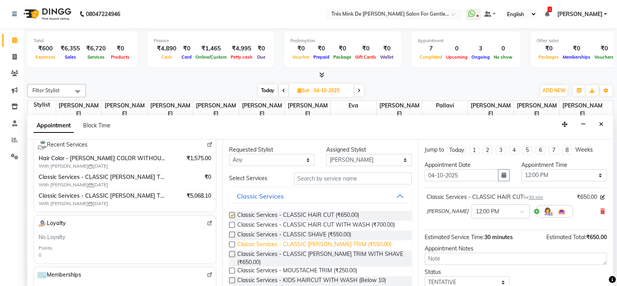
checkbox input "false"
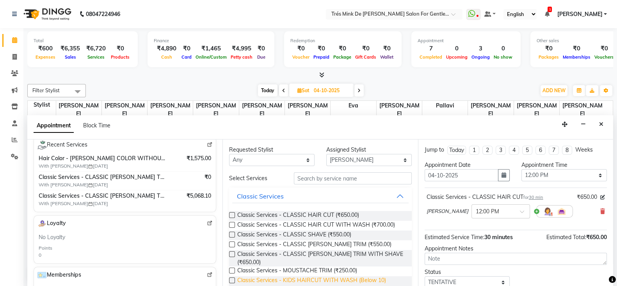
scroll to position [48, 0]
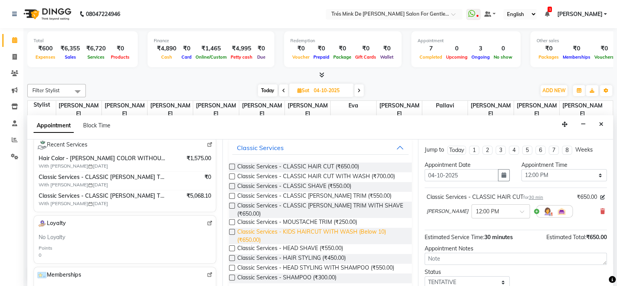
click at [311, 233] on span "Classic Services - KIDS HAIRCUT WITH WASH (Below 10) (₹650.00)" at bounding box center [321, 235] width 168 height 16
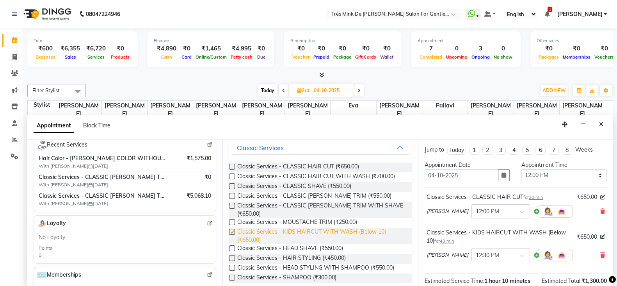
checkbox input "false"
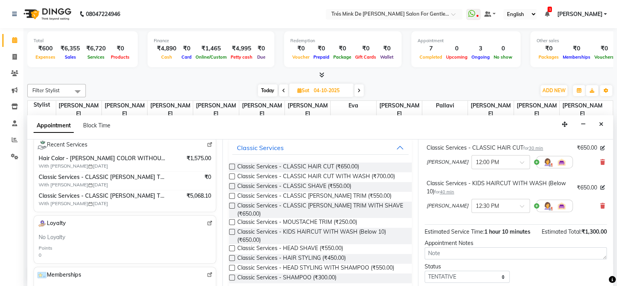
scroll to position [97, 0]
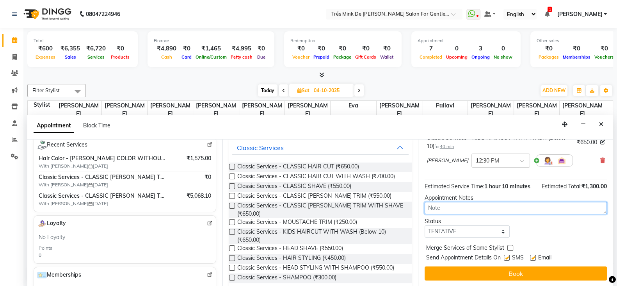
click at [448, 207] on textarea at bounding box center [516, 208] width 182 height 12
paste textarea "[PERSON_NAME]"
type textarea "[PERSON_NAME]"
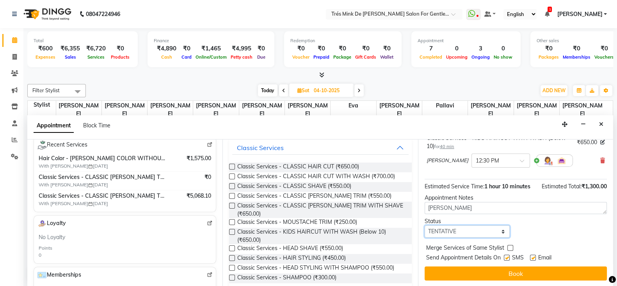
click at [441, 237] on select "Select TENTATIVE CONFIRM UPCOMING" at bounding box center [467, 231] width 85 height 12
select select "confirm booking"
click at [425, 229] on select "Select TENTATIVE CONFIRM UPCOMING" at bounding box center [467, 231] width 85 height 12
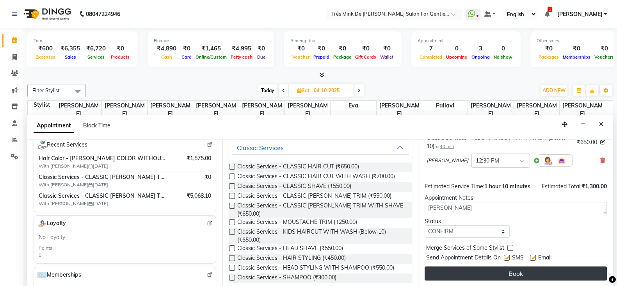
click at [449, 279] on button "Book" at bounding box center [516, 273] width 182 height 14
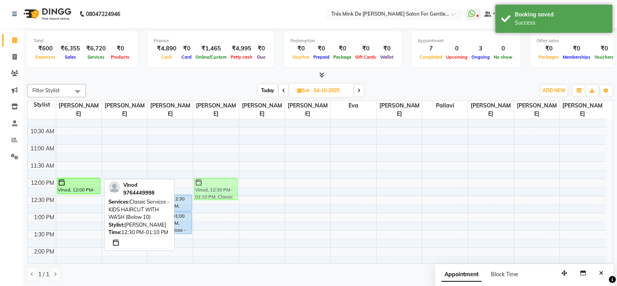
drag, startPoint x: 69, startPoint y: 201, endPoint x: 192, endPoint y: 187, distance: 123.7
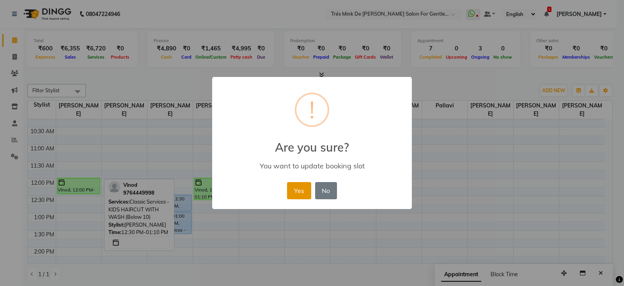
click at [291, 188] on button "Yes" at bounding box center [299, 190] width 24 height 17
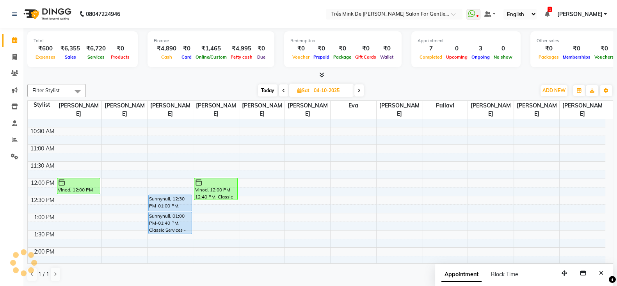
click at [268, 85] on span "Today" at bounding box center [268, 90] width 20 height 12
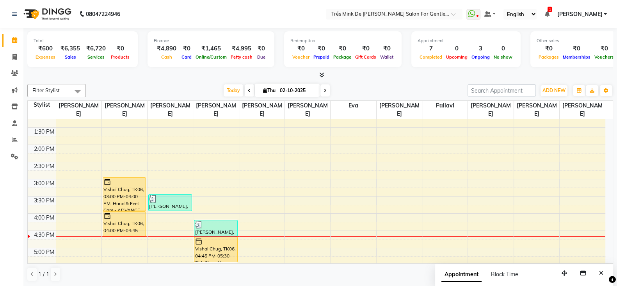
scroll to position [175, 0]
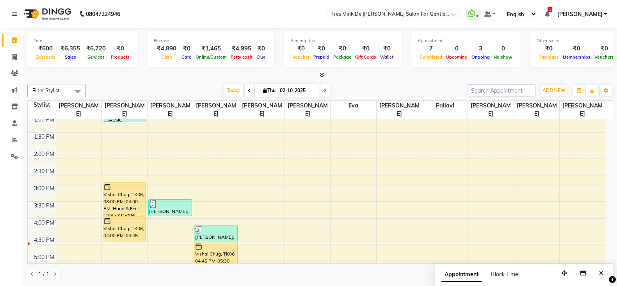
click at [325, 91] on icon at bounding box center [324, 90] width 3 height 5
type input "03-10-2025"
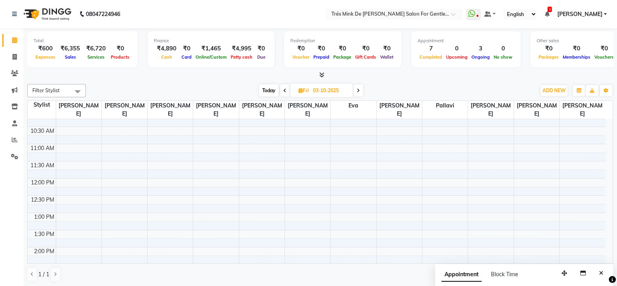
scroll to position [29, 0]
